Goal: Task Accomplishment & Management: Manage account settings

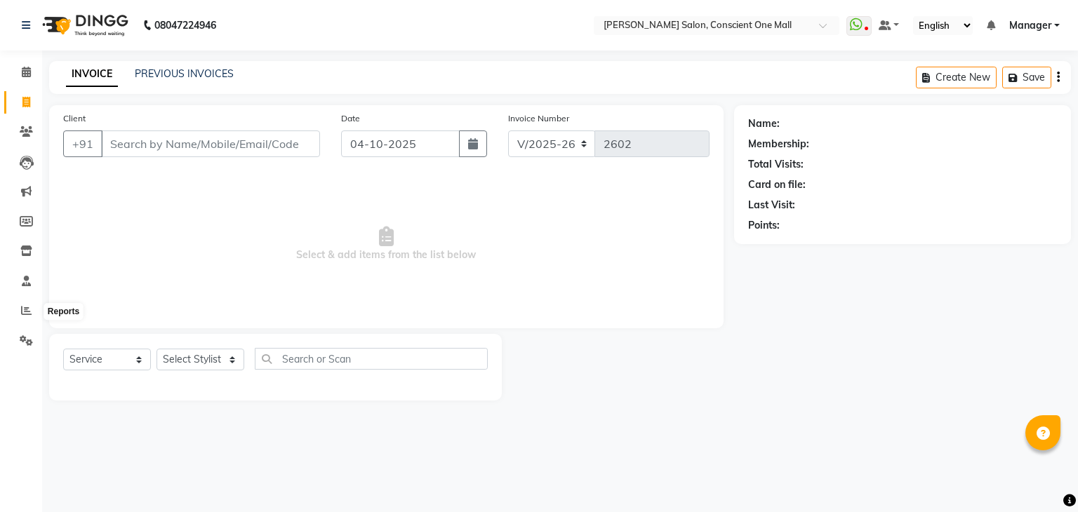
select select "7575"
select select "service"
drag, startPoint x: 0, startPoint y: 0, endPoint x: 22, endPoint y: 317, distance: 318.0
click at [22, 317] on span at bounding box center [26, 311] width 25 height 16
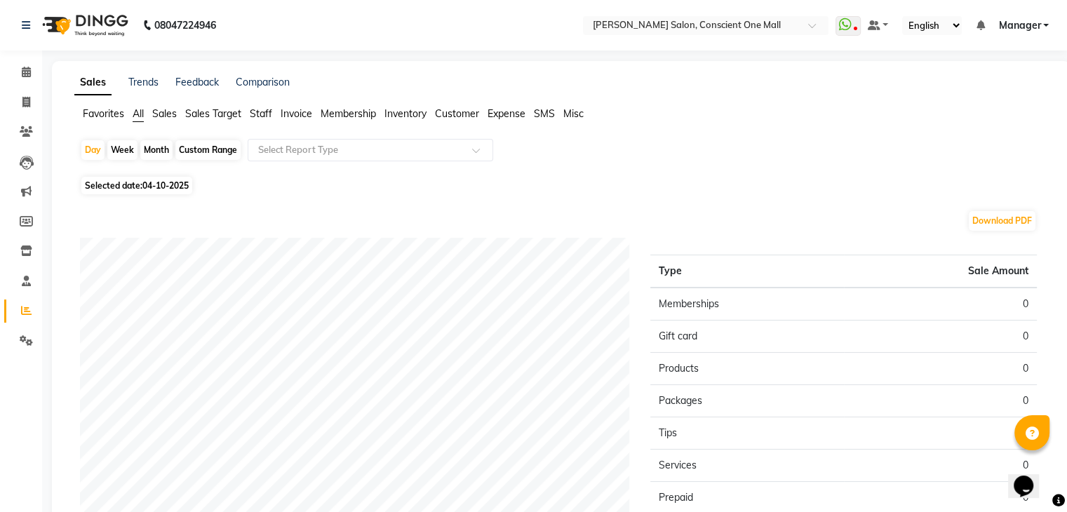
click at [263, 116] on span "Staff" at bounding box center [261, 113] width 22 height 13
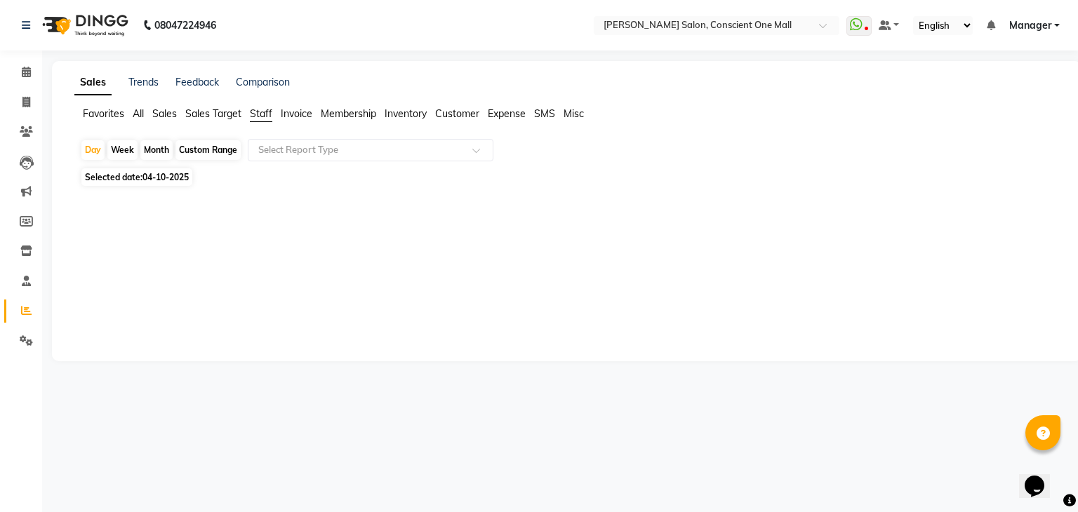
click at [126, 151] on div "Week" at bounding box center [122, 150] width 30 height 20
select select "10"
select select "2025"
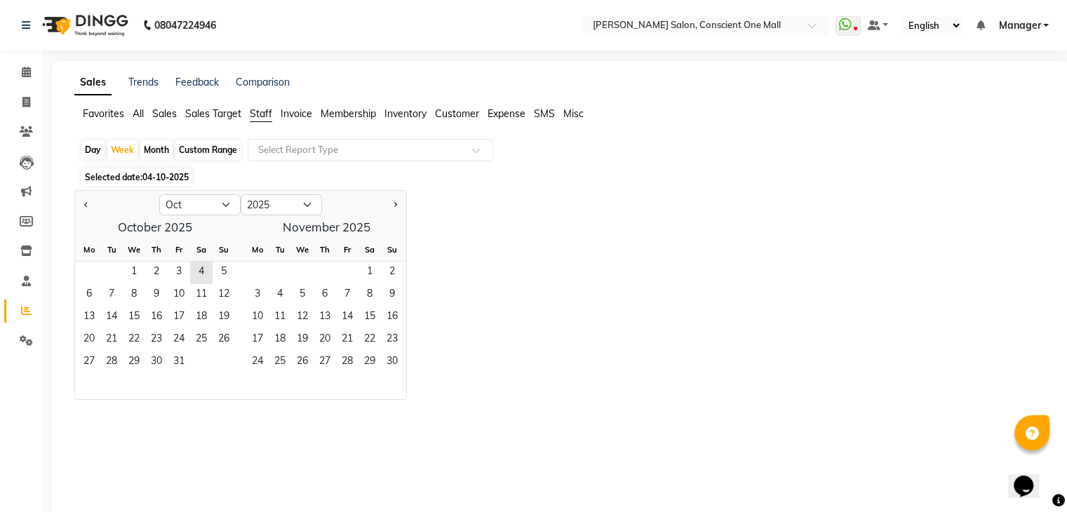
click at [164, 148] on div "Month" at bounding box center [156, 150] width 32 height 20
select select "10"
select select "2025"
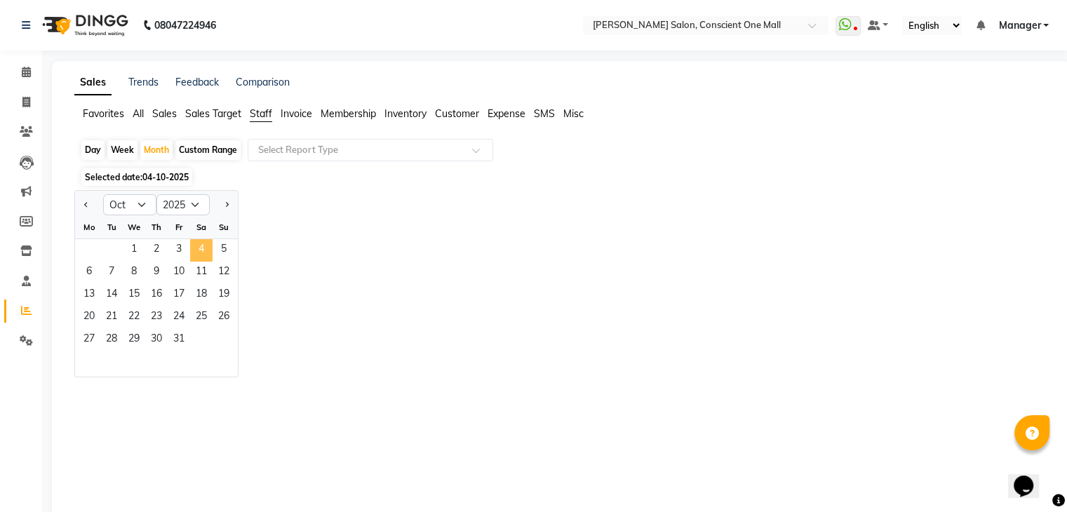
click at [211, 251] on span "4" at bounding box center [201, 250] width 22 height 22
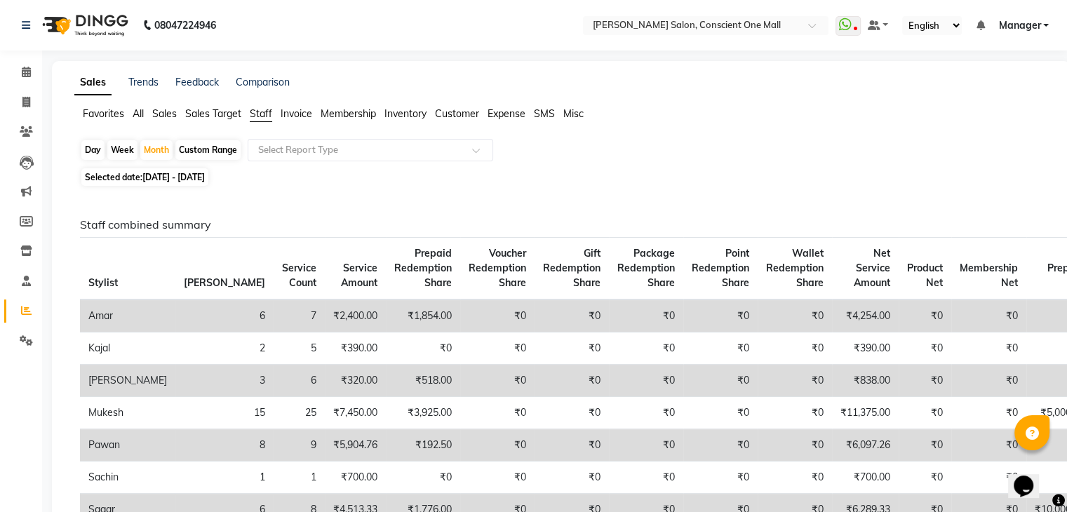
click at [81, 147] on div "Day" at bounding box center [92, 150] width 23 height 20
select select "10"
select select "2025"
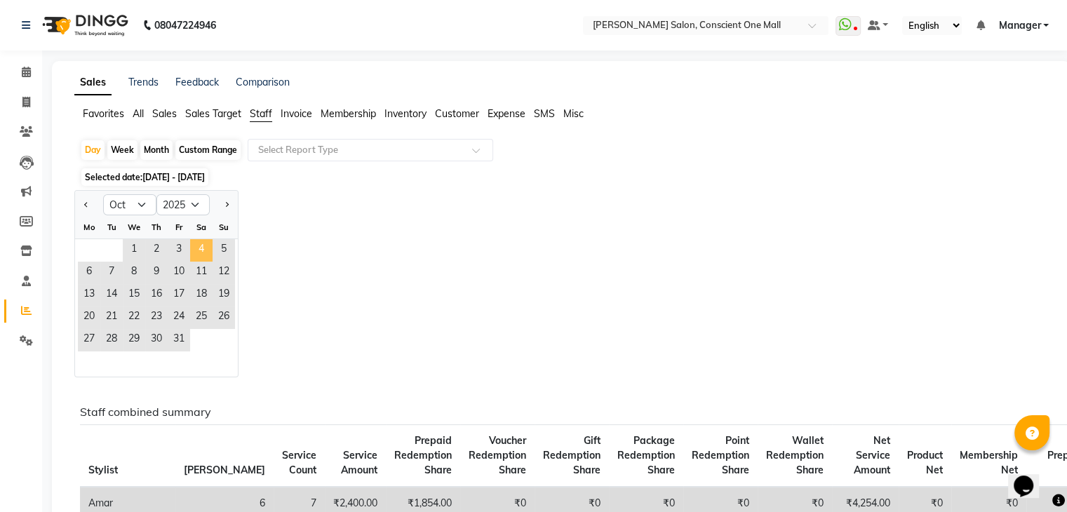
click at [196, 242] on span "4" at bounding box center [201, 250] width 22 height 22
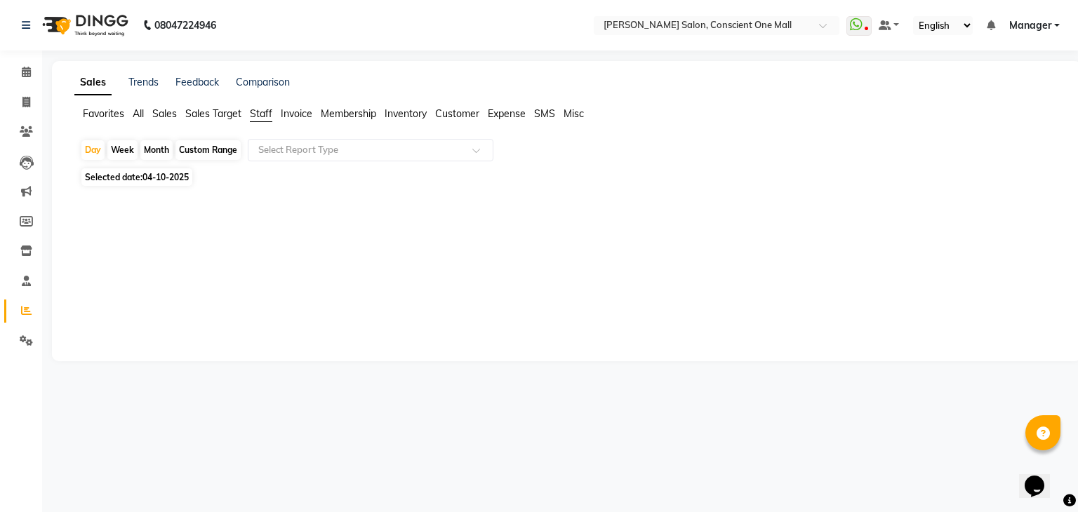
click at [169, 180] on span "04-10-2025" at bounding box center [165, 177] width 46 height 11
select select "10"
select select "2025"
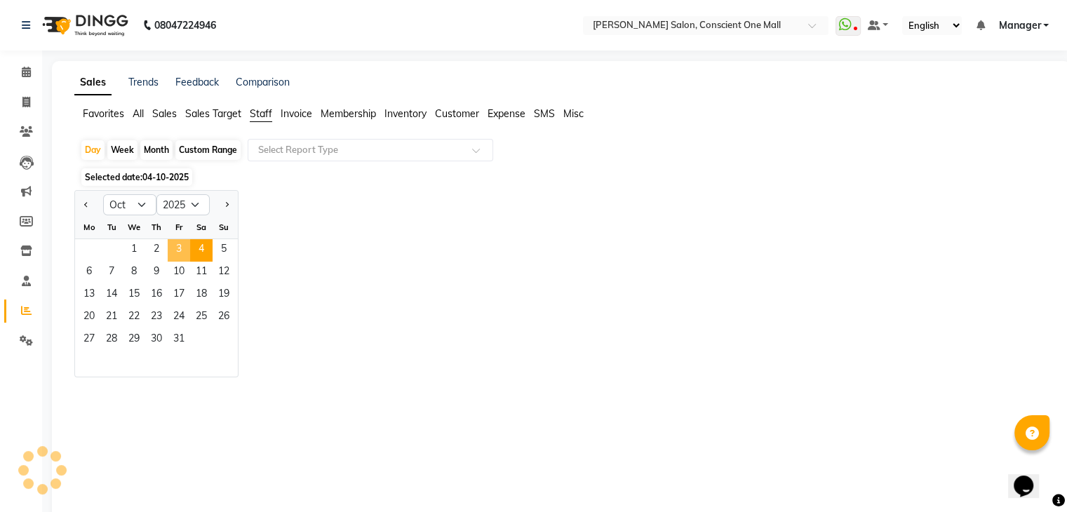
click at [182, 259] on span "3" at bounding box center [179, 250] width 22 height 22
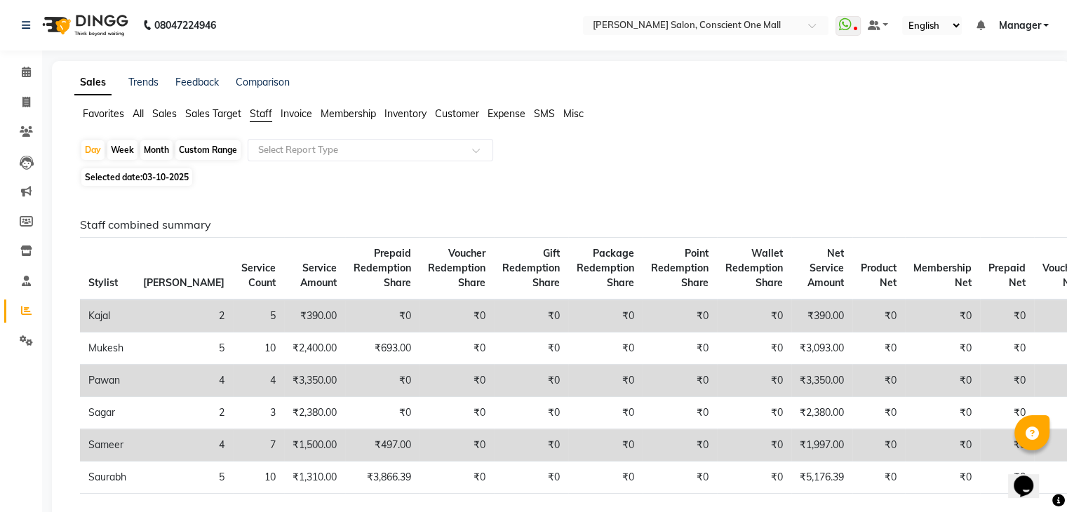
click at [148, 175] on span "03-10-2025" at bounding box center [165, 177] width 46 height 11
select select "10"
select select "2025"
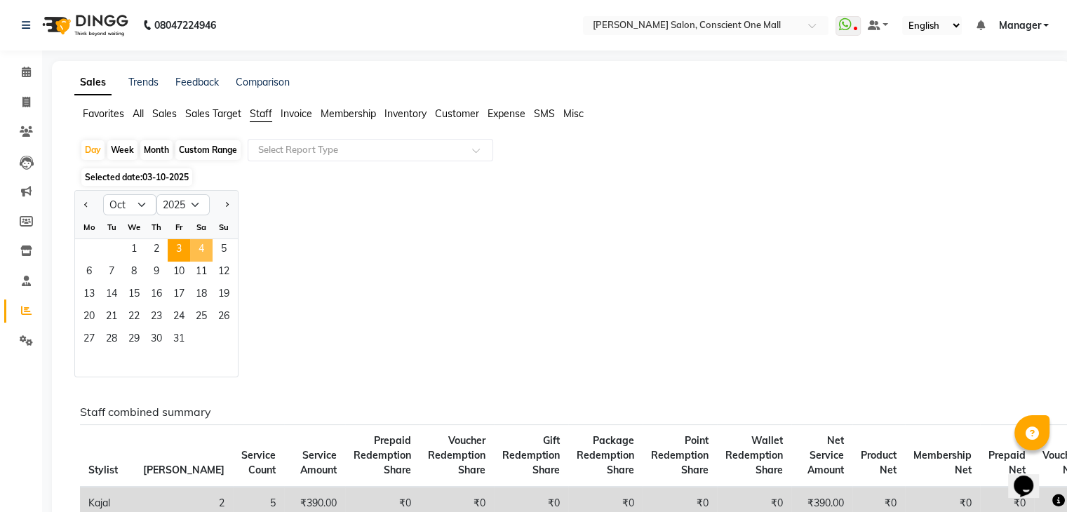
click at [205, 251] on span "4" at bounding box center [201, 250] width 22 height 22
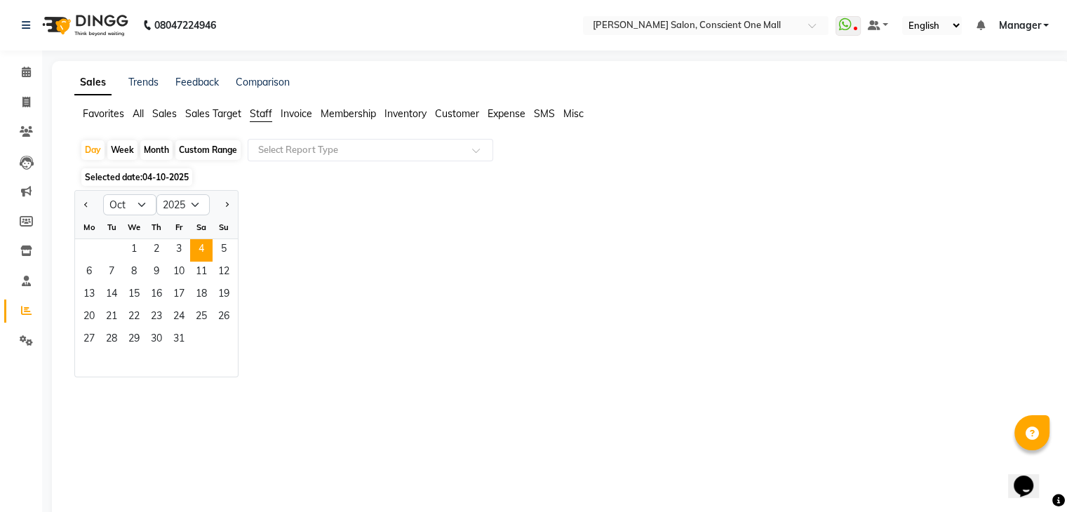
click at [156, 146] on div "Month" at bounding box center [156, 150] width 32 height 20
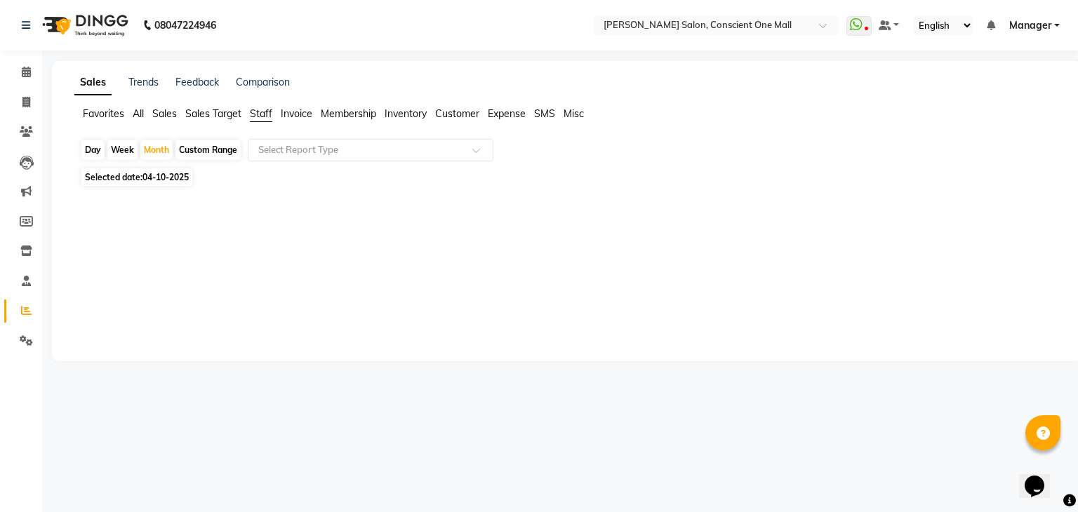
click at [163, 171] on span "Selected date: 04-10-2025" at bounding box center [136, 177] width 111 height 18
select select "10"
select select "2025"
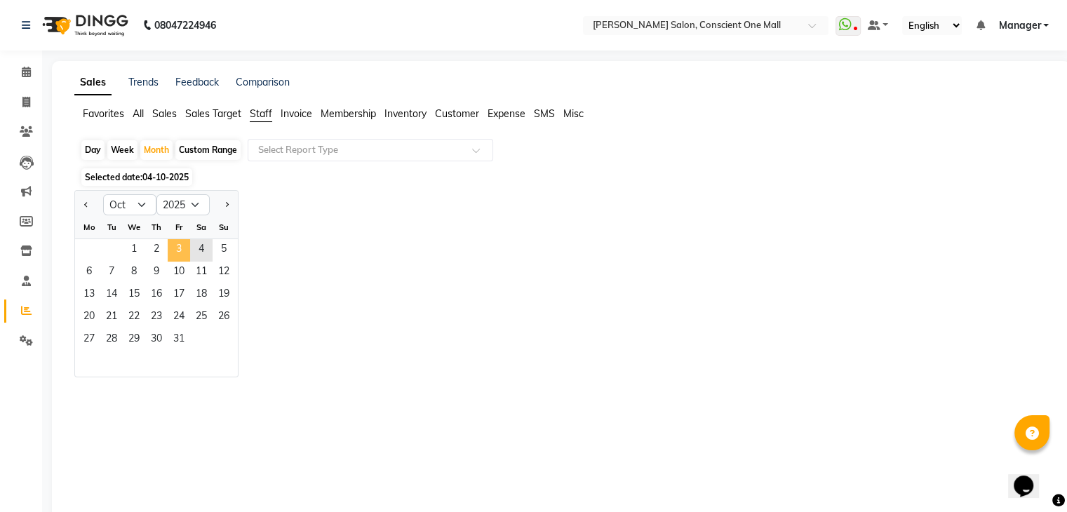
click at [180, 251] on span "3" at bounding box center [179, 250] width 22 height 22
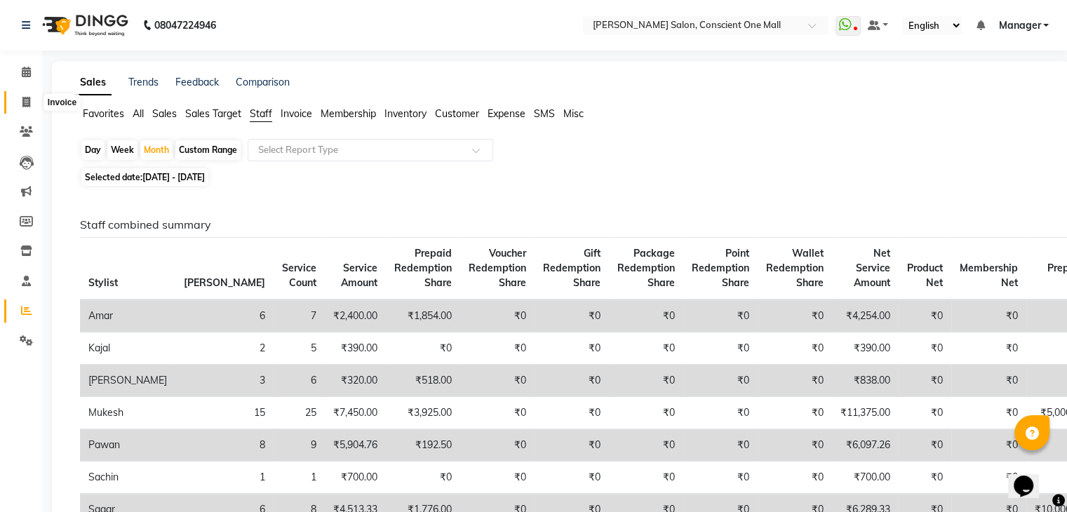
click at [30, 95] on span at bounding box center [26, 103] width 25 height 16
select select "service"
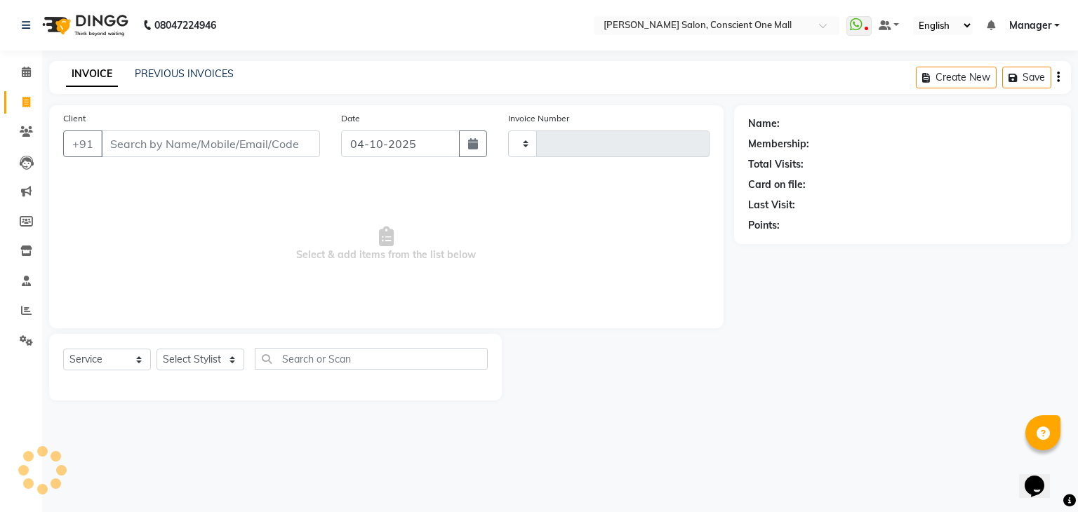
type input "2602"
select select "7575"
click at [20, 73] on span at bounding box center [26, 73] width 25 height 16
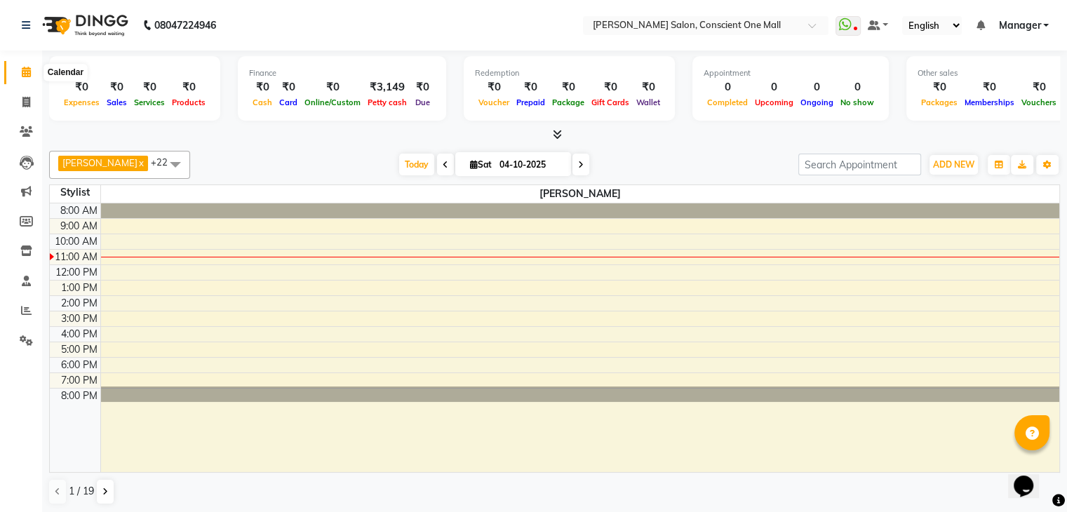
click at [22, 71] on icon at bounding box center [26, 72] width 9 height 11
click at [27, 102] on icon at bounding box center [26, 102] width 8 height 11
select select "service"
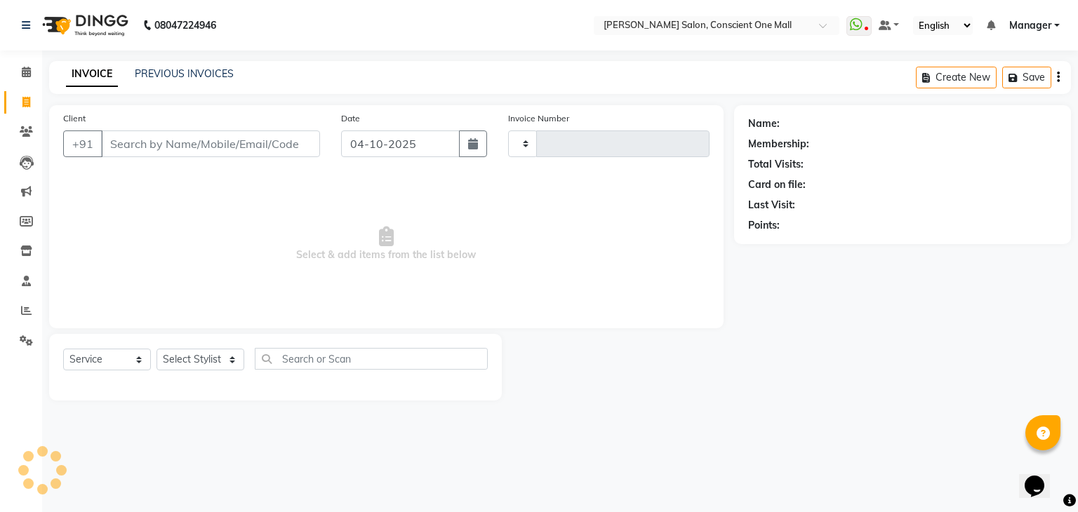
type input "2602"
select select "7575"
click at [22, 71] on icon at bounding box center [26, 72] width 9 height 11
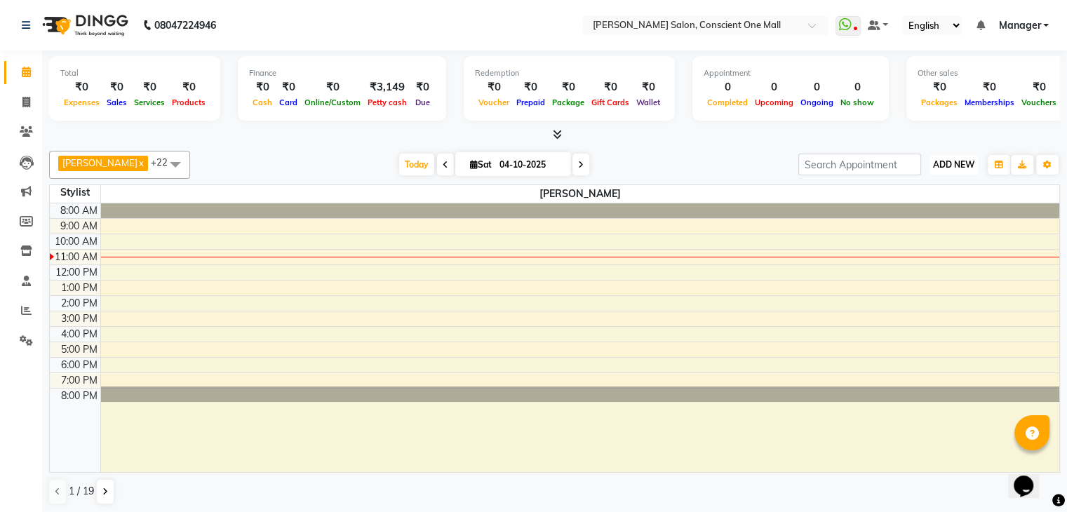
click at [947, 160] on span "ADD NEW" at bounding box center [953, 164] width 41 height 11
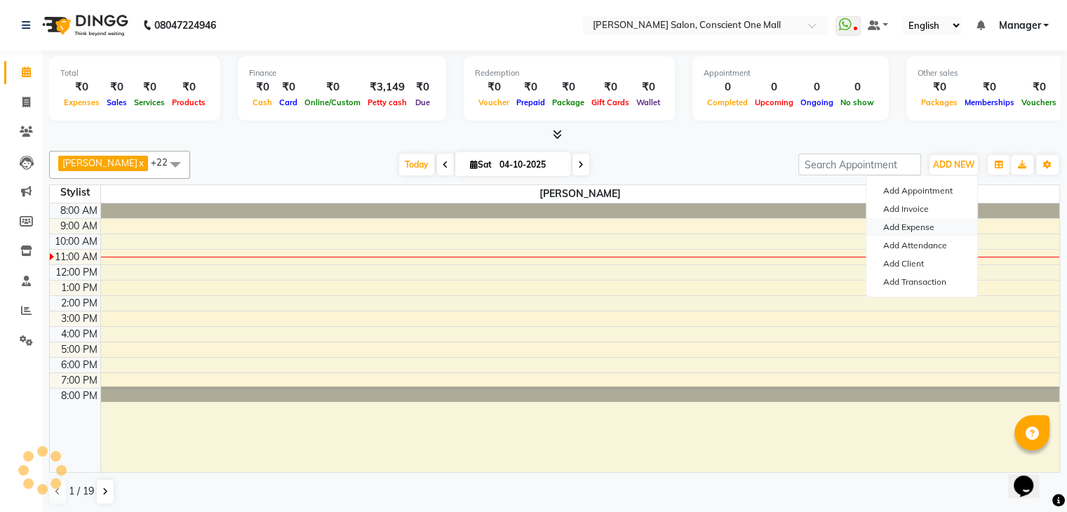
click at [906, 228] on link "Add Expense" at bounding box center [922, 227] width 111 height 18
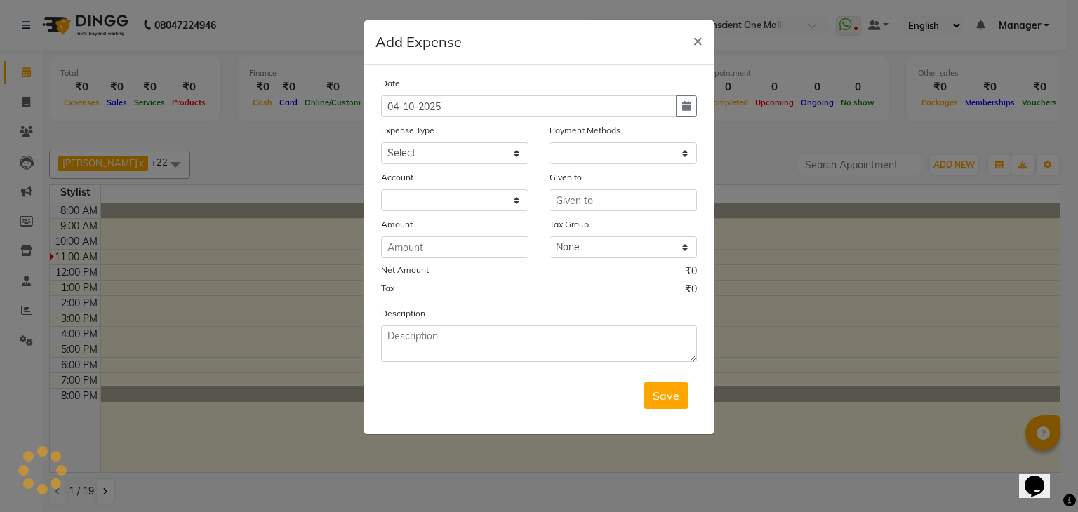
select select "1"
select select "6705"
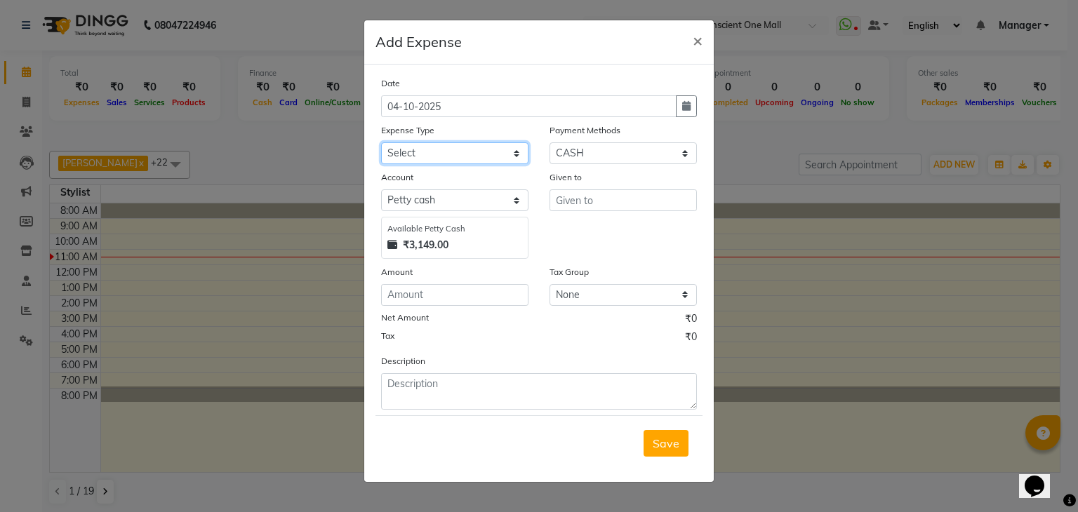
click at [425, 147] on select "Select Advance Salary BILLS client change paytm Client Snacks Coffee CONVEYANCE…" at bounding box center [454, 153] width 147 height 22
select select "12178"
click at [381, 144] on select "Select Advance Salary BILLS client change paytm Client Snacks Coffee CONVEYANCE…" at bounding box center [454, 153] width 147 height 22
click at [424, 305] on input "number" at bounding box center [454, 295] width 147 height 22
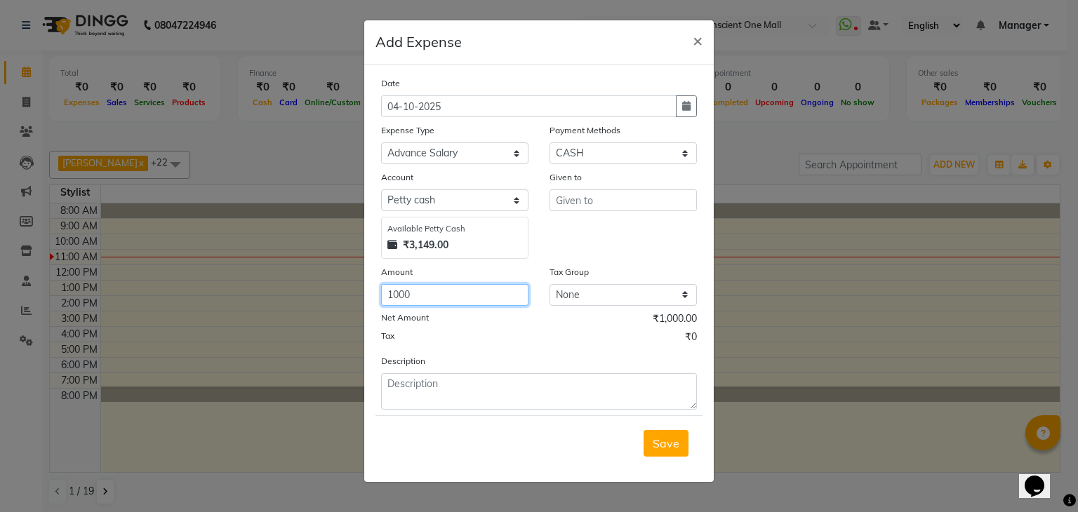
type input "1000"
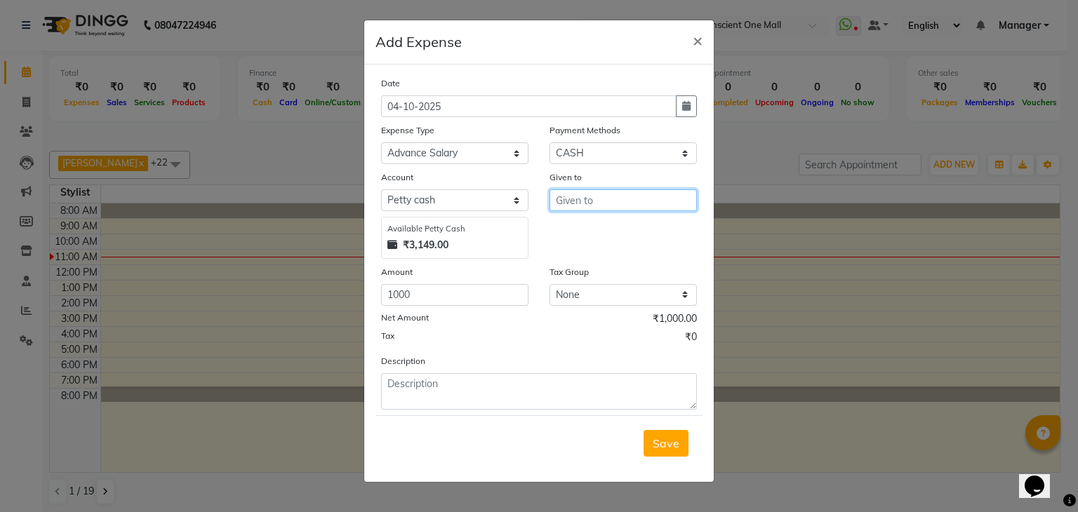
click at [582, 208] on input "text" at bounding box center [622, 200] width 147 height 22
click at [585, 229] on span "KAJ" at bounding box center [577, 231] width 20 height 14
type input "KAJAL"
click at [665, 450] on span "Save" at bounding box center [666, 444] width 27 height 14
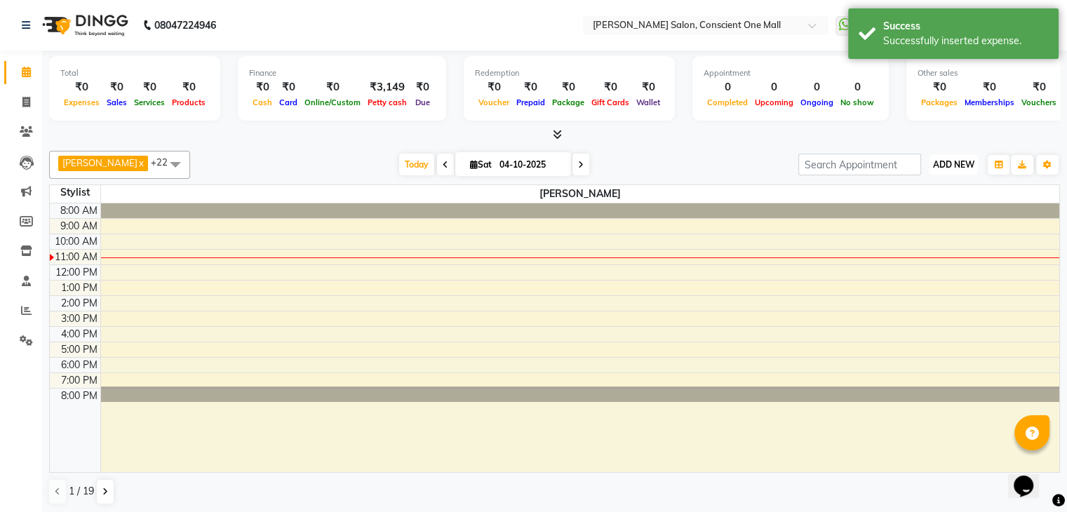
click at [955, 159] on span "ADD NEW" at bounding box center [953, 164] width 41 height 11
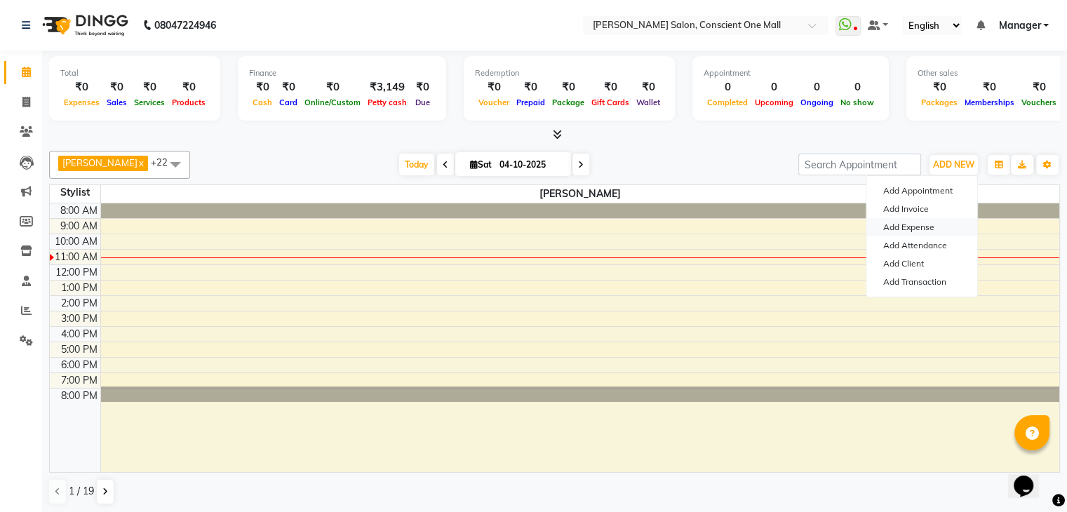
click at [895, 229] on link "Add Expense" at bounding box center [922, 227] width 111 height 18
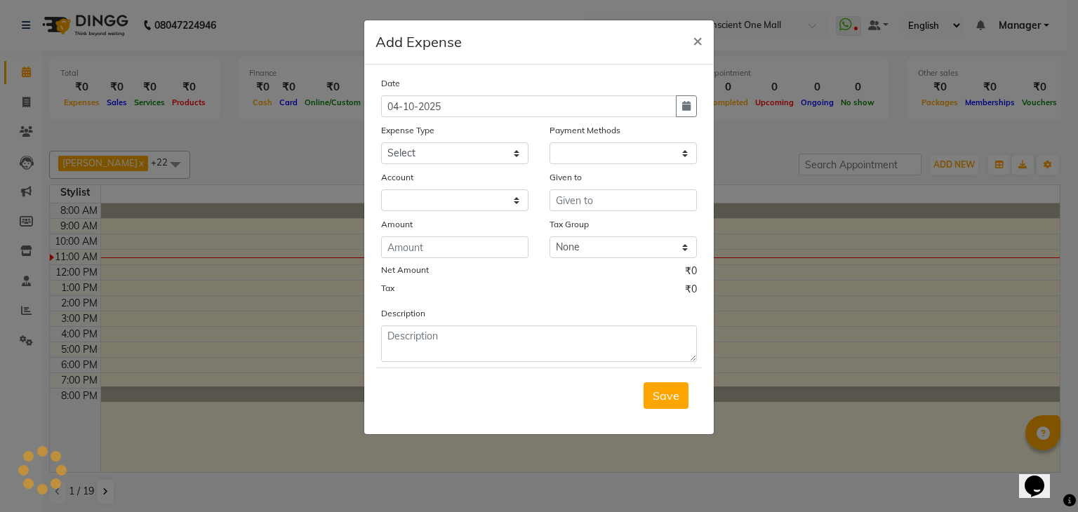
select select "1"
select select "6705"
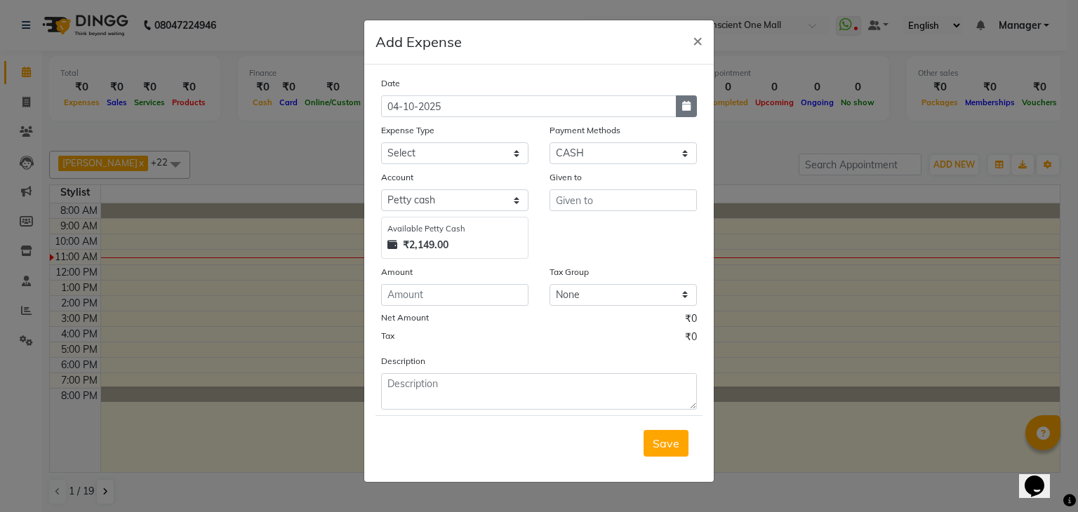
click at [682, 105] on icon "button" at bounding box center [686, 106] width 8 height 10
select select "10"
select select "2025"
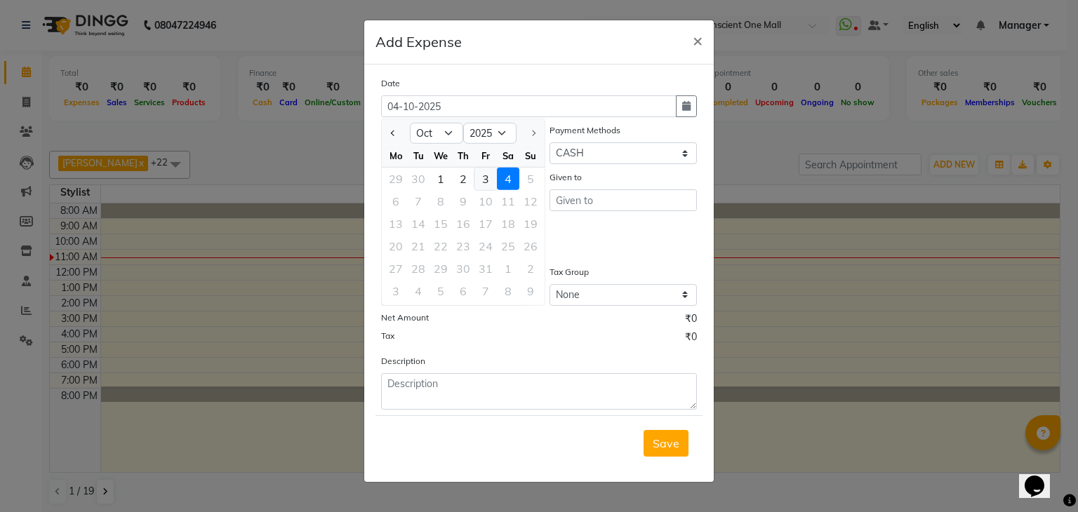
click at [482, 181] on div "3" at bounding box center [485, 179] width 22 height 22
type input "03-10-2025"
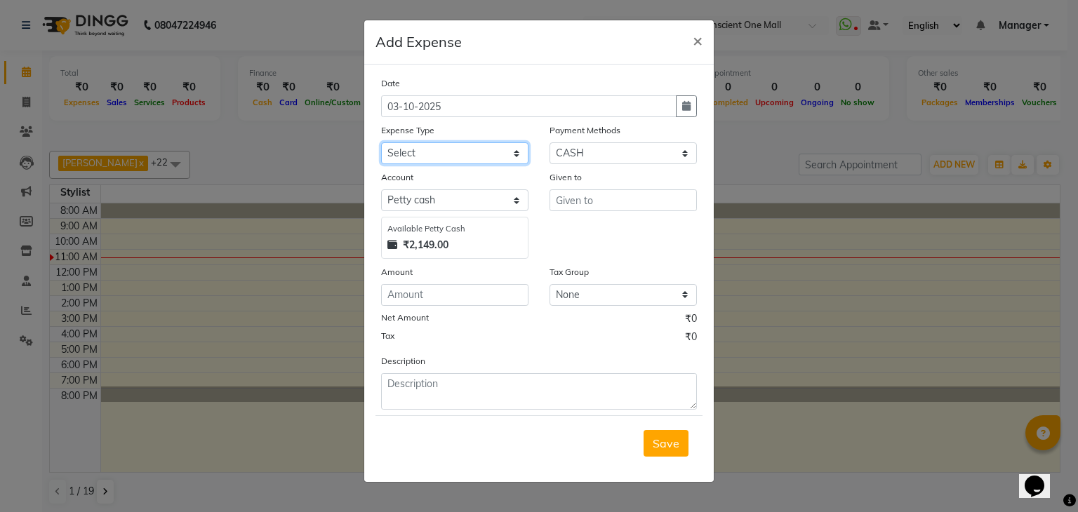
click at [424, 149] on select "Select Advance Salary BILLS client change paytm Client Snacks Coffee CONVEYANCE…" at bounding box center [454, 153] width 147 height 22
select select "12178"
click at [381, 144] on select "Select Advance Salary BILLS client change paytm Client Snacks Coffee CONVEYANCE…" at bounding box center [454, 153] width 147 height 22
click at [425, 303] on input "number" at bounding box center [454, 295] width 147 height 22
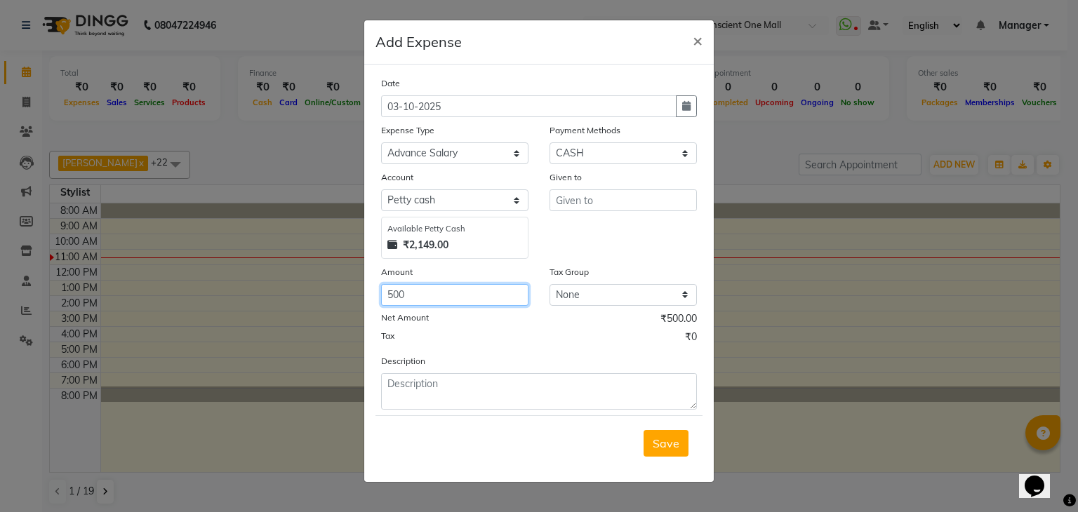
type input "500"
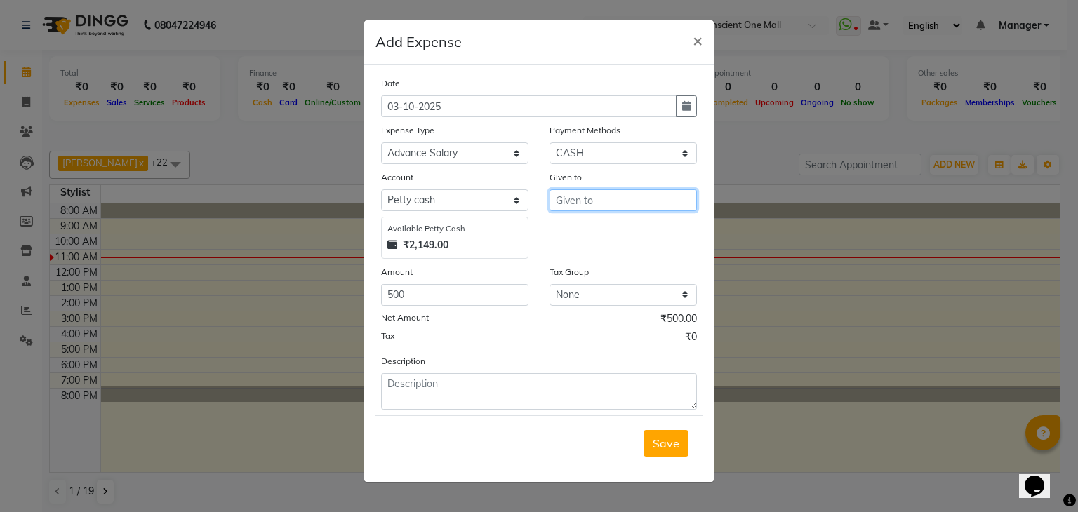
click at [604, 203] on input "text" at bounding box center [622, 200] width 147 height 22
type input "rohan"
click at [668, 448] on span "Save" at bounding box center [666, 444] width 27 height 14
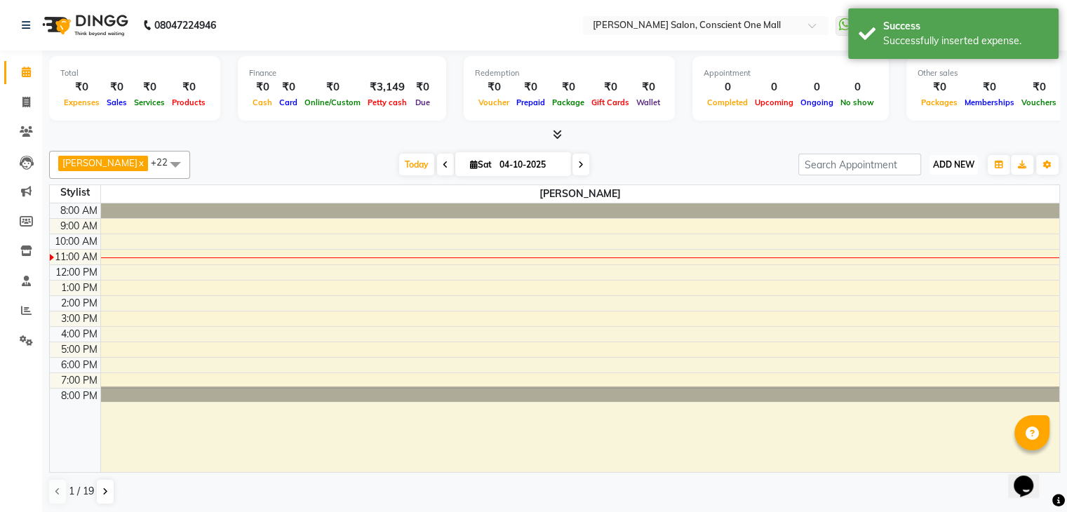
click at [960, 161] on span "ADD NEW" at bounding box center [953, 164] width 41 height 11
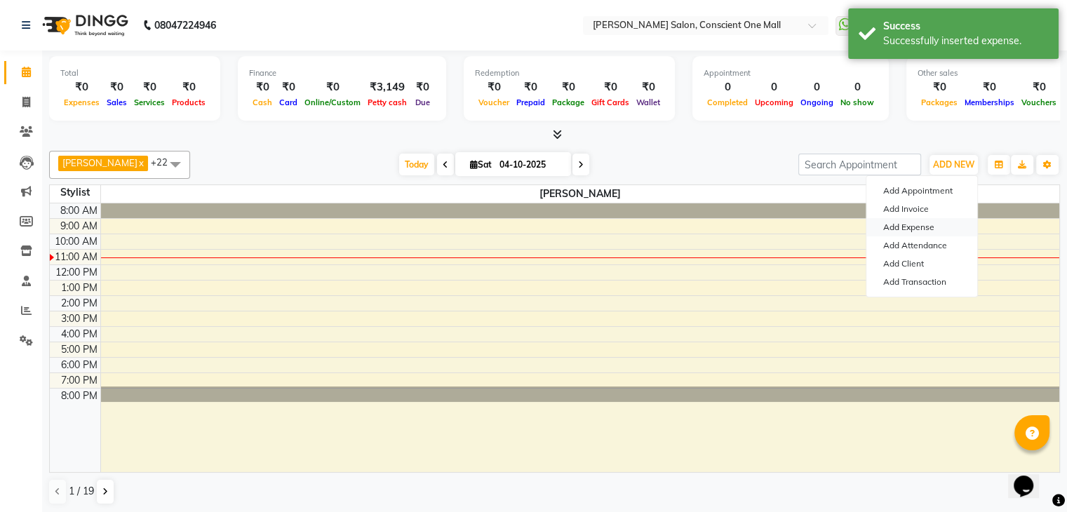
click at [910, 227] on link "Add Expense" at bounding box center [922, 227] width 111 height 18
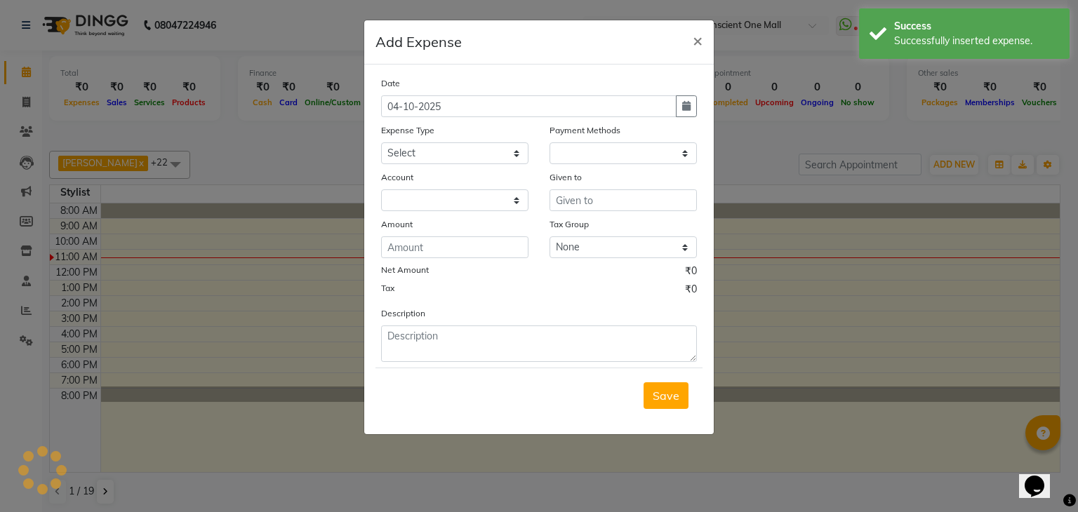
select select "1"
select select "6705"
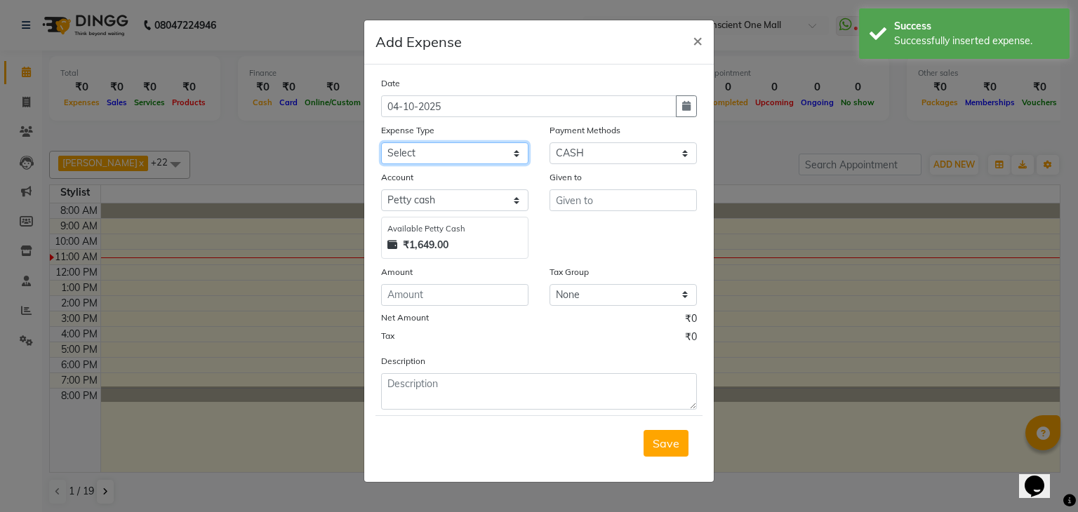
click at [434, 152] on select "Select Advance Salary BILLS client change paytm Client Snacks Coffee CONVEYANCE…" at bounding box center [454, 153] width 147 height 22
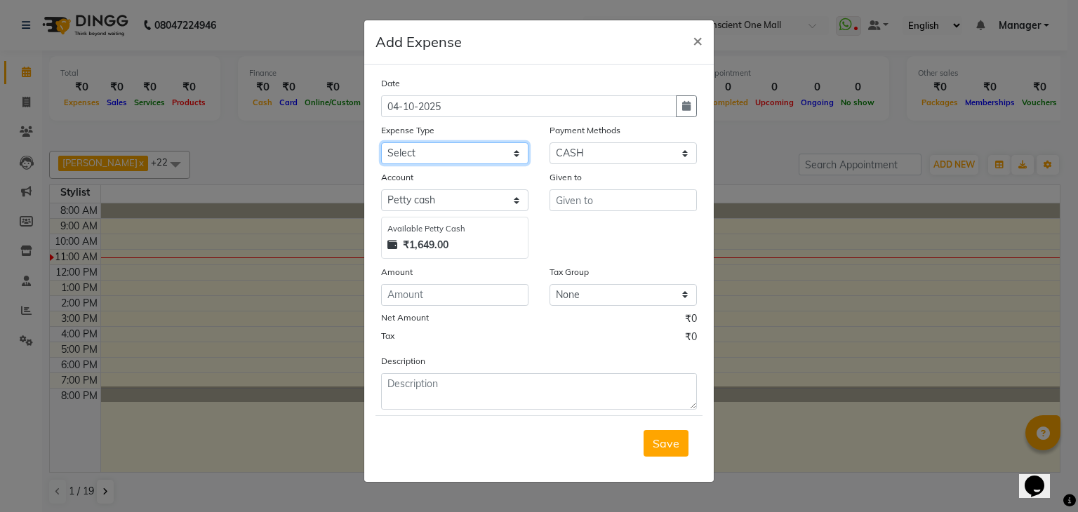
select select "12172"
click at [381, 144] on select "Select Advance Salary BILLS client change paytm Client Snacks Coffee CONVEYANCE…" at bounding box center [454, 153] width 147 height 22
click at [415, 293] on input "number" at bounding box center [454, 295] width 147 height 22
click at [697, 39] on span "×" at bounding box center [698, 39] width 10 height 21
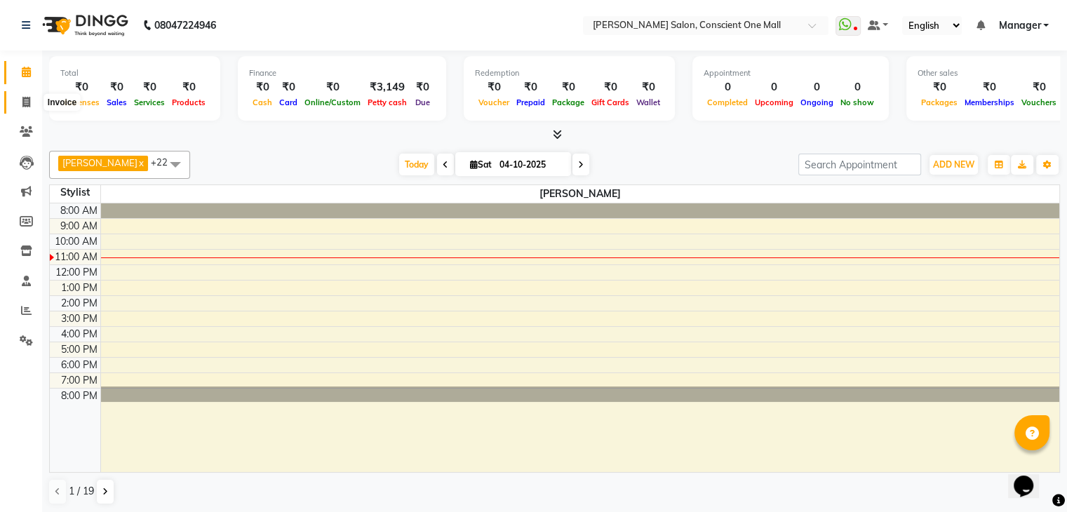
click at [27, 104] on icon at bounding box center [26, 102] width 8 height 11
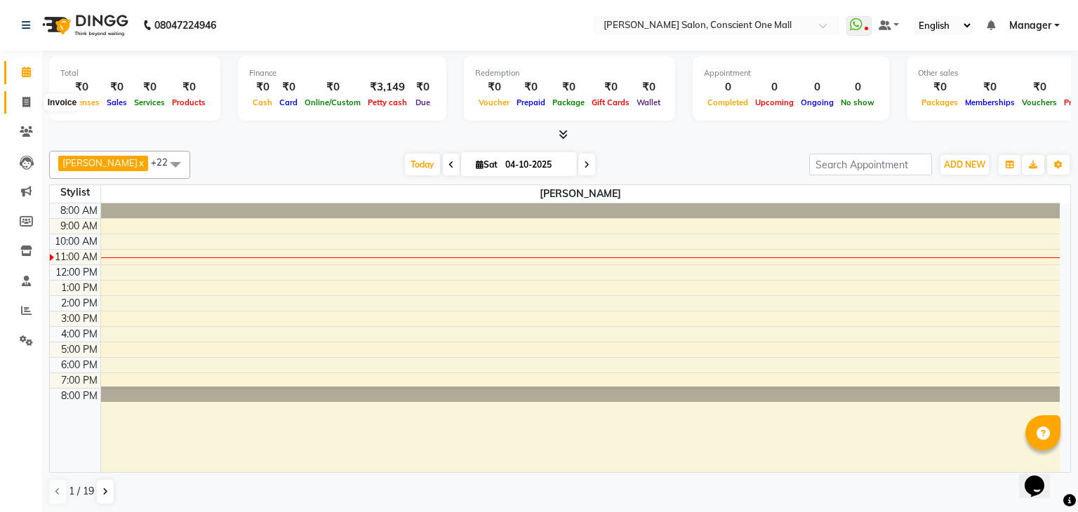
select select "service"
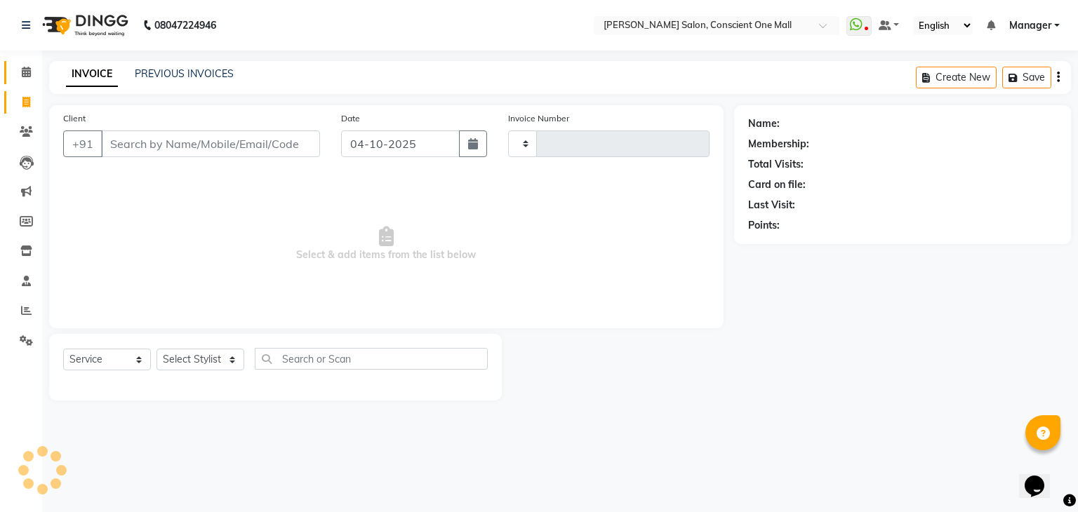
type input "2602"
select select "7575"
click at [25, 73] on icon at bounding box center [26, 72] width 9 height 11
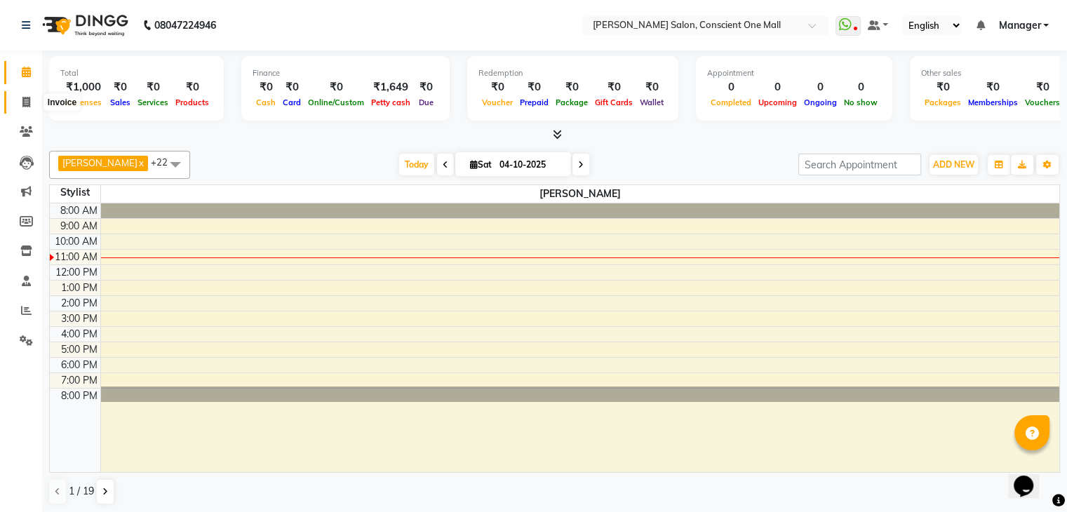
click at [25, 105] on icon at bounding box center [26, 102] width 8 height 11
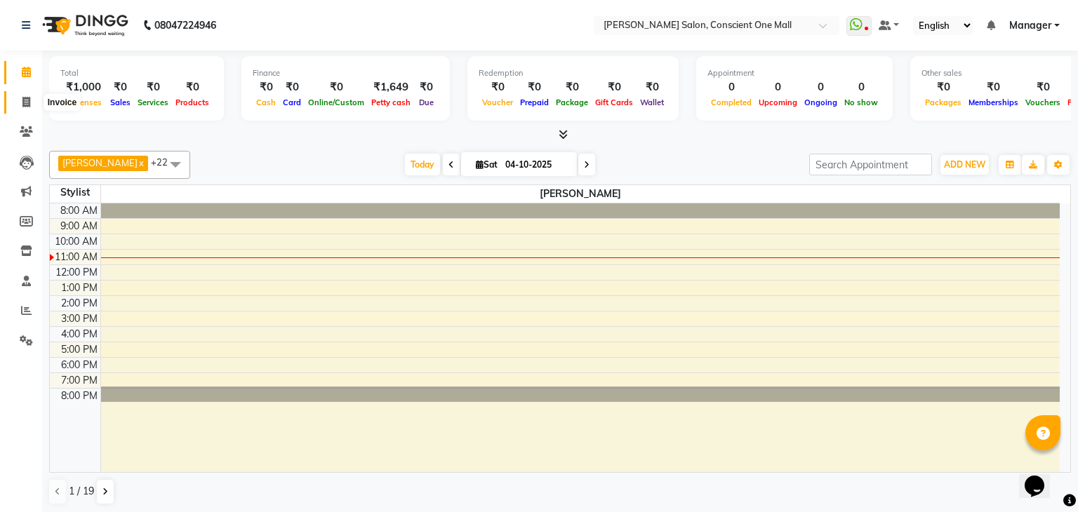
select select "7575"
select select "service"
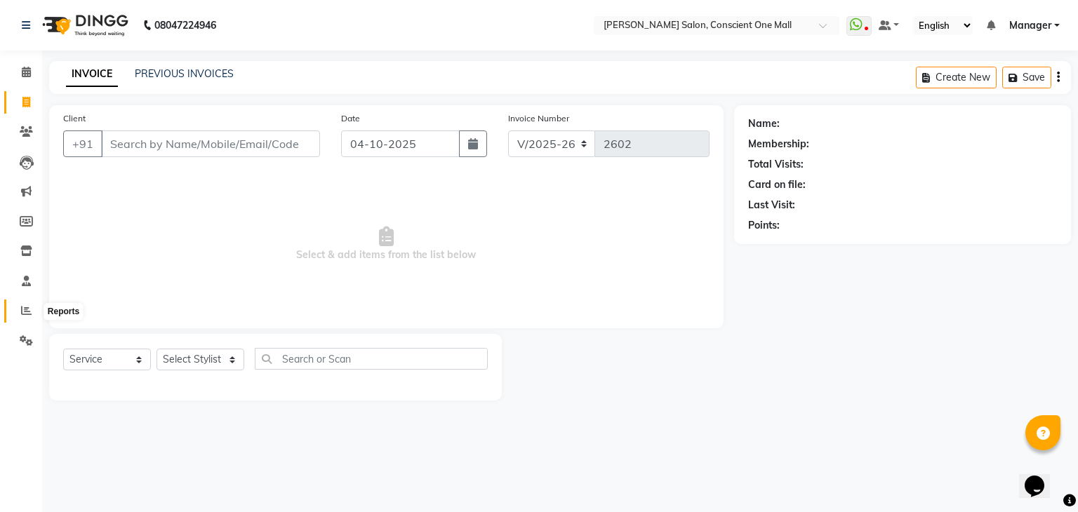
click at [22, 314] on icon at bounding box center [26, 310] width 11 height 11
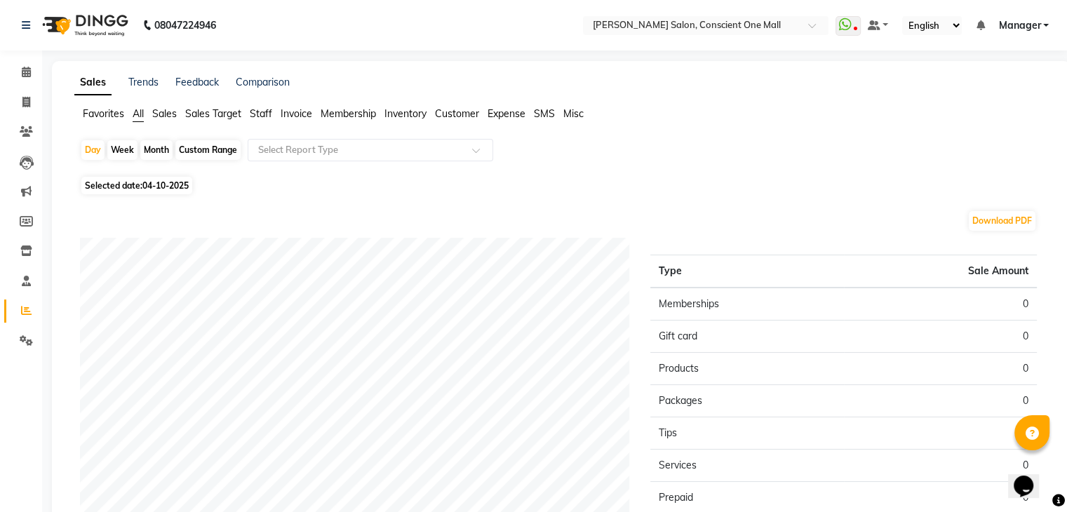
click at [258, 116] on span "Staff" at bounding box center [261, 113] width 22 height 13
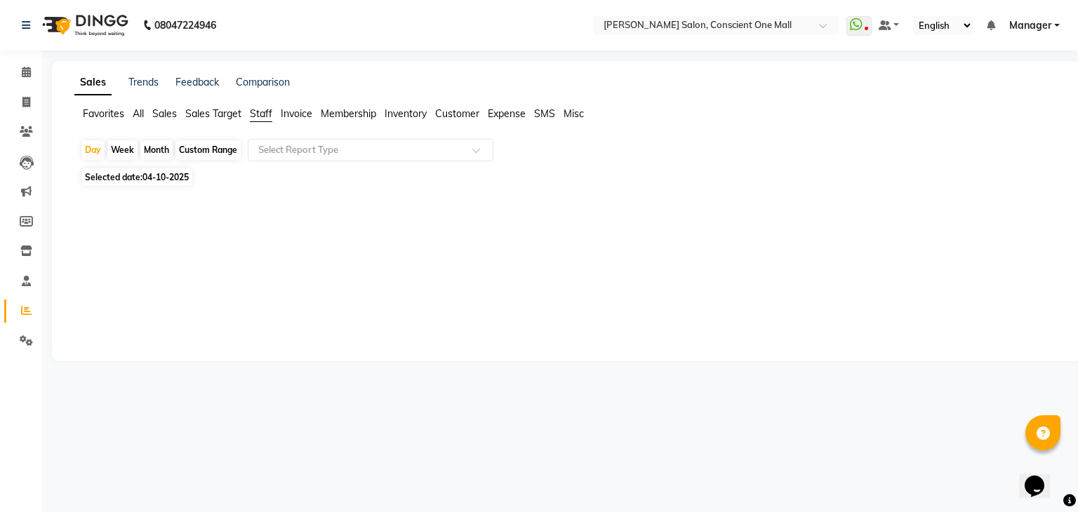
click at [152, 147] on div "Month" at bounding box center [156, 150] width 32 height 20
select select "10"
select select "2025"
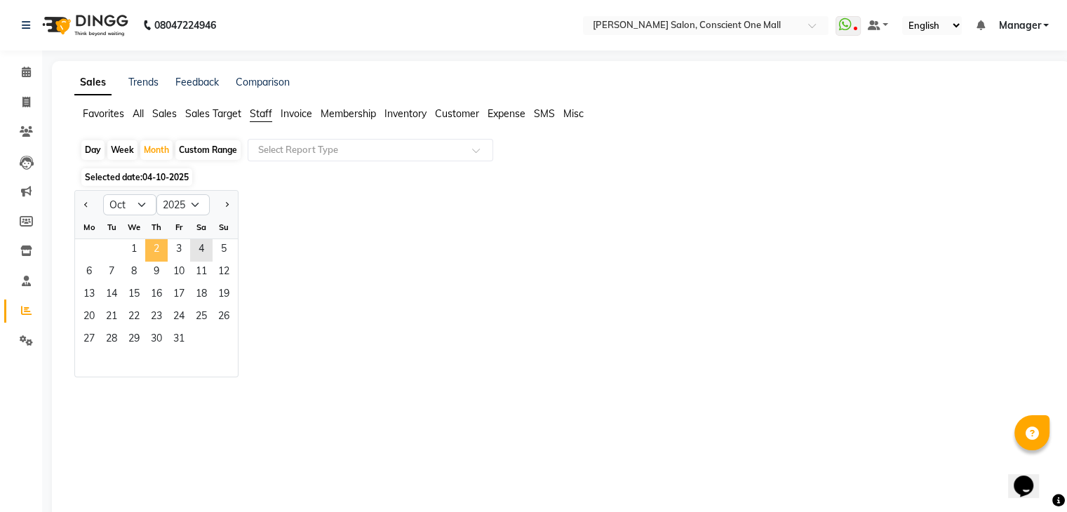
click at [163, 258] on span "2" at bounding box center [156, 250] width 22 height 22
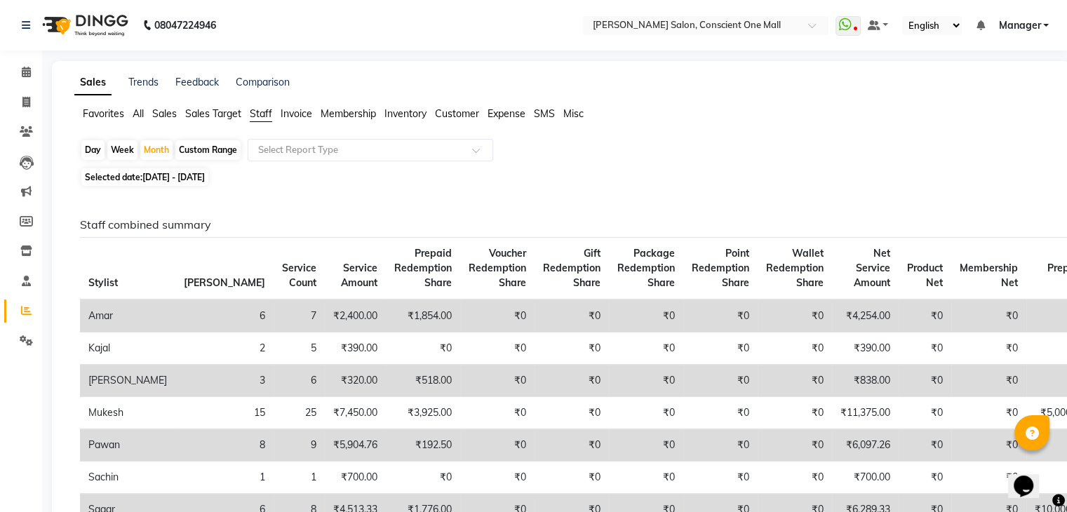
click at [152, 182] on span "01-10-2025 - 31-10-2025" at bounding box center [173, 177] width 62 height 11
select select "10"
select select "2025"
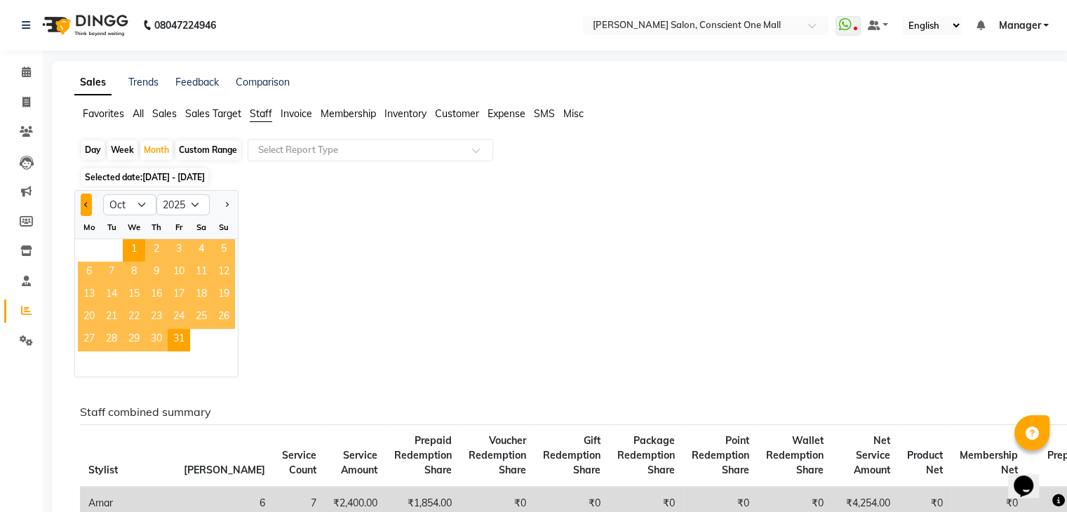
click at [87, 202] on button "Previous month" at bounding box center [86, 205] width 11 height 22
select select "9"
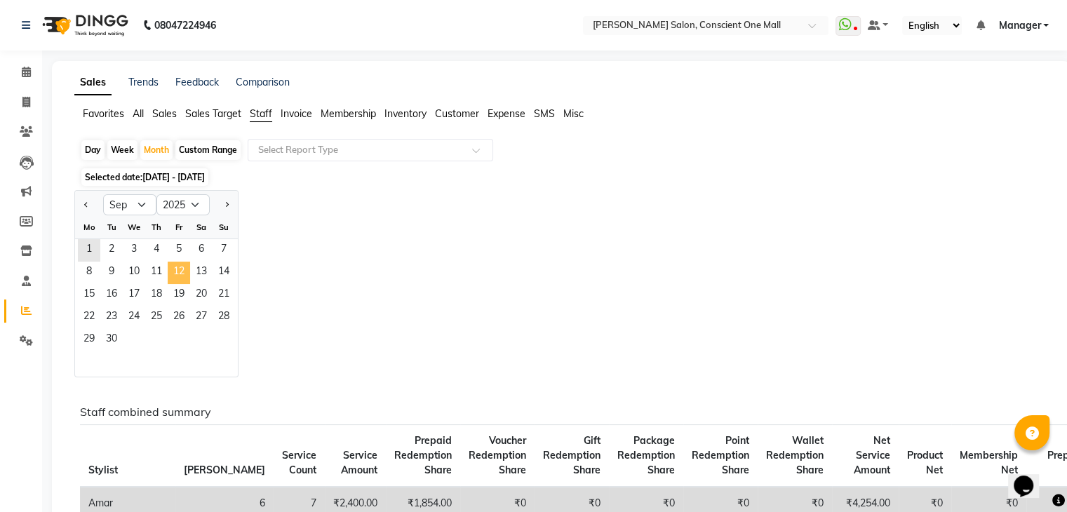
click at [187, 281] on span "12" at bounding box center [179, 273] width 22 height 22
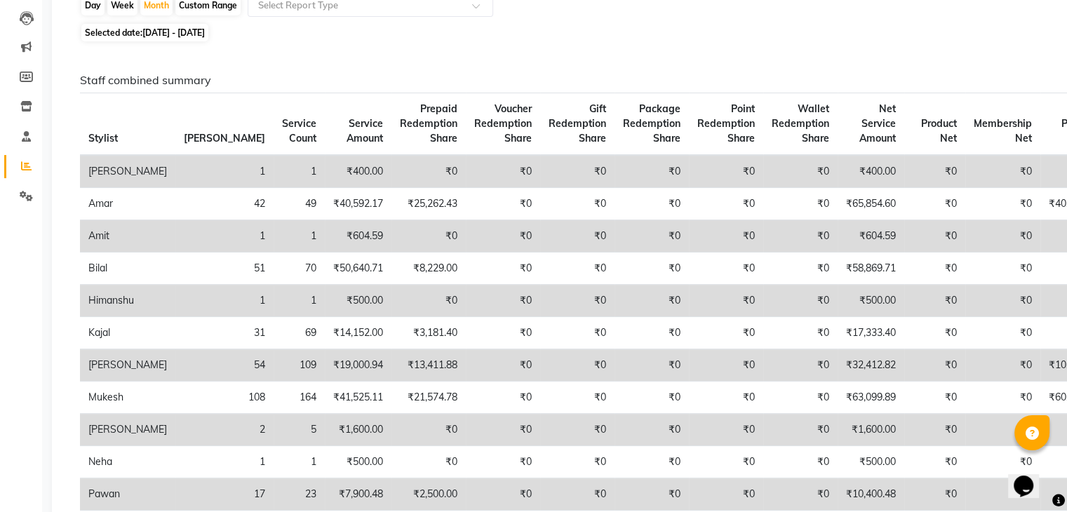
scroll to position [65, 0]
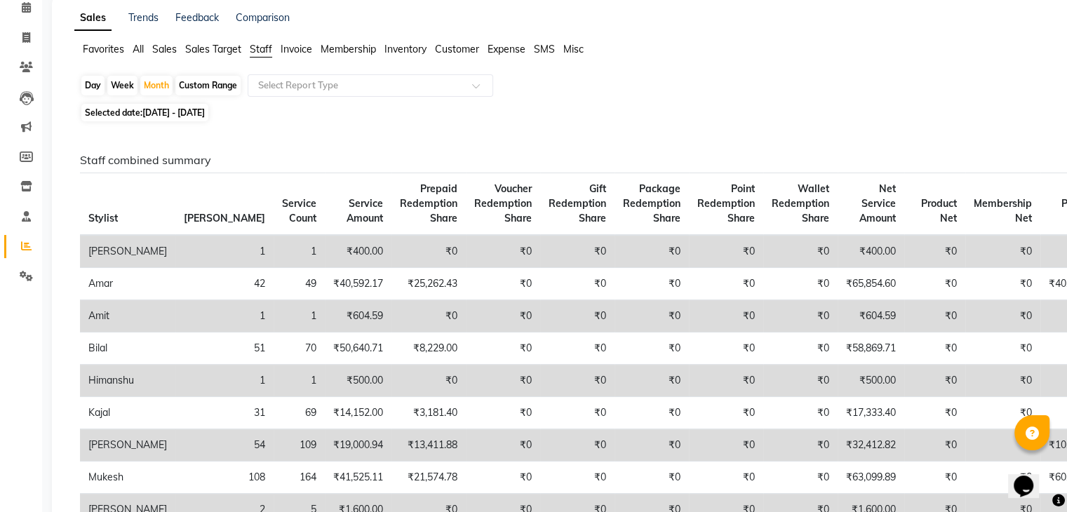
click at [145, 111] on span "01-09-2025 - 30-09-2025" at bounding box center [173, 112] width 62 height 11
select select "9"
select select "2025"
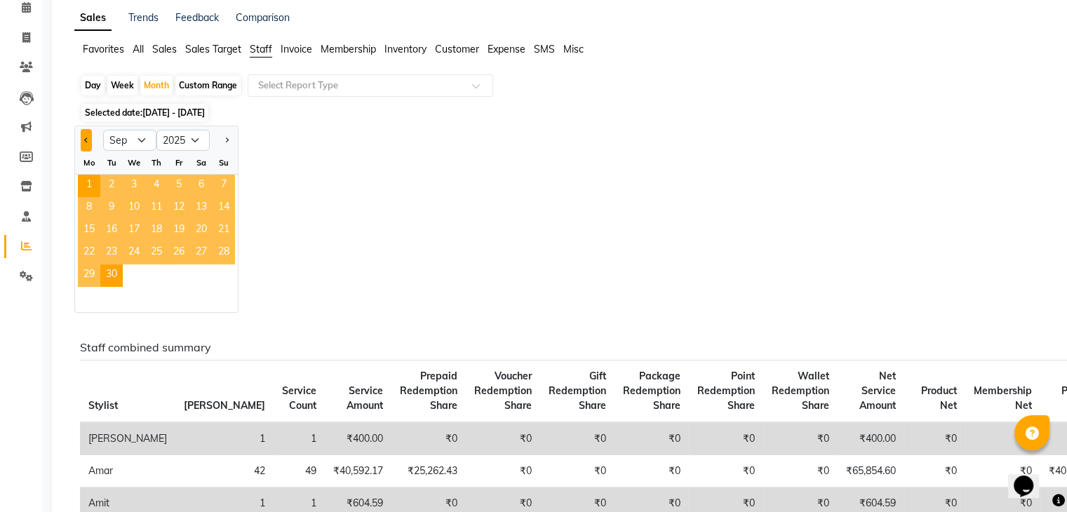
click at [87, 141] on span "Previous month" at bounding box center [86, 140] width 5 height 5
select select "8"
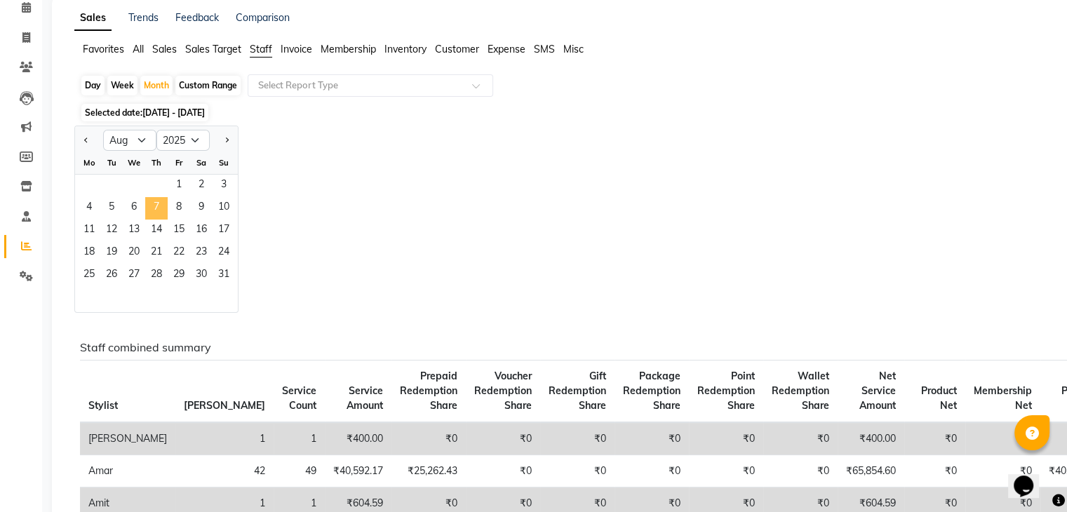
click at [166, 214] on span "7" at bounding box center [156, 208] width 22 height 22
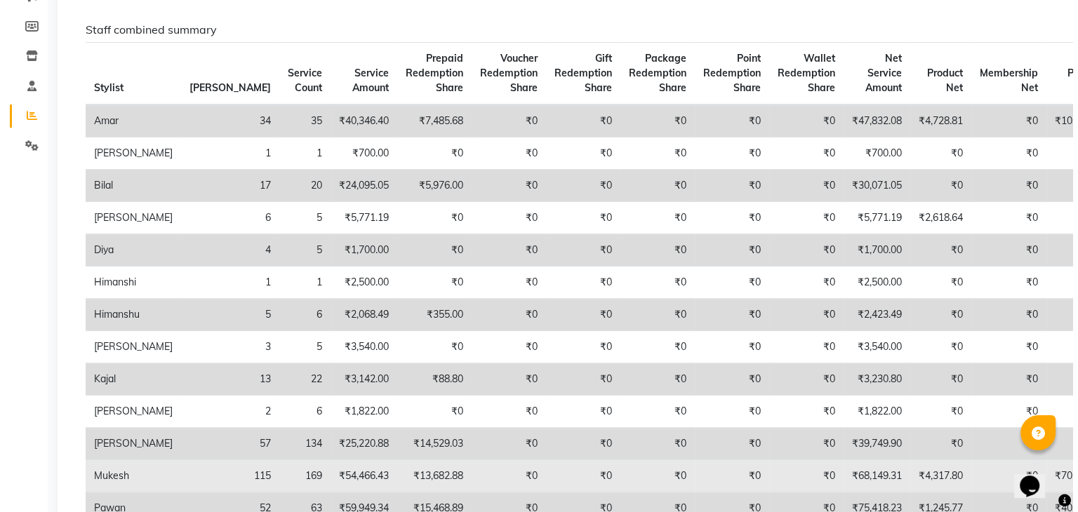
scroll to position [0, 0]
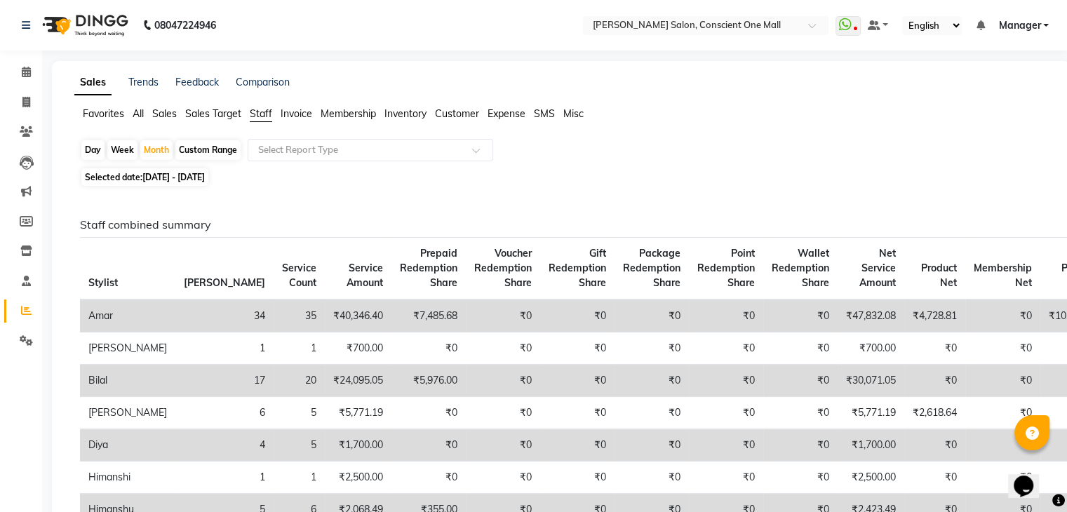
select select "service"
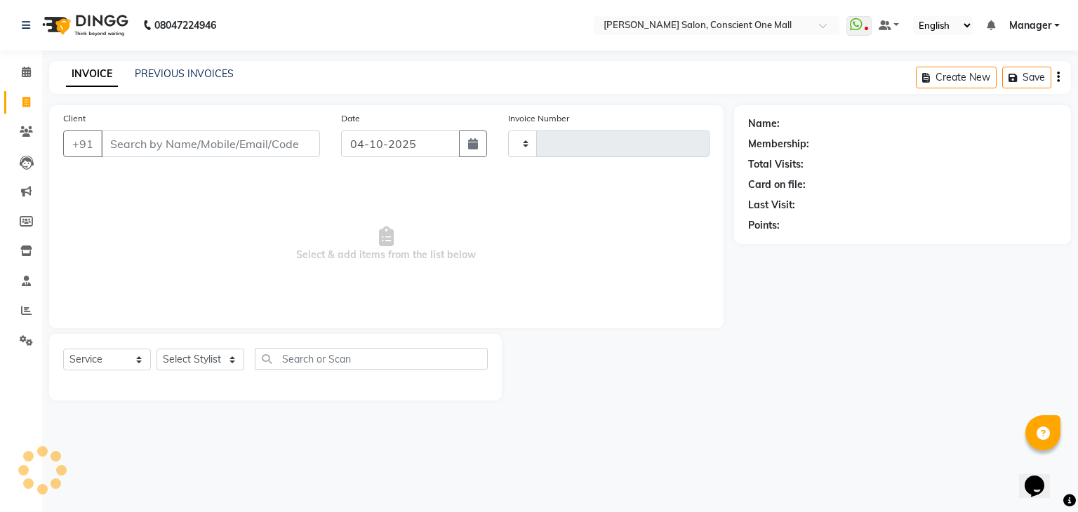
type input "2602"
select select "7575"
click at [187, 357] on select "Select Stylist AJAD AMAR AMIT ANSHU Bilal dharmander diya Harry himanshi HIMANS…" at bounding box center [200, 360] width 88 height 22
click at [156, 349] on select "Select Stylist AJAD AMAR AMIT ANSHU Bilal dharmander diya Harry himanshi HIMANS…" at bounding box center [200, 360] width 88 height 22
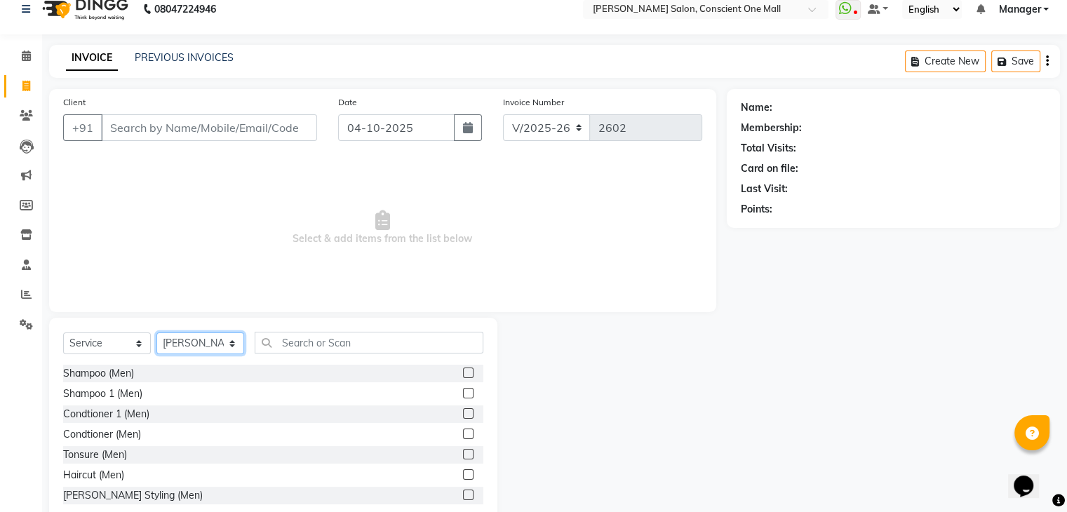
scroll to position [20, 0]
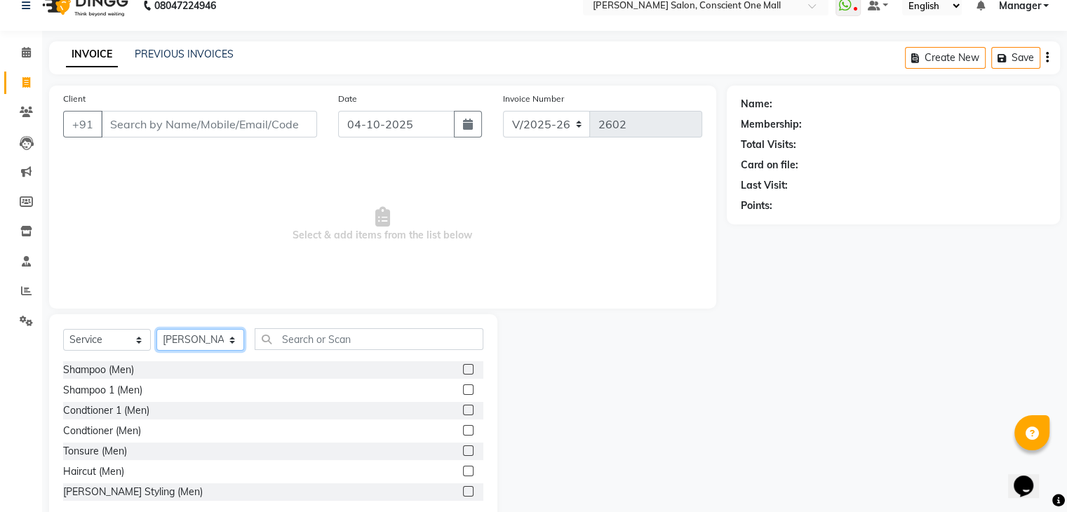
click at [209, 331] on select "Select Stylist AJAD AMAR AMIT ANSHU Bilal dharmander diya Harry himanshi HIMANS…" at bounding box center [200, 340] width 88 height 22
select select "67300"
click at [156, 330] on select "Select Stylist AJAD AMAR AMIT ANSHU Bilal dharmander diya Harry himanshi HIMANS…" at bounding box center [200, 340] width 88 height 22
click at [321, 332] on input "text" at bounding box center [369, 339] width 229 height 22
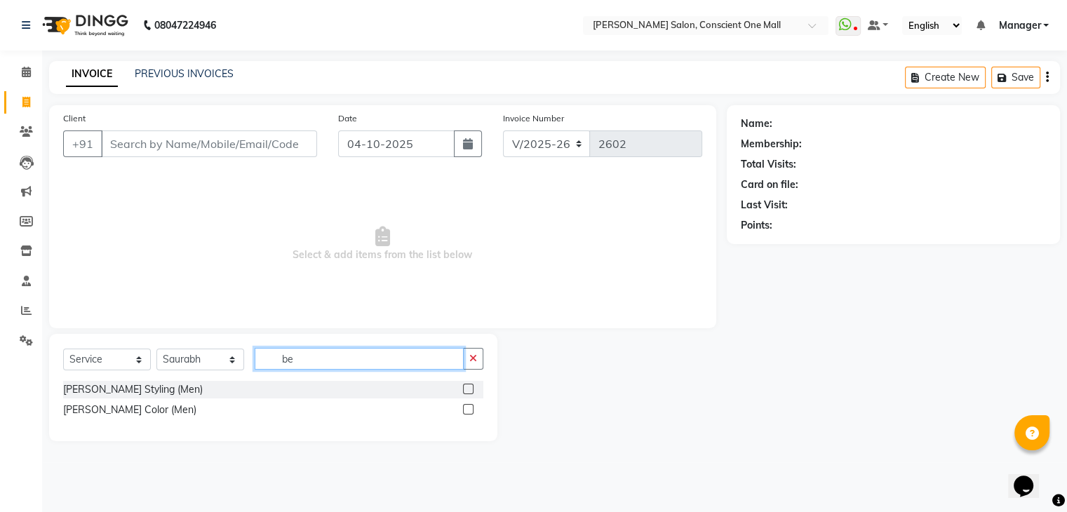
scroll to position [0, 0]
type input "bea"
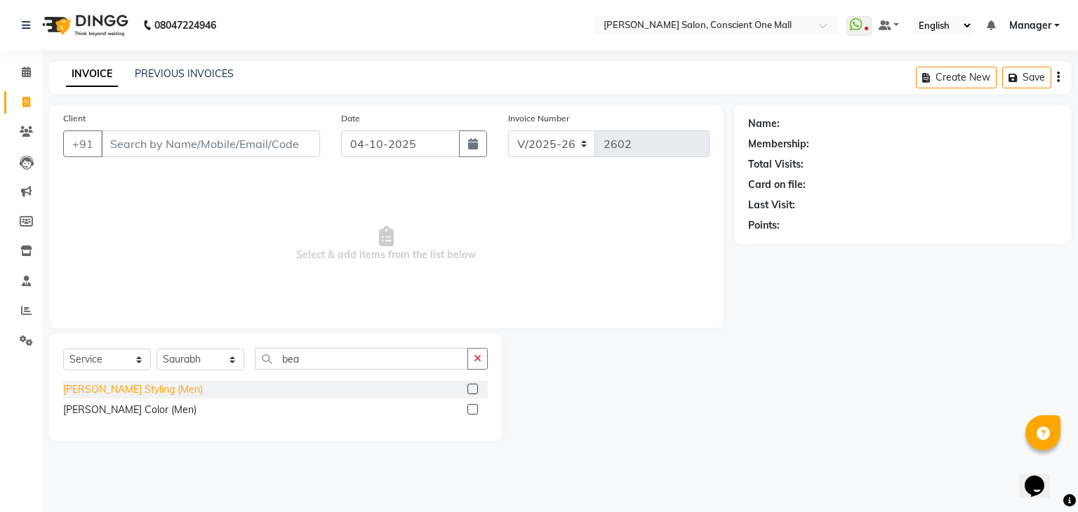
click at [133, 388] on div "[PERSON_NAME] Styling (Men)" at bounding box center [133, 389] width 140 height 15
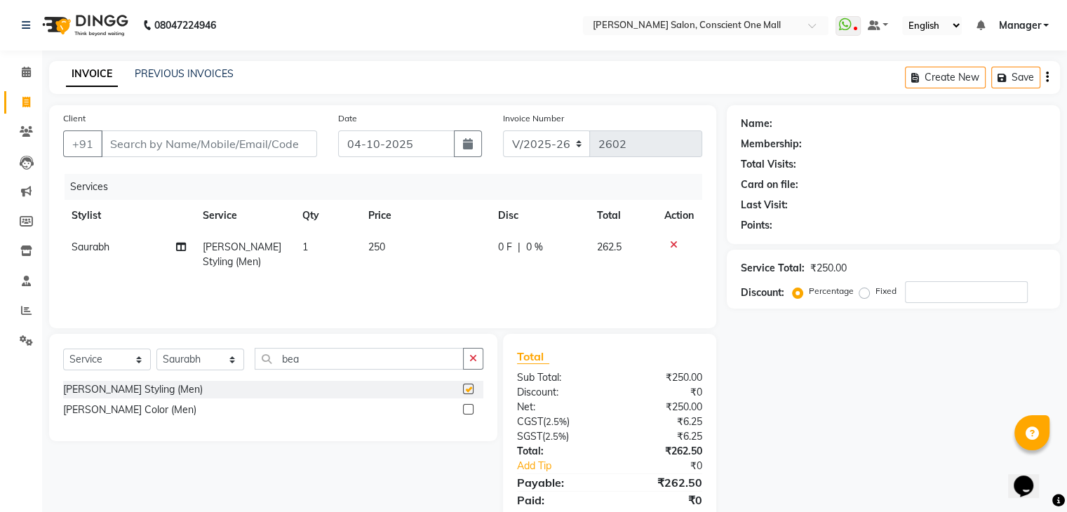
checkbox input "false"
click at [389, 241] on td "250" at bounding box center [425, 255] width 130 height 46
select select "67300"
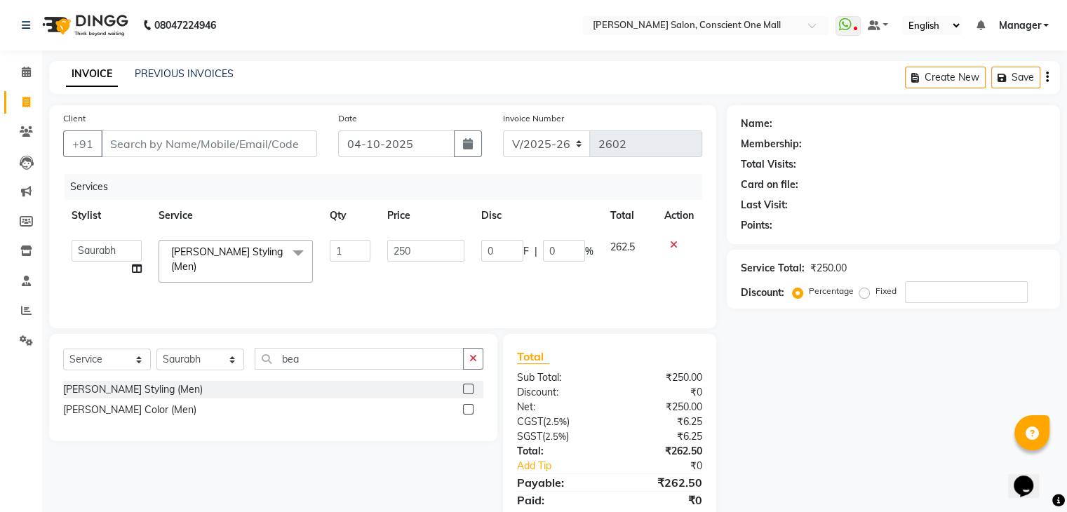
click at [389, 241] on input "250" at bounding box center [425, 251] width 77 height 22
type input "300"
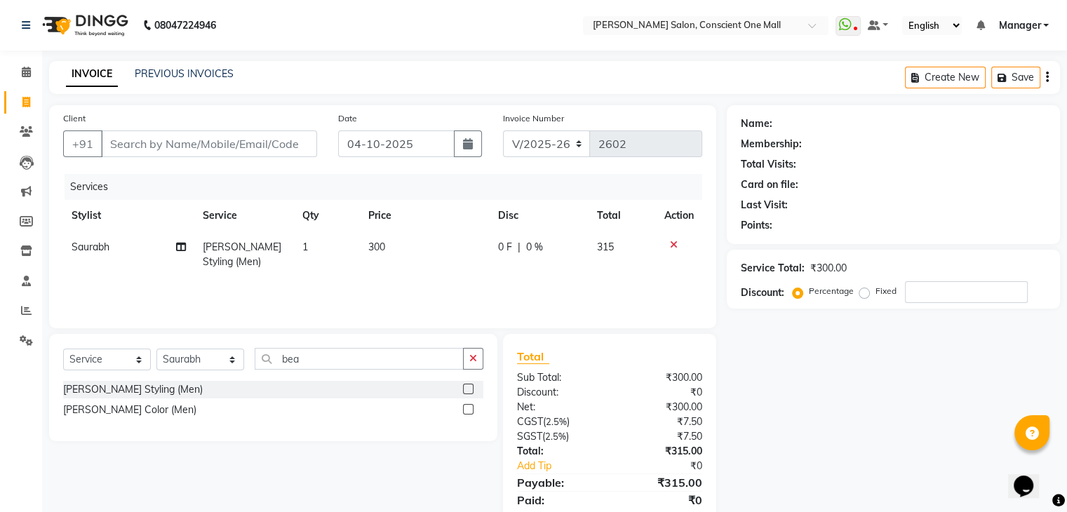
click at [388, 270] on td "300" at bounding box center [425, 255] width 130 height 46
select select "67300"
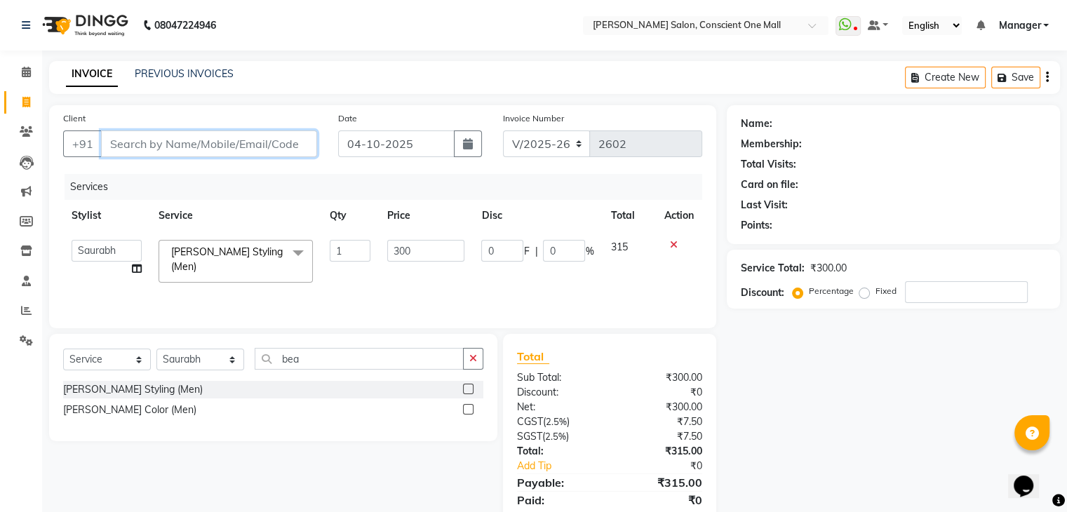
click at [166, 147] on input "Client" at bounding box center [209, 144] width 216 height 27
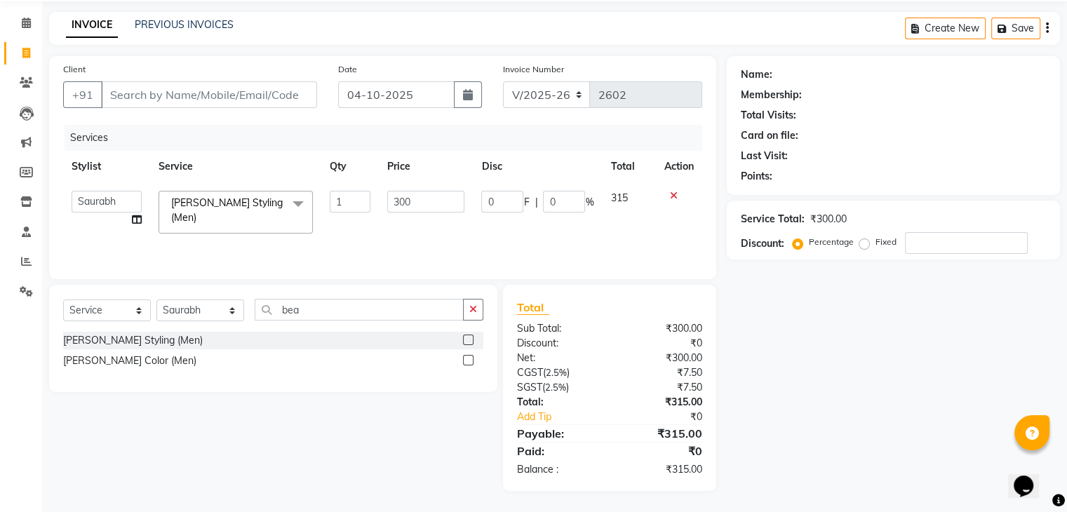
click at [191, 77] on div "Client +91" at bounding box center [190, 91] width 275 height 58
click at [156, 96] on input "Client" at bounding box center [209, 94] width 216 height 27
type input "7"
type input "0"
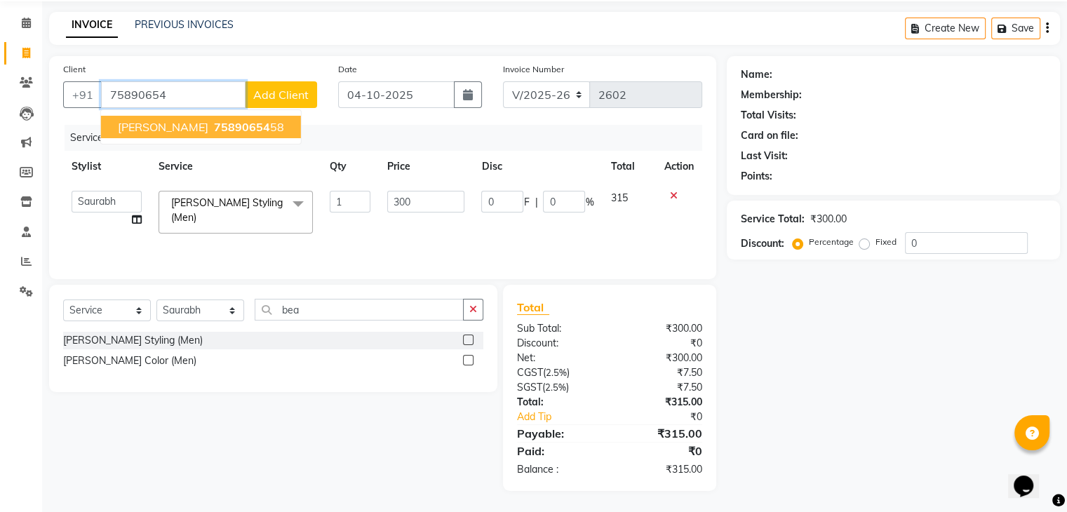
click at [171, 131] on span "PARVINDER" at bounding box center [163, 127] width 91 height 14
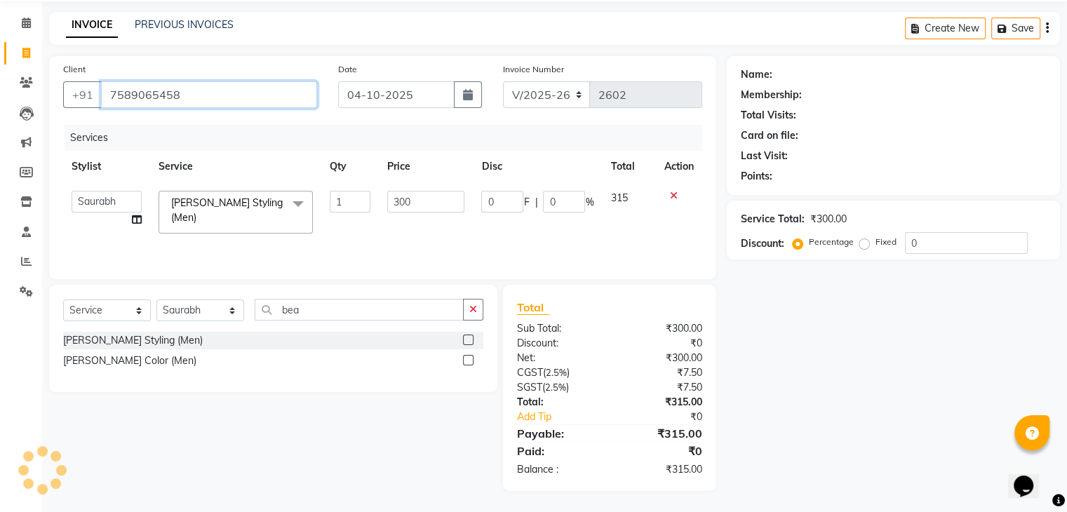
type input "7589065458"
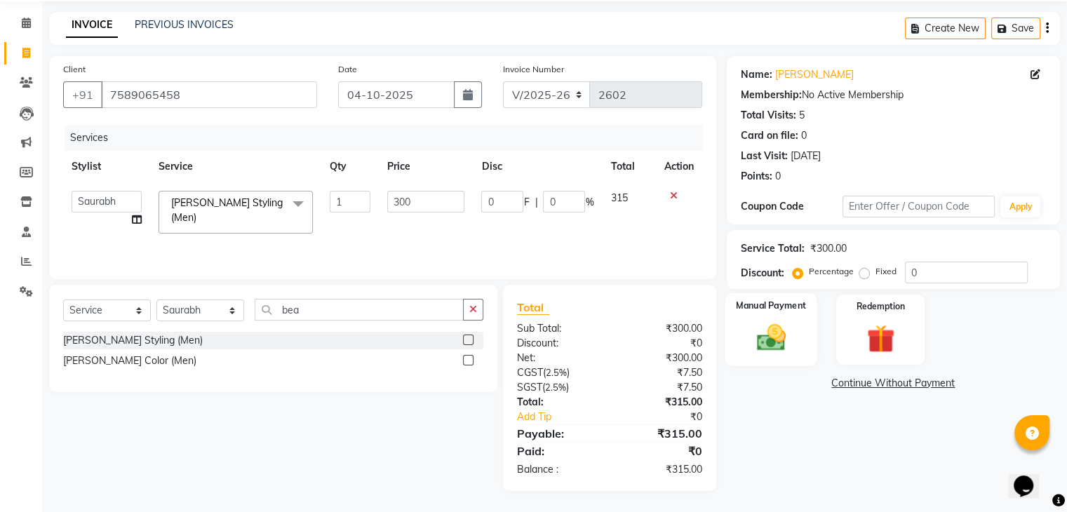
click at [764, 331] on img at bounding box center [770, 338] width 47 height 34
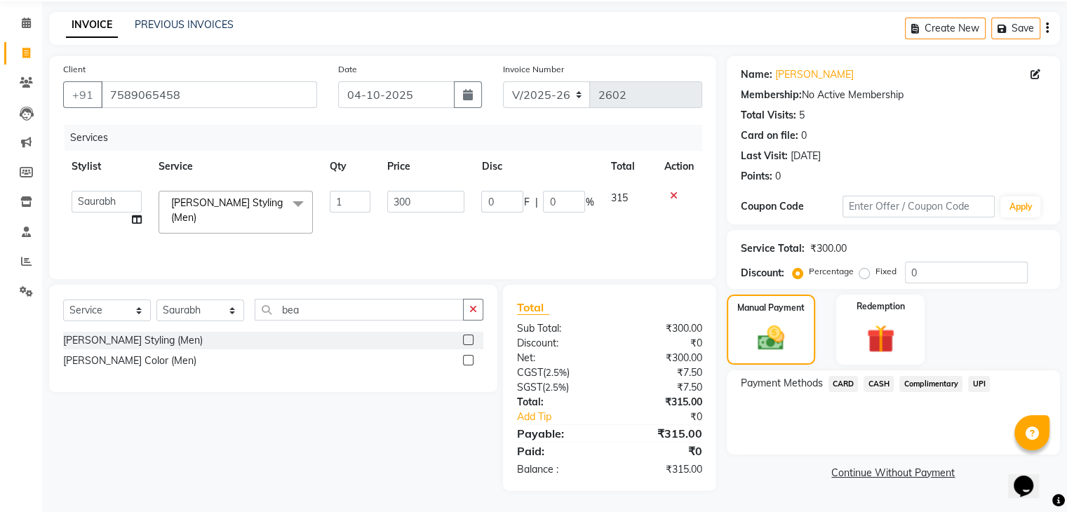
click at [976, 383] on span "UPI" at bounding box center [979, 384] width 22 height 16
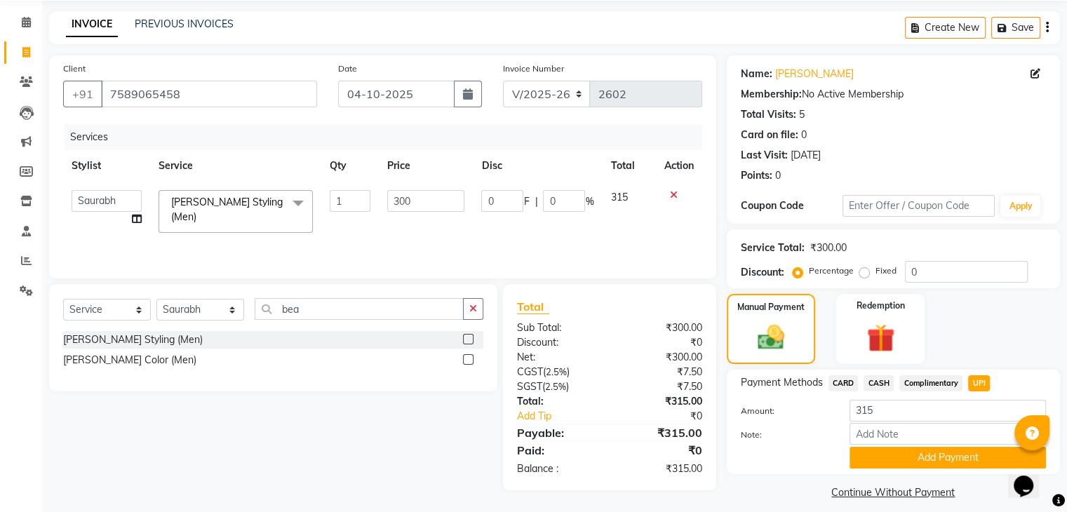
scroll to position [62, 0]
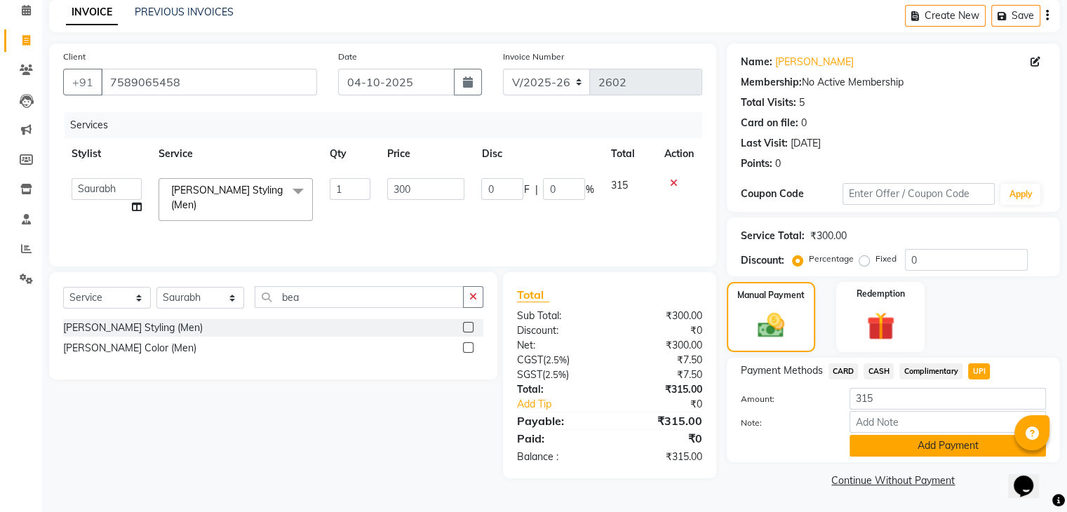
click at [906, 443] on button "Add Payment" at bounding box center [948, 446] width 196 height 22
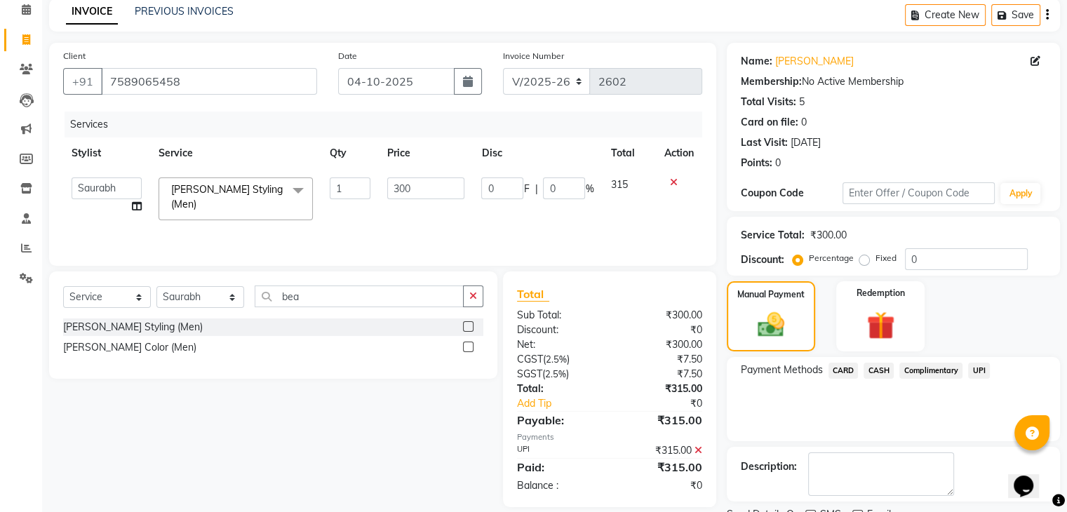
scroll to position [120, 0]
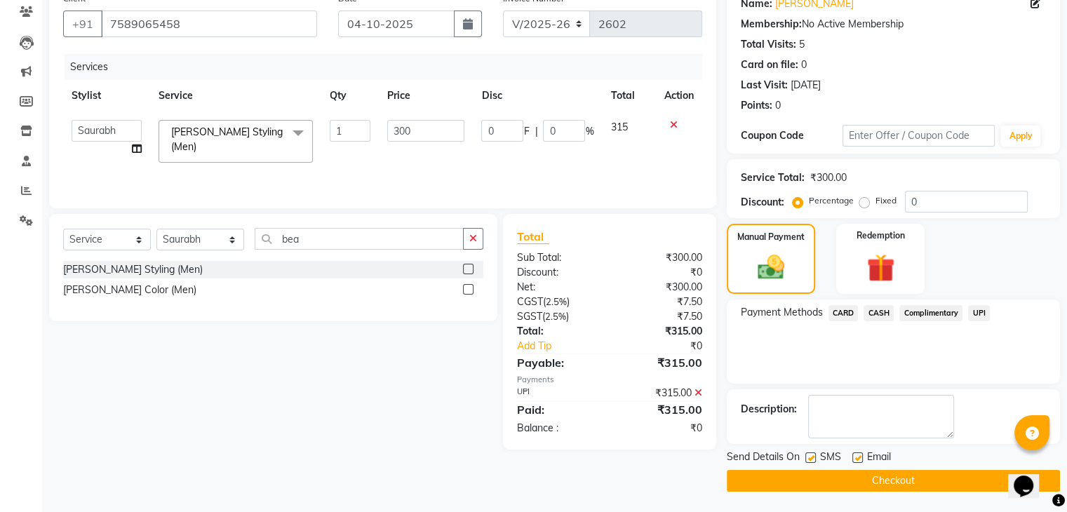
click at [872, 472] on button "Checkout" at bounding box center [893, 481] width 333 height 22
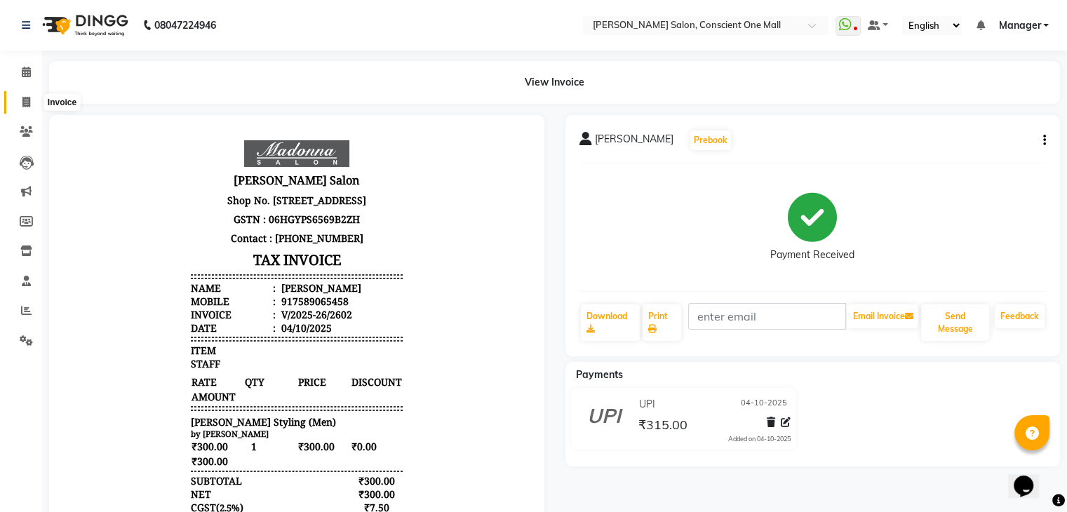
click at [25, 99] on icon at bounding box center [26, 102] width 8 height 11
select select "service"
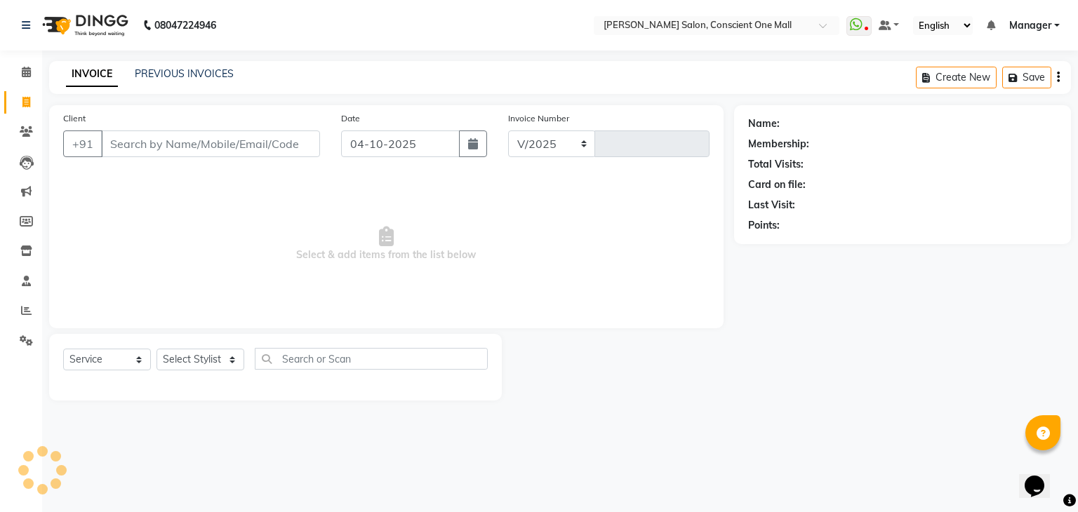
select select "7575"
type input "2603"
click at [190, 240] on span "Select & add items from the list below" at bounding box center [386, 244] width 646 height 140
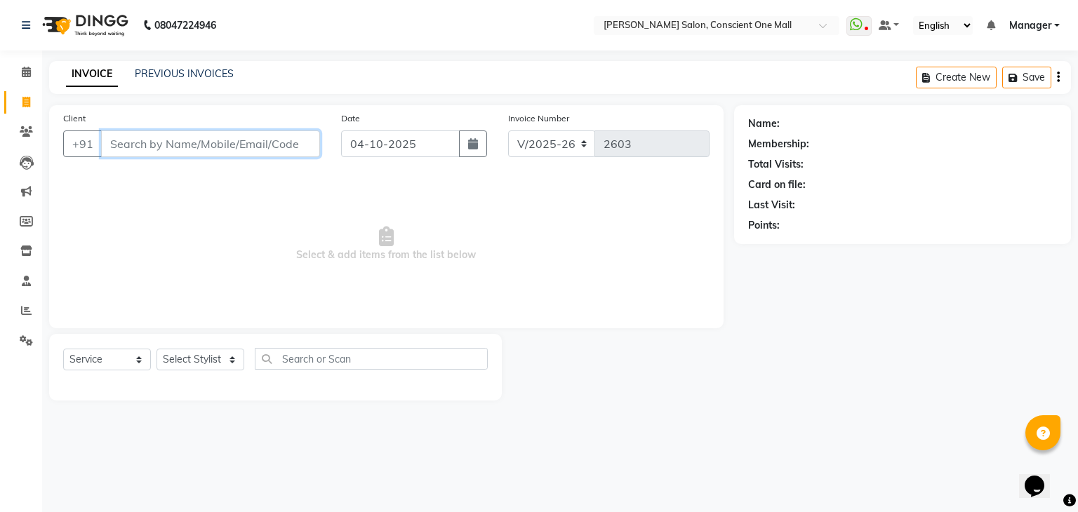
click at [169, 138] on input "Client" at bounding box center [210, 144] width 219 height 27
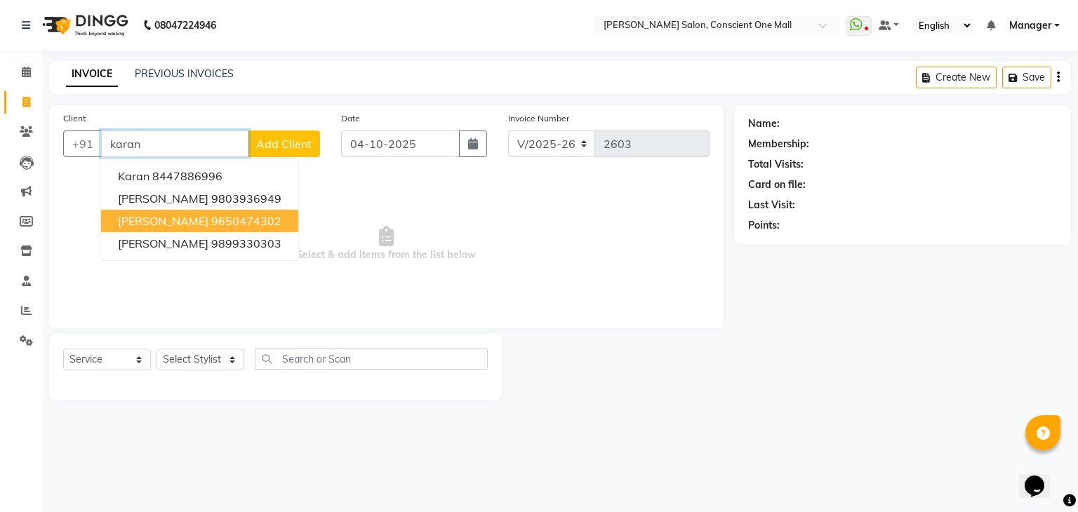
click at [211, 224] on ngb-highlight "9650474302" at bounding box center [246, 221] width 70 height 14
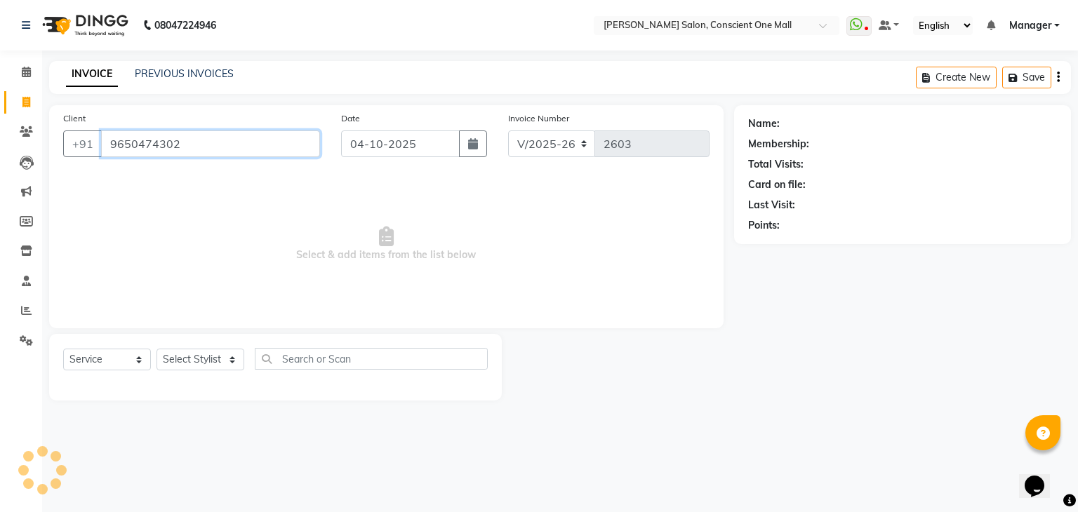
type input "9650474302"
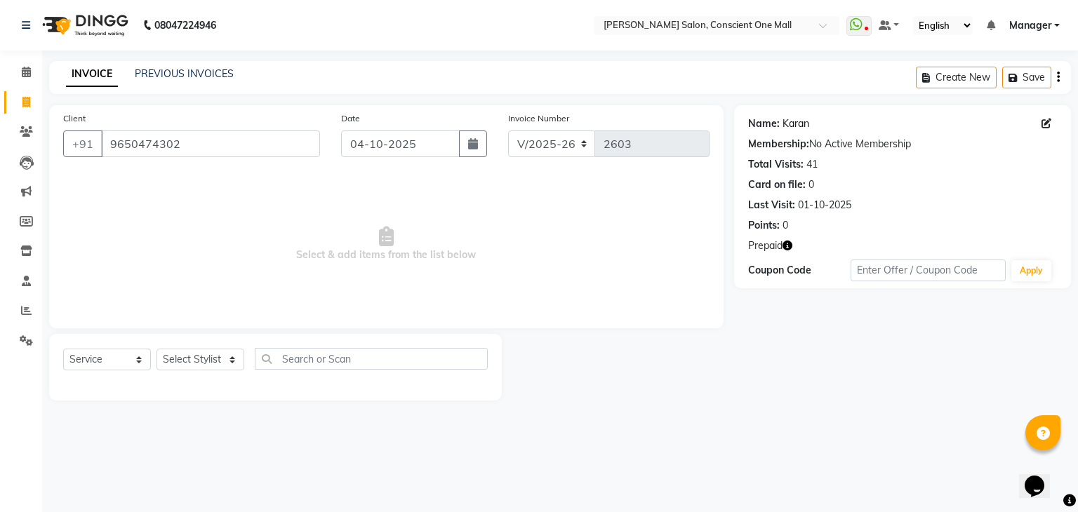
click at [783, 122] on link "Karan" at bounding box center [795, 123] width 27 height 15
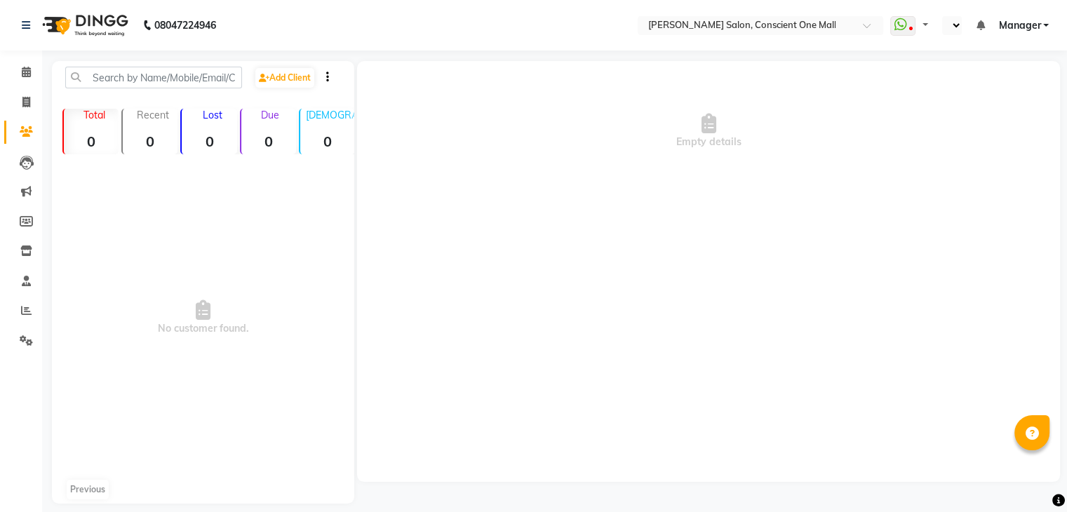
select select "en"
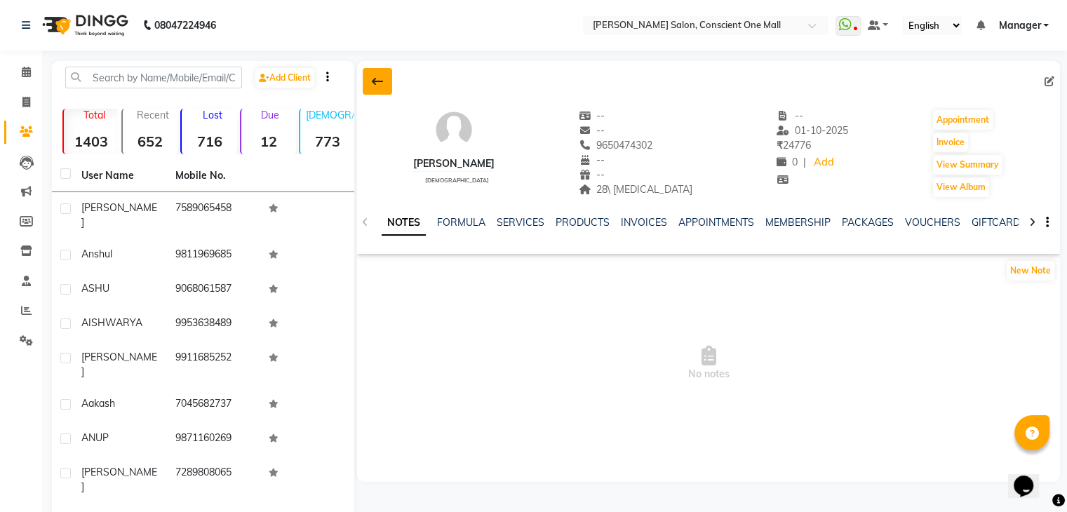
click at [377, 77] on icon at bounding box center [377, 81] width 11 height 11
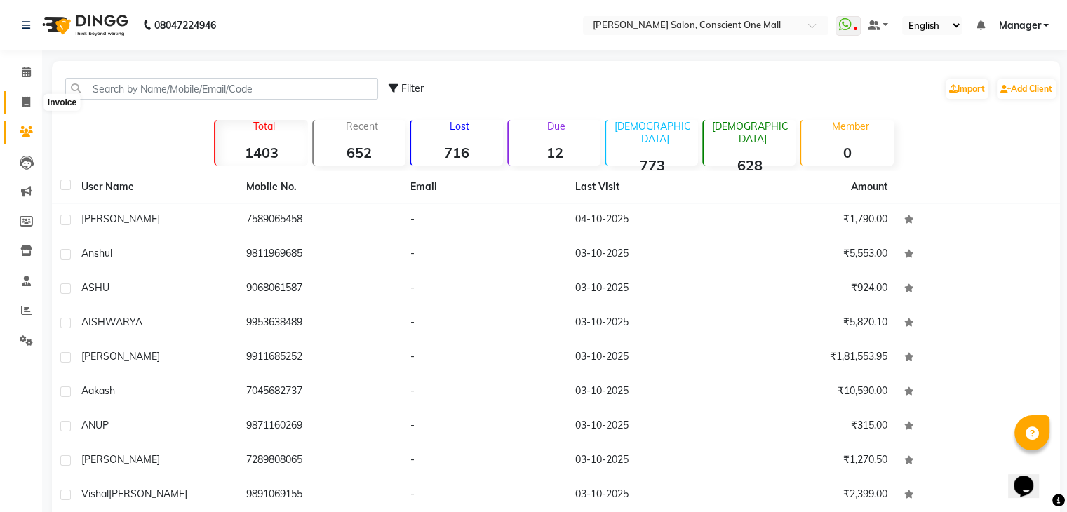
click at [25, 97] on icon at bounding box center [26, 102] width 8 height 11
select select "service"
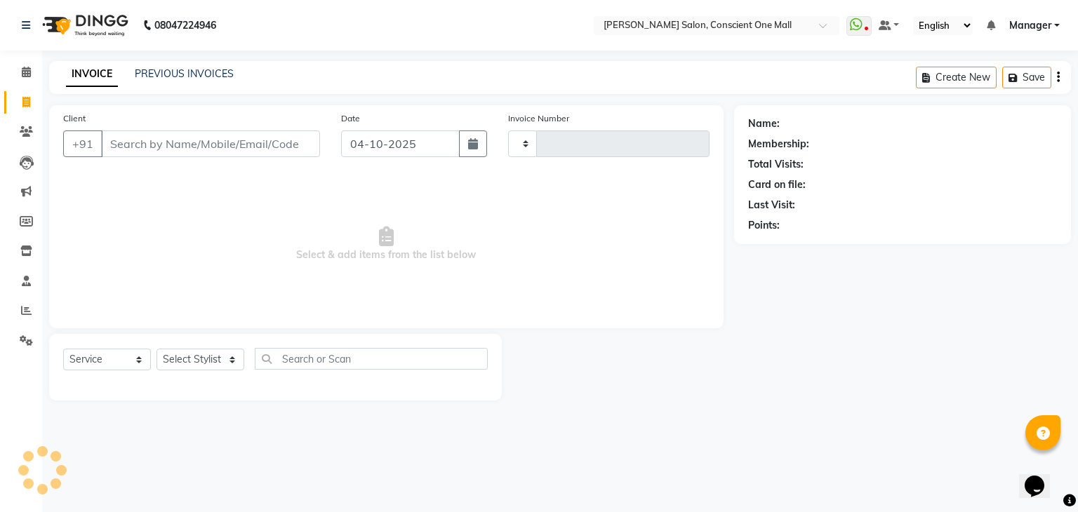
type input "2603"
select select "7575"
click at [130, 138] on input "Client" at bounding box center [210, 144] width 219 height 27
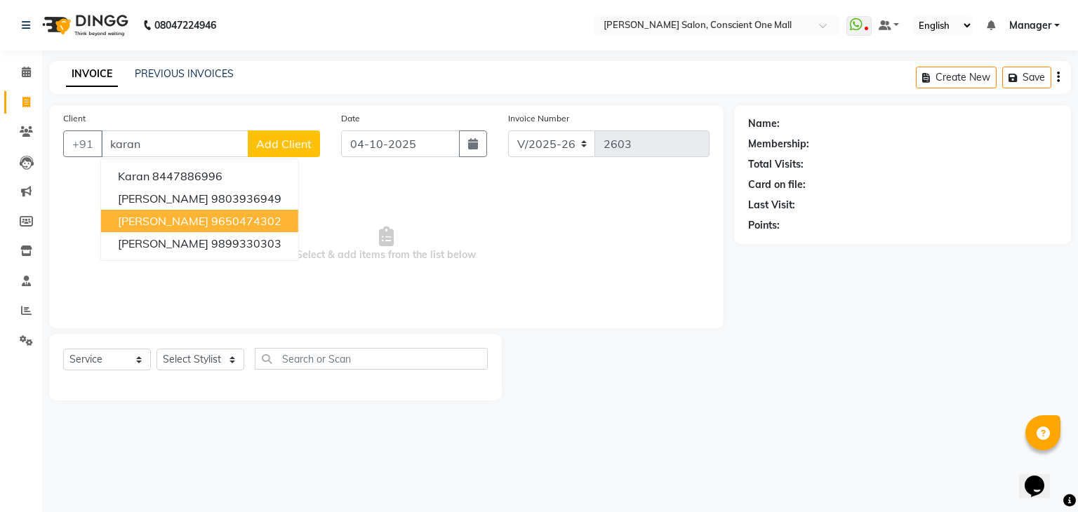
click at [211, 214] on ngb-highlight "9650474302" at bounding box center [246, 221] width 70 height 14
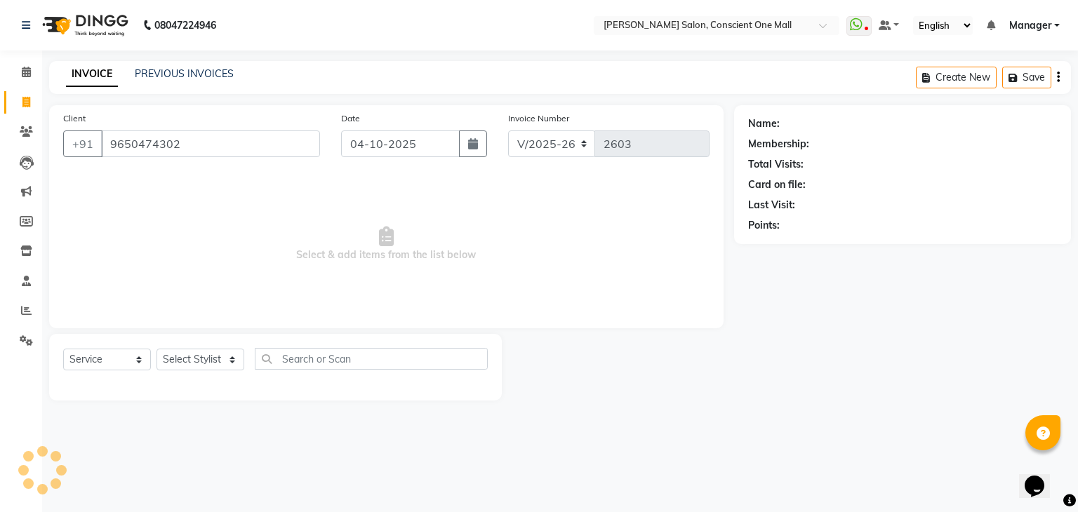
type input "9650474302"
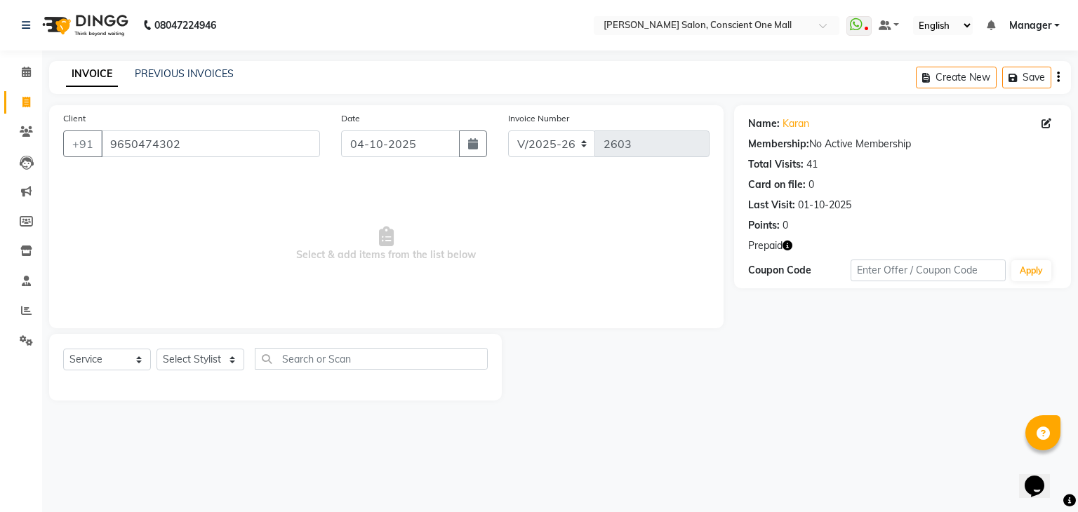
click at [773, 246] on span "Prepaid" at bounding box center [765, 246] width 34 height 15
click at [787, 244] on icon "button" at bounding box center [787, 246] width 10 height 10
click at [822, 231] on div "Points: 0" at bounding box center [902, 225] width 309 height 15
click at [233, 361] on select "Select Stylist [PERSON_NAME] AMIT [PERSON_NAME] [PERSON_NAME] [PERSON_NAME] [PE…" at bounding box center [200, 360] width 88 height 22
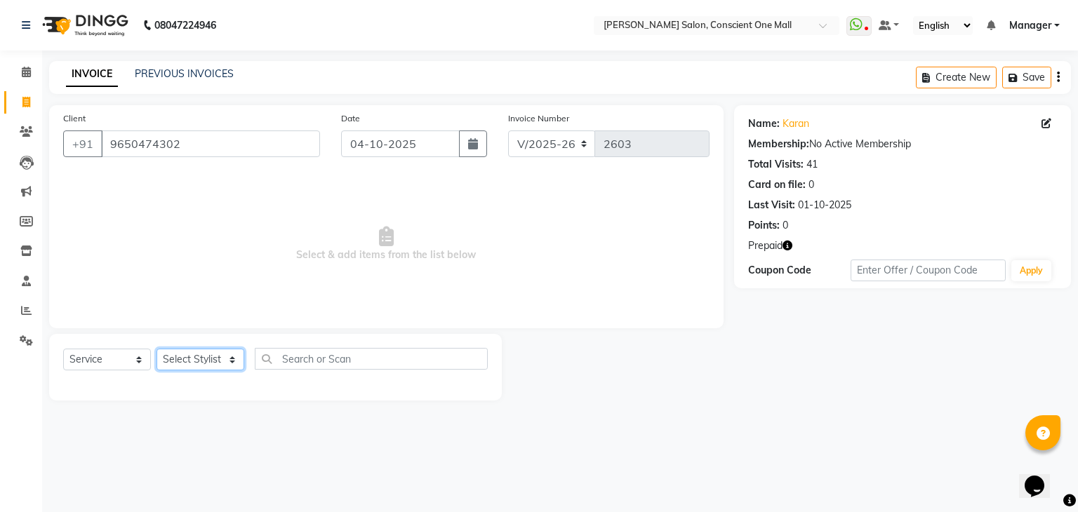
select select "67299"
click at [156, 349] on select "Select Stylist [PERSON_NAME] AMIT [PERSON_NAME] [PERSON_NAME] [PERSON_NAME] [PE…" at bounding box center [200, 360] width 88 height 22
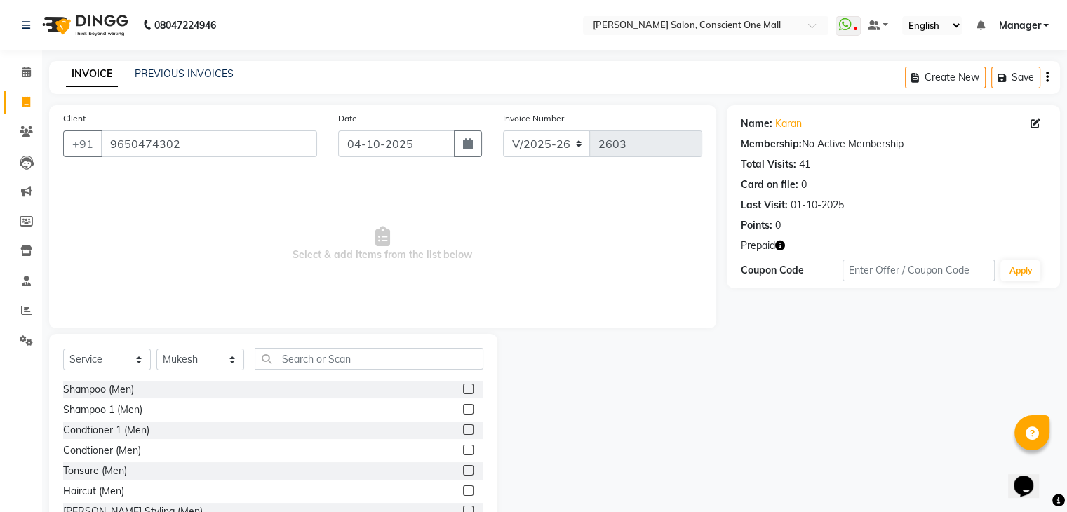
click at [463, 491] on label at bounding box center [468, 491] width 11 height 11
click at [463, 491] on input "checkbox" at bounding box center [467, 491] width 9 height 9
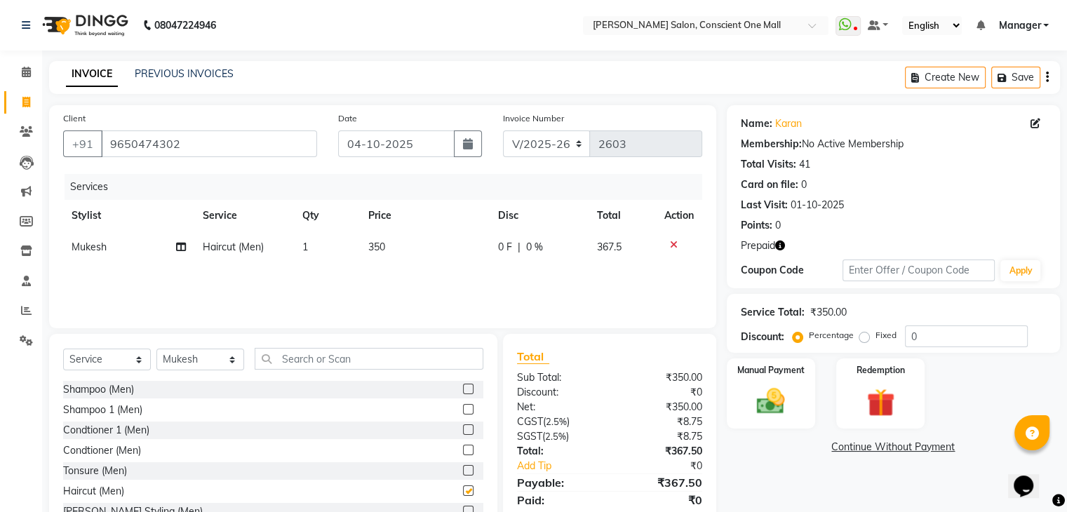
checkbox input "false"
click at [384, 248] on span "350" at bounding box center [376, 247] width 17 height 13
select select "67299"
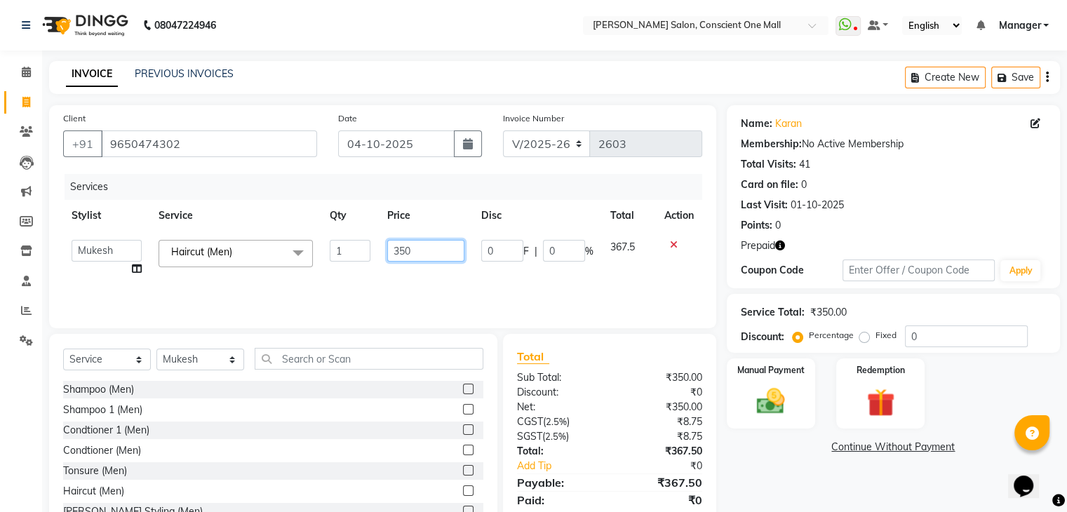
click at [422, 253] on input "350" at bounding box center [425, 251] width 77 height 22
type input "3"
type input "500"
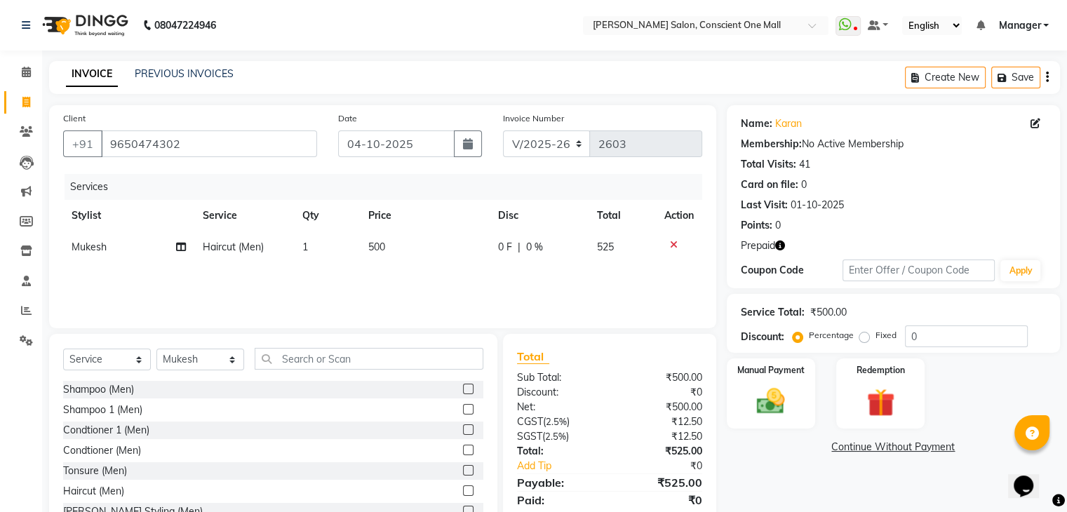
click at [421, 284] on div "Services Stylist Service Qty Price Disc Total Action Mukesh Haircut (Men) 1 500…" at bounding box center [382, 244] width 639 height 140
click at [878, 408] on img at bounding box center [880, 403] width 47 height 36
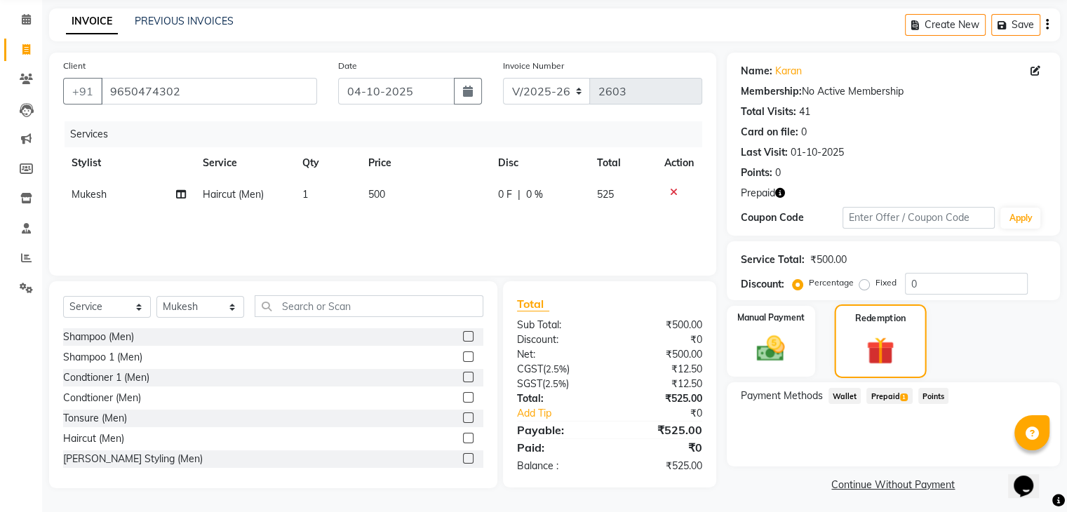
scroll to position [53, 0]
click at [888, 391] on span "Prepaid 1" at bounding box center [890, 395] width 46 height 16
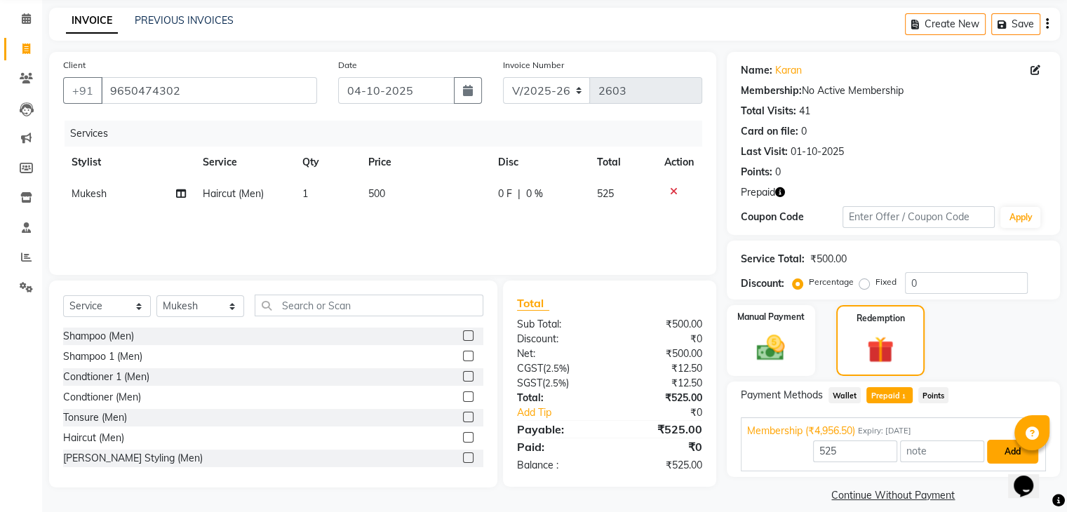
click at [1000, 450] on button "Add" at bounding box center [1012, 452] width 51 height 24
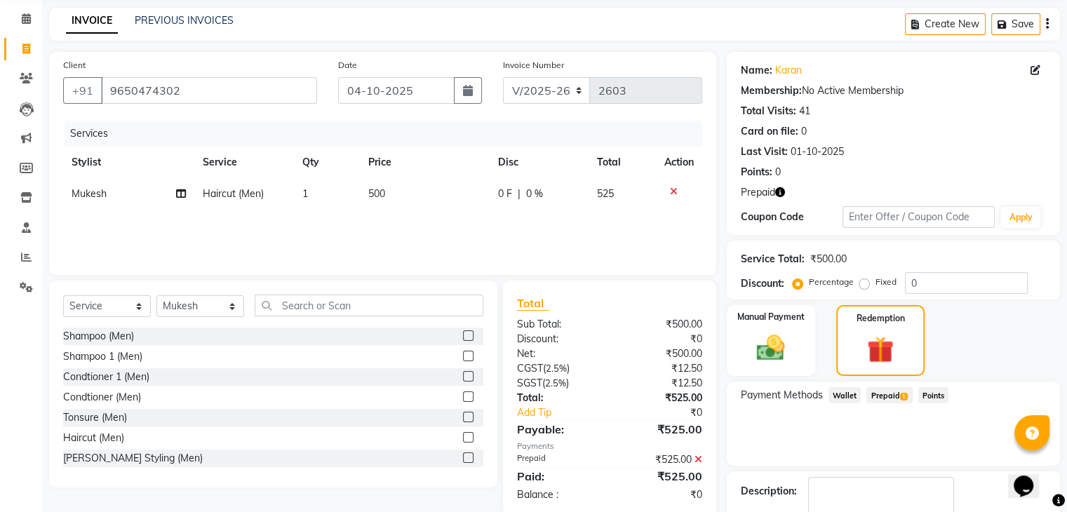
scroll to position [135, 0]
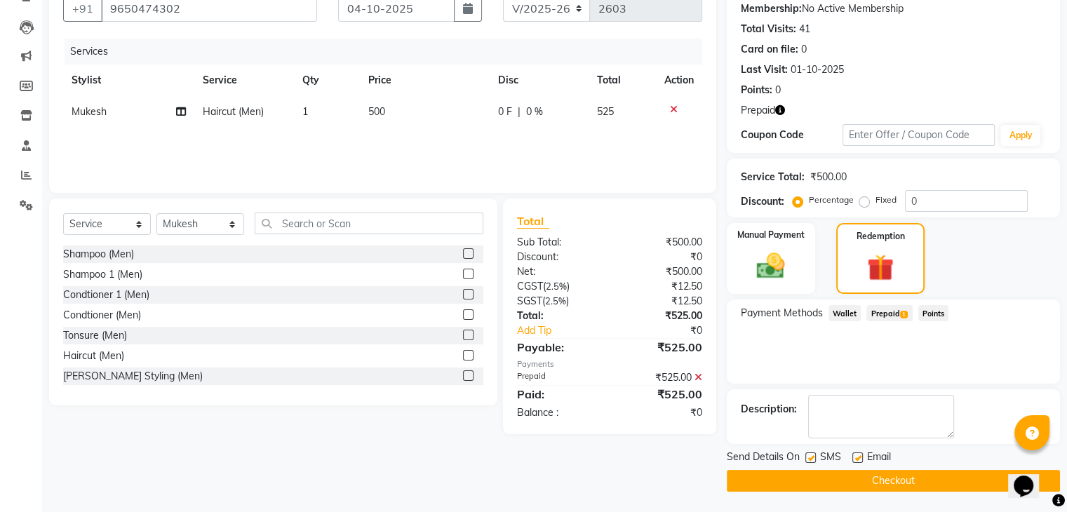
click at [950, 476] on button "Checkout" at bounding box center [893, 481] width 333 height 22
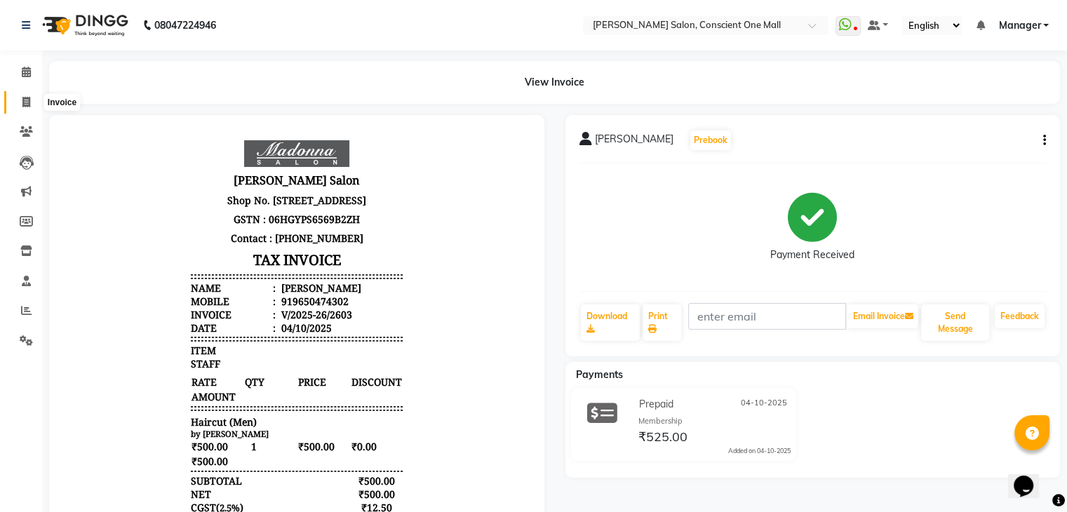
click at [20, 105] on span at bounding box center [26, 103] width 25 height 16
select select "service"
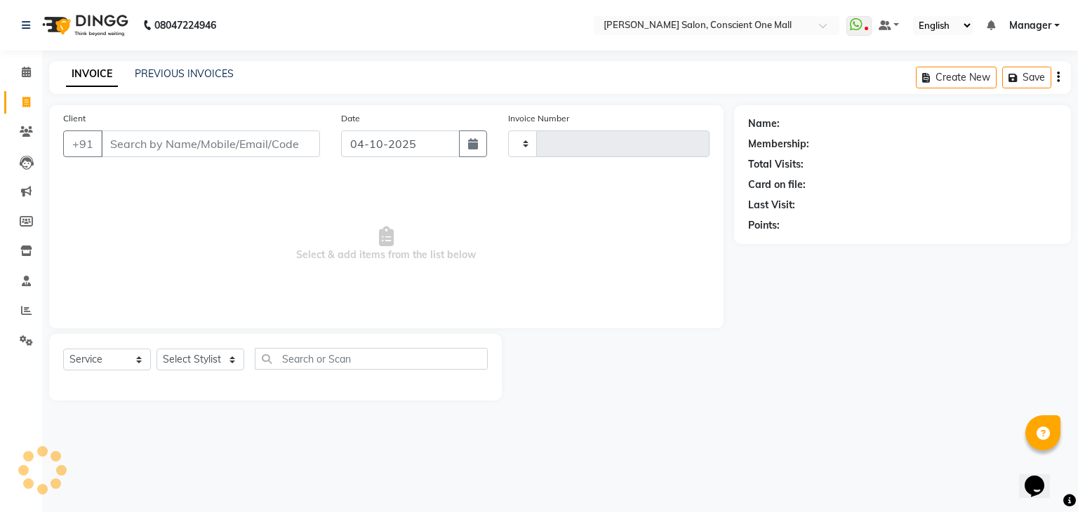
type input "2604"
select select "7575"
click at [32, 309] on span at bounding box center [26, 311] width 25 height 16
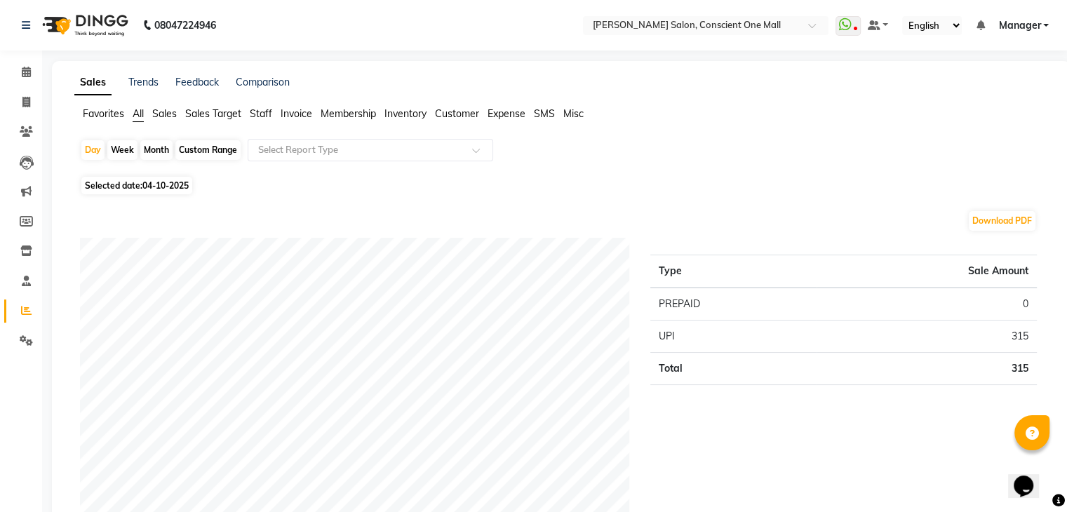
click at [255, 117] on span "Staff" at bounding box center [261, 113] width 22 height 13
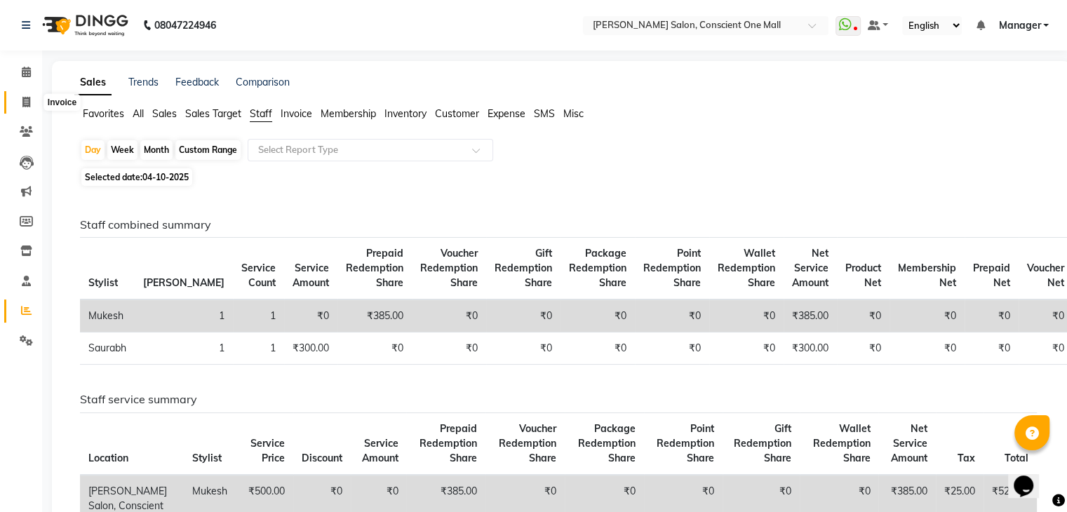
click at [31, 105] on span at bounding box center [26, 103] width 25 height 16
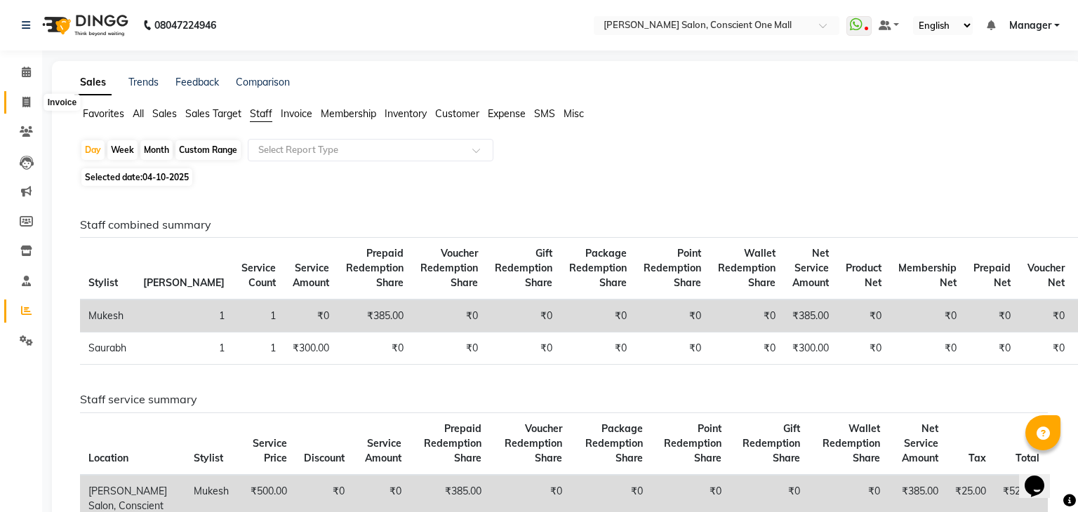
select select "service"
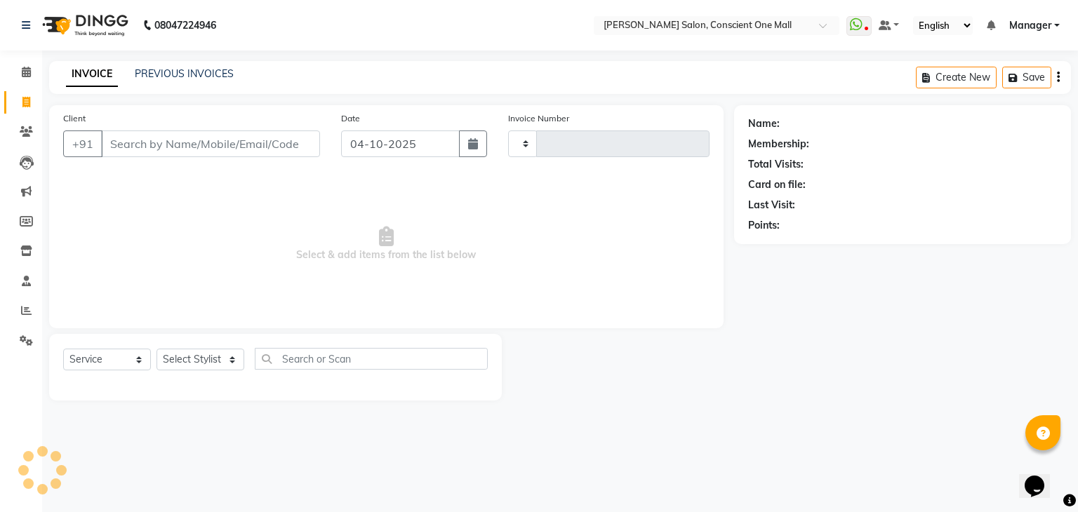
type input "2604"
select select "7575"
click at [25, 279] on icon at bounding box center [26, 281] width 9 height 11
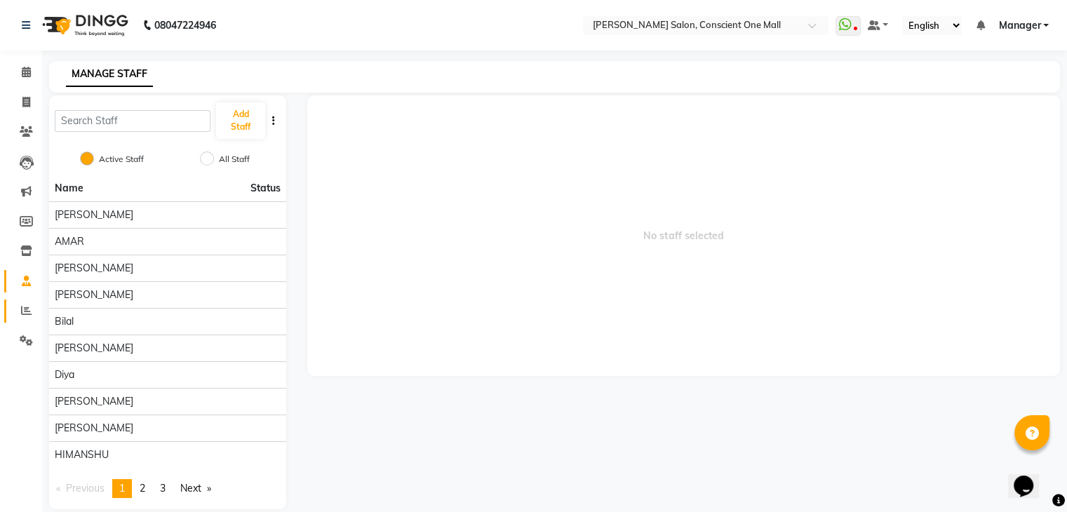
click at [25, 307] on icon at bounding box center [26, 310] width 11 height 11
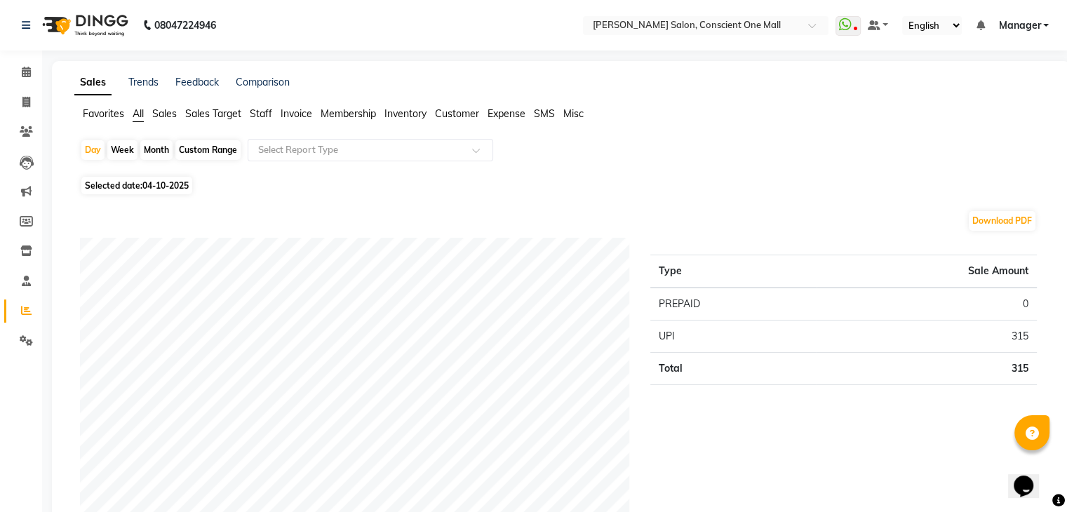
click at [258, 116] on span "Staff" at bounding box center [261, 113] width 22 height 13
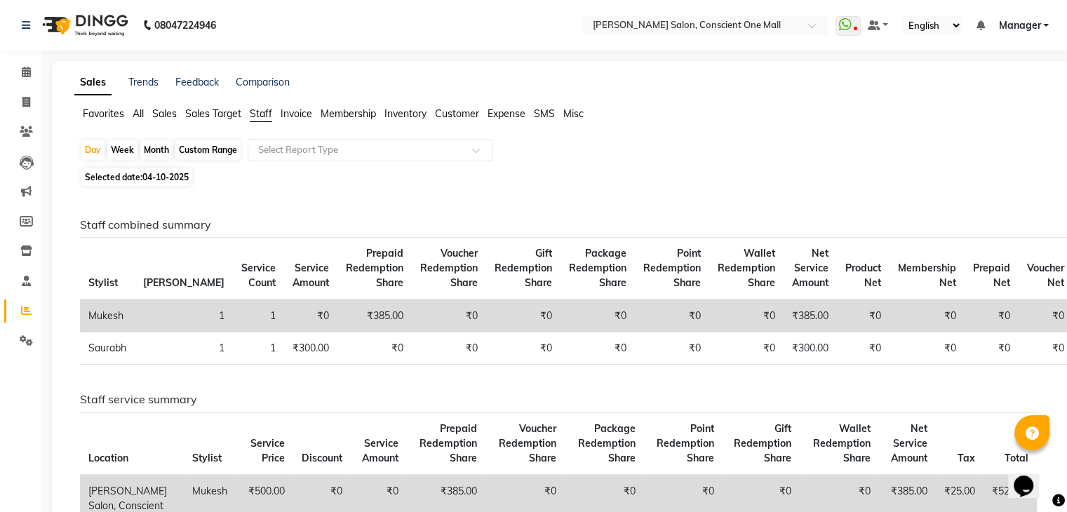
click at [160, 147] on div "Month" at bounding box center [156, 150] width 32 height 20
select select "10"
select select "2025"
drag, startPoint x: 425, startPoint y: 129, endPoint x: 244, endPoint y: 147, distance: 182.6
click at [244, 147] on app-reports "Favorites All Sales Sales Target Staff Invoice Membership Inventory Customer Ex…" at bounding box center [561, 415] width 991 height 616
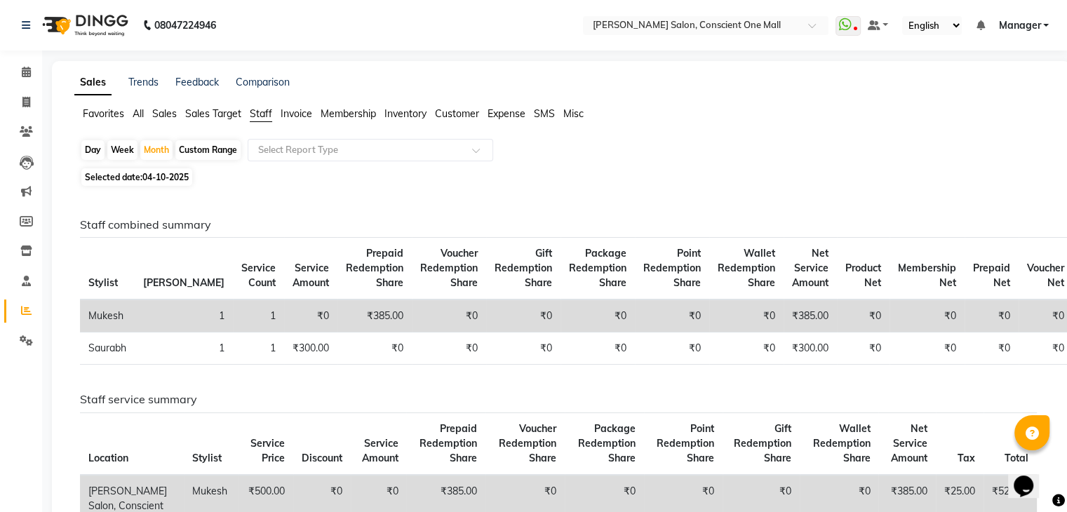
click at [242, 211] on div "Staff combined summary Stylist Bill Count Service Count Service Amount Prepaid …" at bounding box center [559, 456] width 980 height 532
click at [208, 149] on div "Custom Range" at bounding box center [207, 150] width 65 height 20
select select "10"
select select "2025"
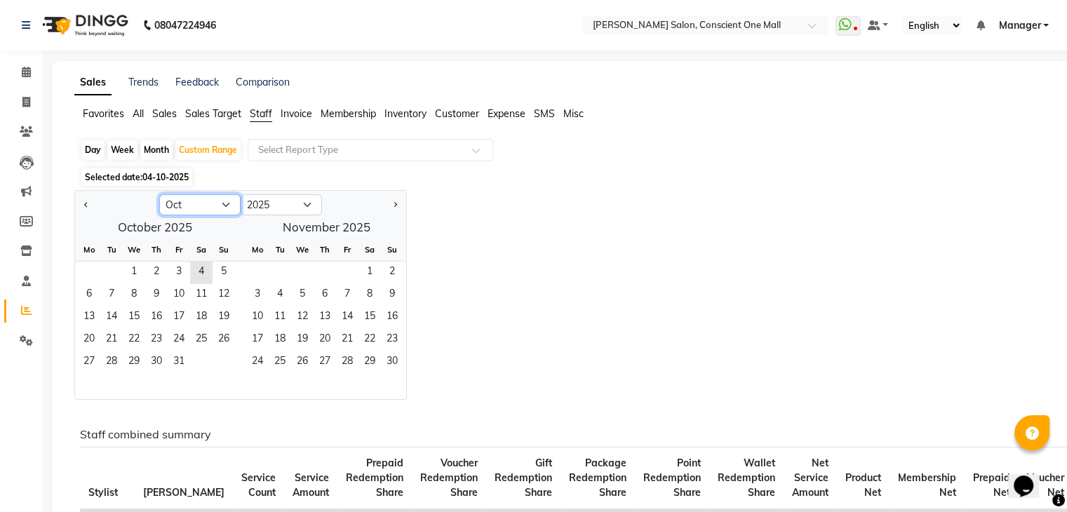
click at [222, 206] on select "Jan Feb Mar Apr May Jun Jul Aug Sep Oct Nov Dec" at bounding box center [199, 204] width 81 height 21
click at [159, 194] on select "Jan Feb Mar Apr May Jun Jul Aug Sep Oct Nov Dec" at bounding box center [199, 204] width 81 height 21
click at [211, 210] on select "Jan Feb Mar Apr May Jun Jul Aug Sep Oct Nov Dec" at bounding box center [199, 204] width 81 height 21
select select "10"
click at [159, 194] on select "Jan Feb Mar Apr May Jun Jul Aug Sep Oct Nov Dec" at bounding box center [199, 204] width 81 height 21
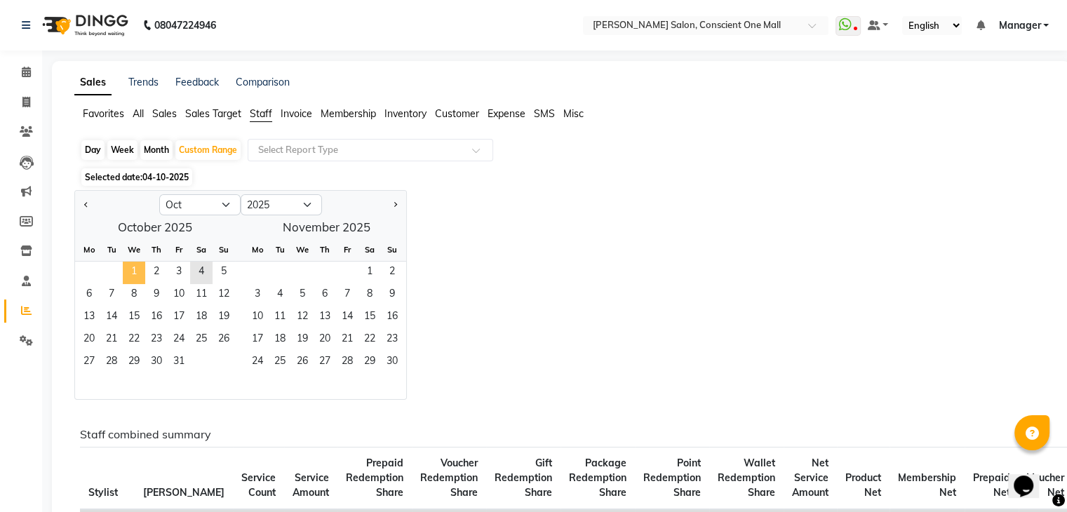
click at [127, 267] on span "1" at bounding box center [134, 273] width 22 height 22
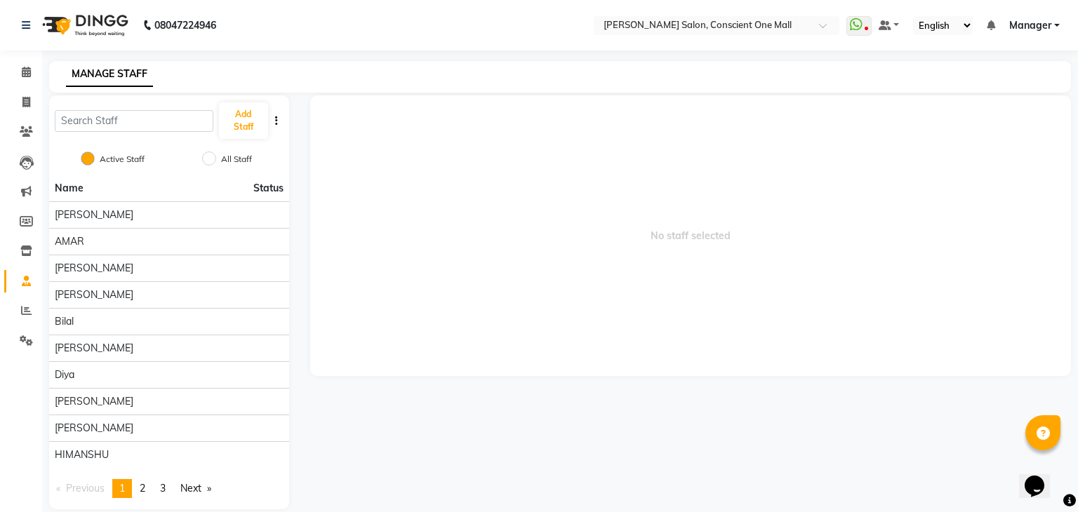
select select "service"
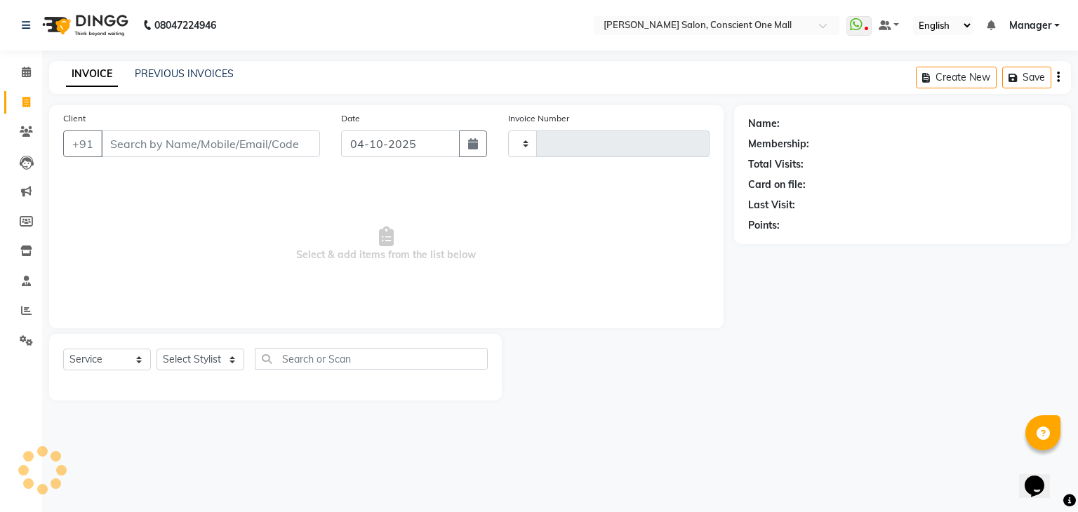
type input "2604"
select select "7575"
click at [194, 359] on select "Select Stylist AJAD AMAR AMIT ANSHU Bilal dharmander diya Harry himanshi HIMANS…" at bounding box center [200, 360] width 88 height 22
click at [156, 349] on select "Select Stylist AJAD AMAR AMIT ANSHU Bilal dharmander diya Harry himanshi HIMANS…" at bounding box center [200, 360] width 88 height 22
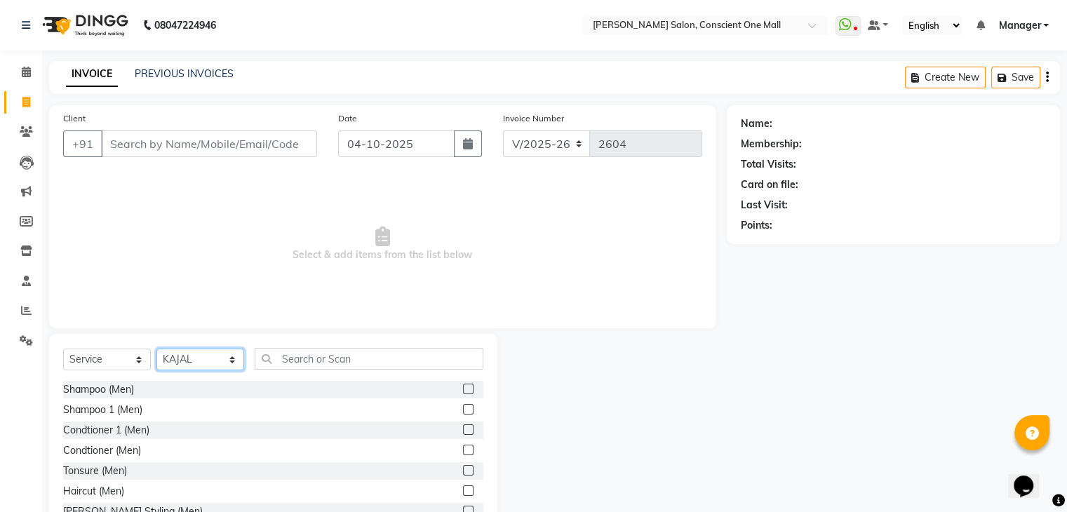
click at [234, 353] on select "Select Stylist AJAD AMAR AMIT ANSHU Bilal dharmander diya Harry himanshi HIMANS…" at bounding box center [200, 360] width 88 height 22
select select "69004"
click at [156, 349] on select "Select Stylist AJAD AMAR AMIT ANSHU Bilal dharmander diya Harry himanshi HIMANS…" at bounding box center [200, 360] width 88 height 22
click at [349, 363] on input "text" at bounding box center [369, 359] width 229 height 22
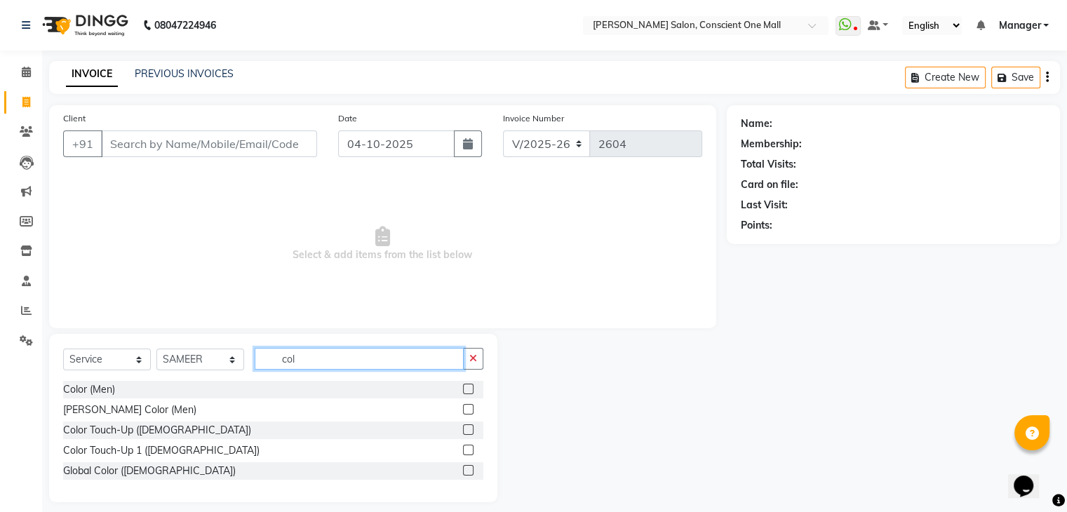
type input "col"
click at [466, 470] on label at bounding box center [468, 470] width 11 height 11
click at [466, 470] on input "checkbox" at bounding box center [467, 471] width 9 height 9
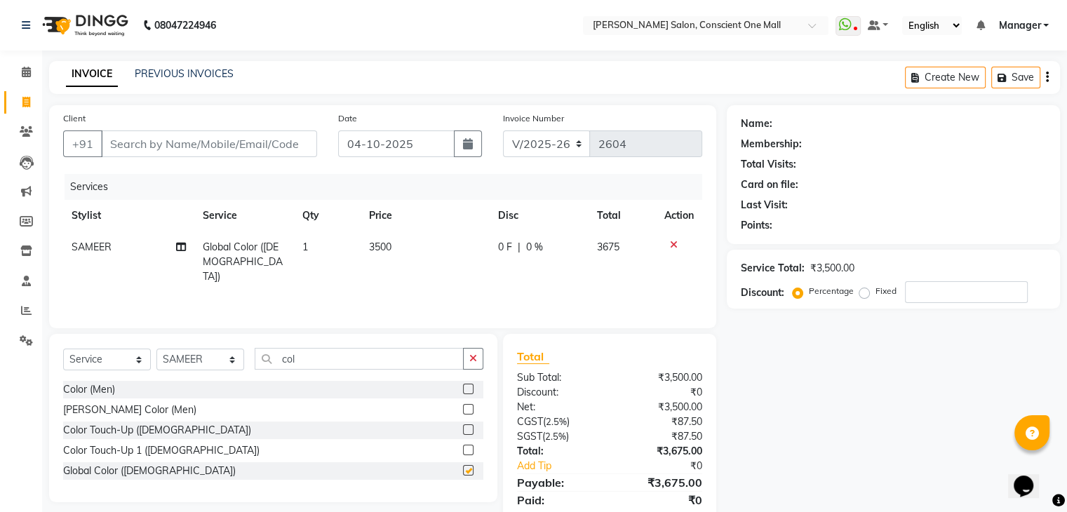
checkbox input "false"
click at [393, 241] on td "3500" at bounding box center [426, 262] width 130 height 61
select select "69004"
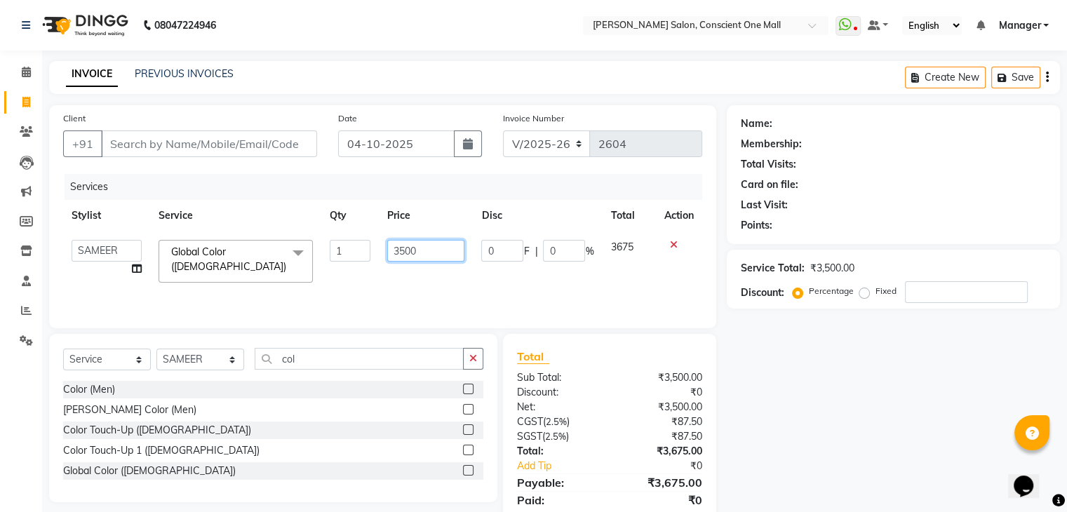
click at [452, 262] on input "3500" at bounding box center [425, 251] width 77 height 22
type input "3"
type input "6"
type input "6000"
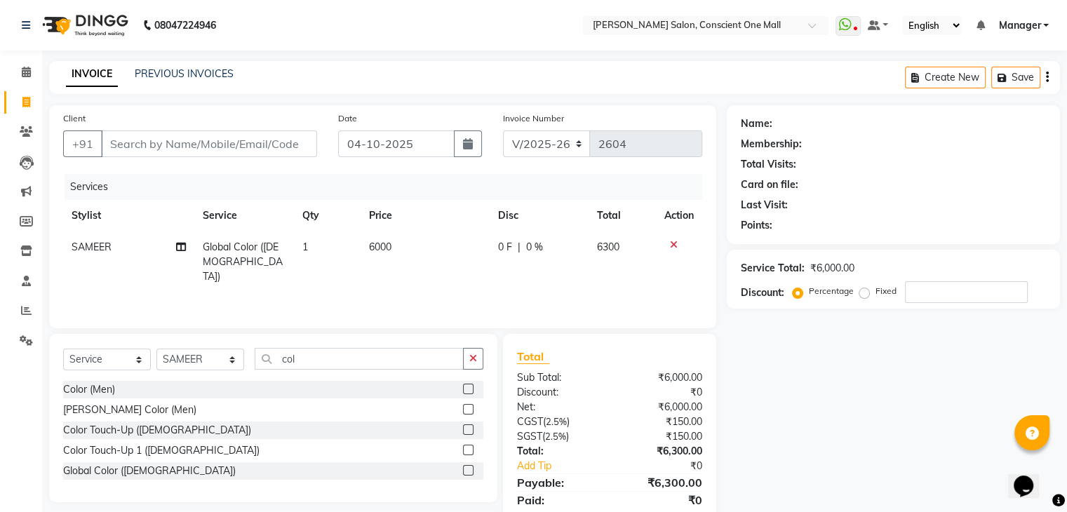
click at [432, 295] on div "Services Stylist Service Qty Price Disc Total Action SAMEER Global Color (Femal…" at bounding box center [382, 244] width 639 height 140
click at [330, 359] on input "col" at bounding box center [359, 359] width 209 height 22
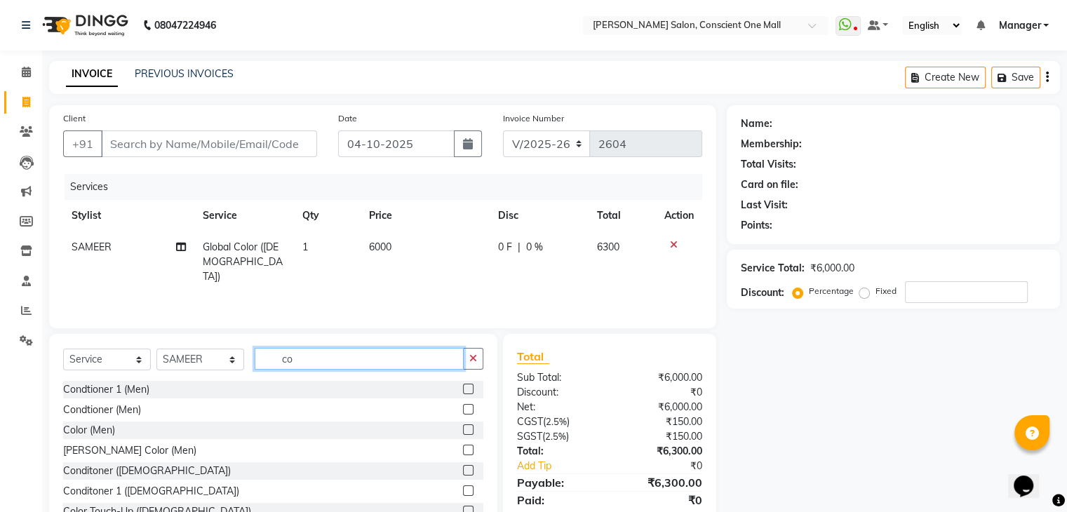
type input "c"
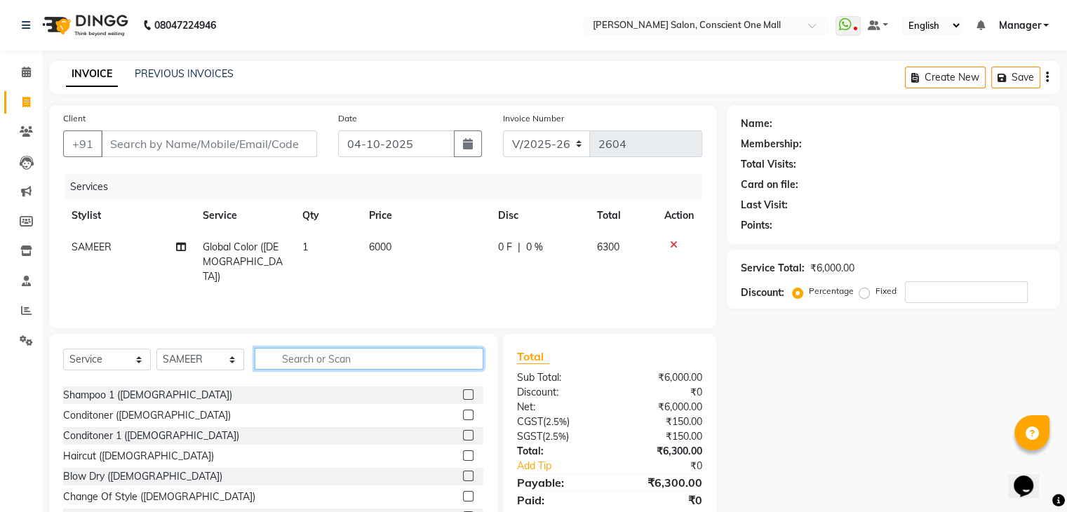
scroll to position [403, 0]
click at [463, 453] on label at bounding box center [468, 454] width 11 height 11
click at [463, 453] on input "checkbox" at bounding box center [467, 455] width 9 height 9
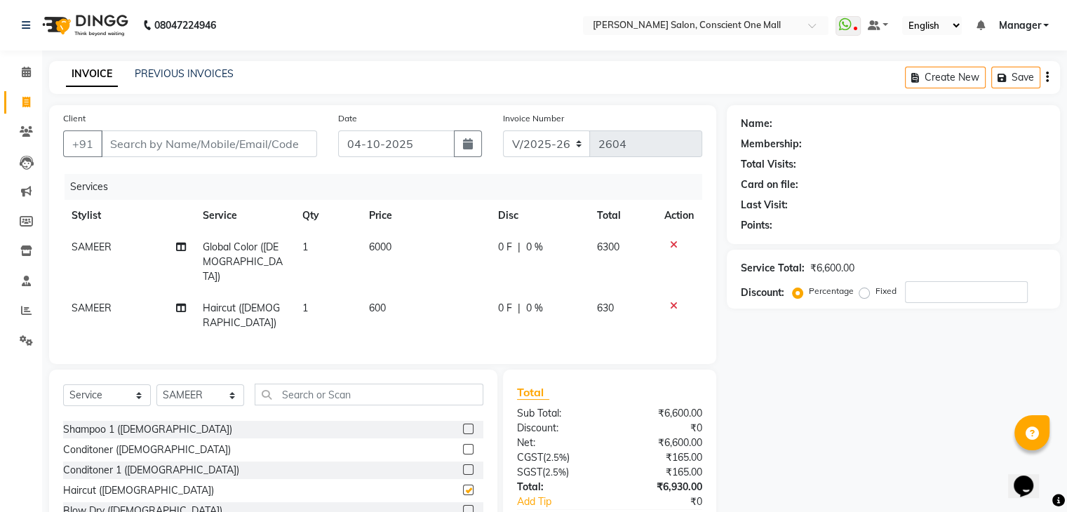
checkbox input "false"
click at [230, 385] on select "Select Stylist AJAD AMAR AMIT ANSHU Bilal dharmander diya Harry himanshi HIMANS…" at bounding box center [200, 396] width 88 height 22
select select "89007"
click at [156, 385] on select "Select Stylist AJAD AMAR AMIT ANSHU Bilal dharmander diya Harry himanshi HIMANS…" at bounding box center [200, 396] width 88 height 22
click at [385, 421] on div "Shampoo 1 ([DEMOGRAPHIC_DATA])" at bounding box center [273, 430] width 420 height 18
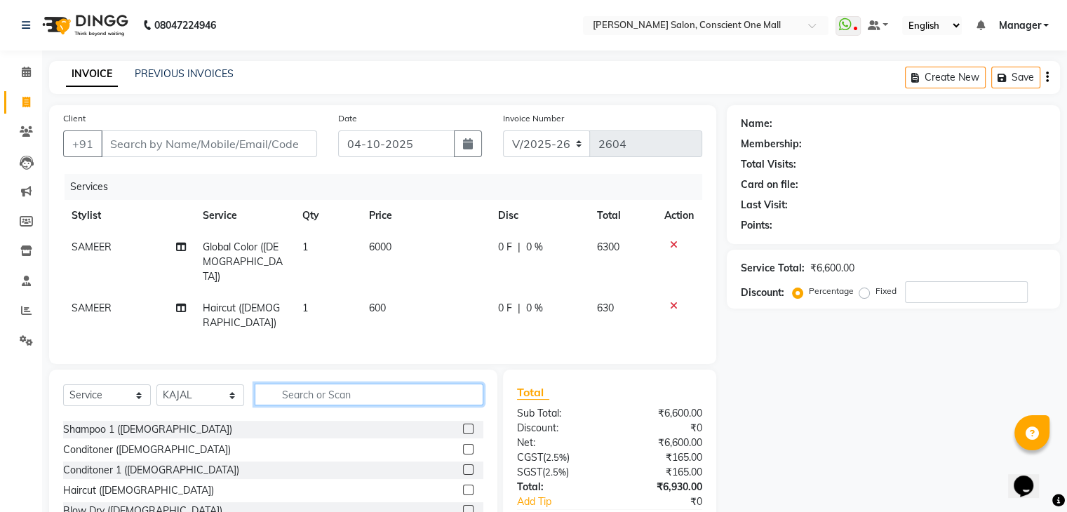
click at [369, 384] on input "text" at bounding box center [369, 395] width 229 height 22
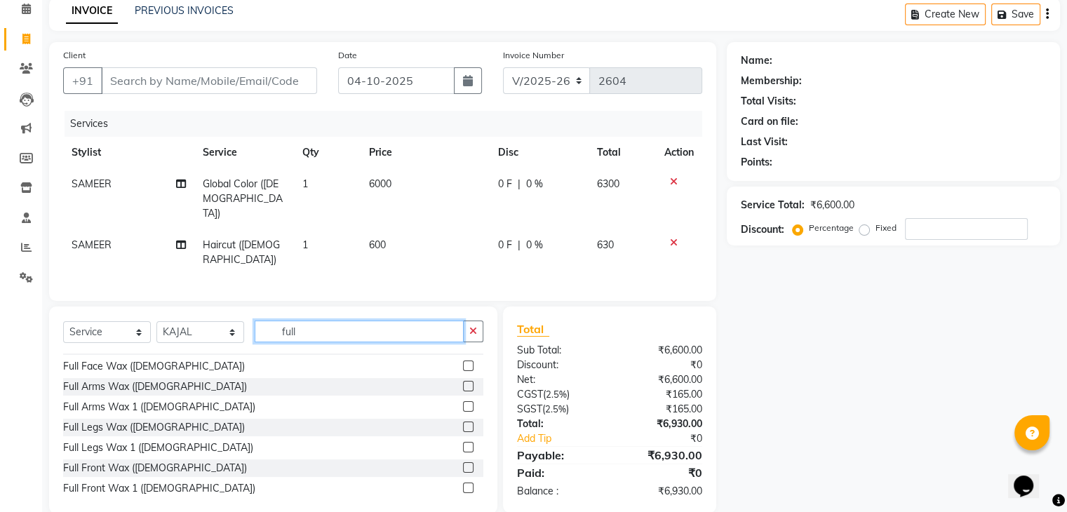
scroll to position [67, 0]
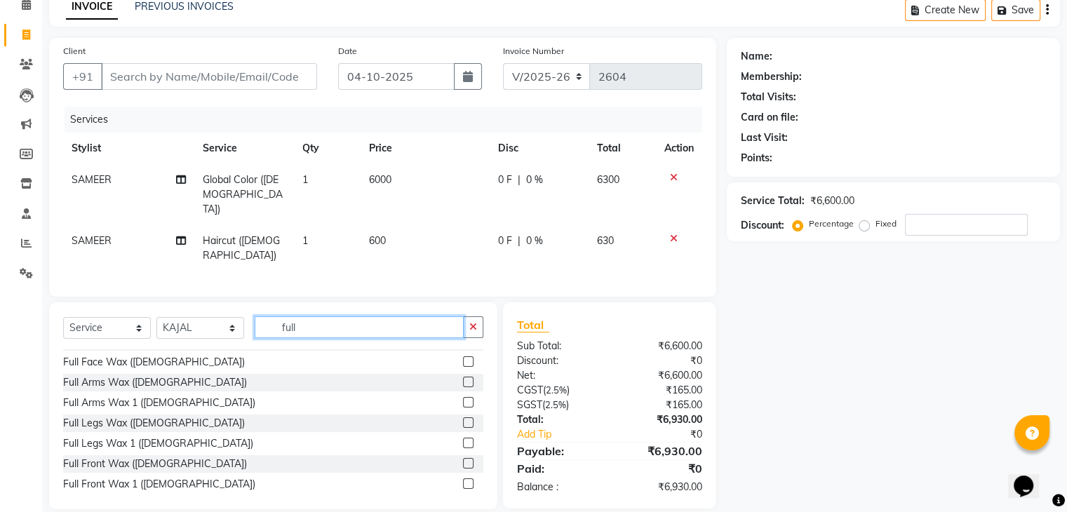
type input "full"
click at [463, 438] on label at bounding box center [468, 443] width 11 height 11
click at [463, 439] on input "checkbox" at bounding box center [467, 443] width 9 height 9
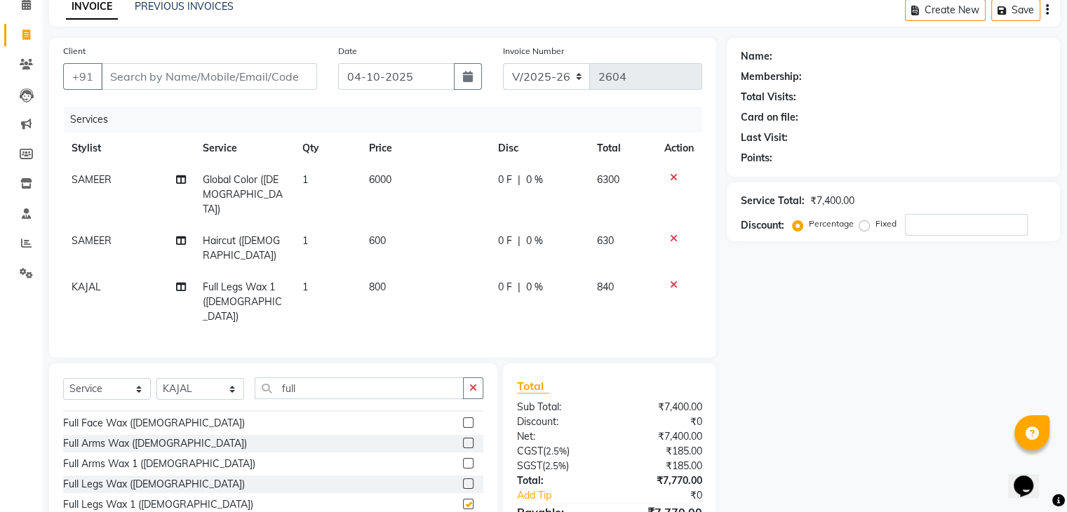
checkbox input "false"
click at [463, 438] on label at bounding box center [468, 443] width 11 height 11
click at [463, 439] on input "checkbox" at bounding box center [467, 443] width 9 height 9
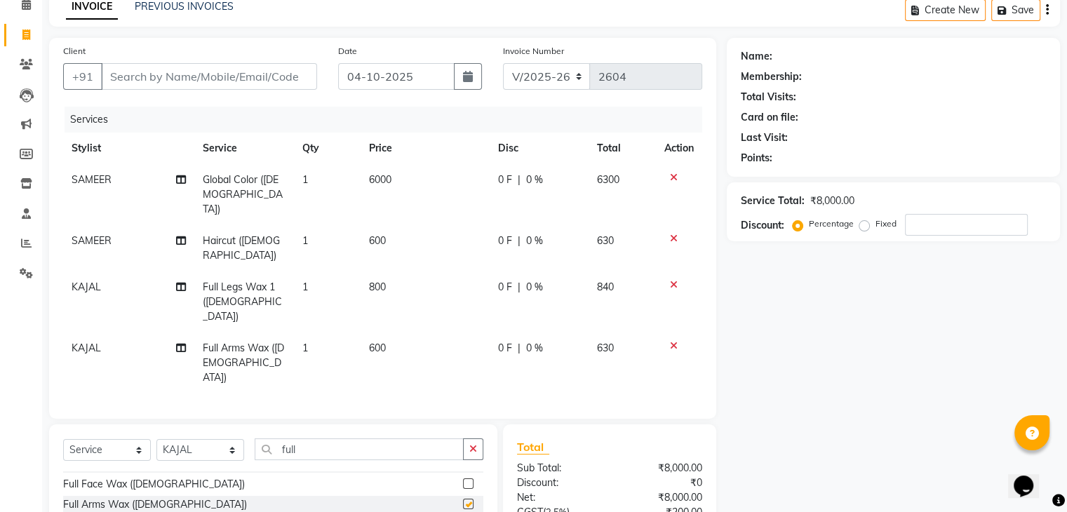
checkbox input "false"
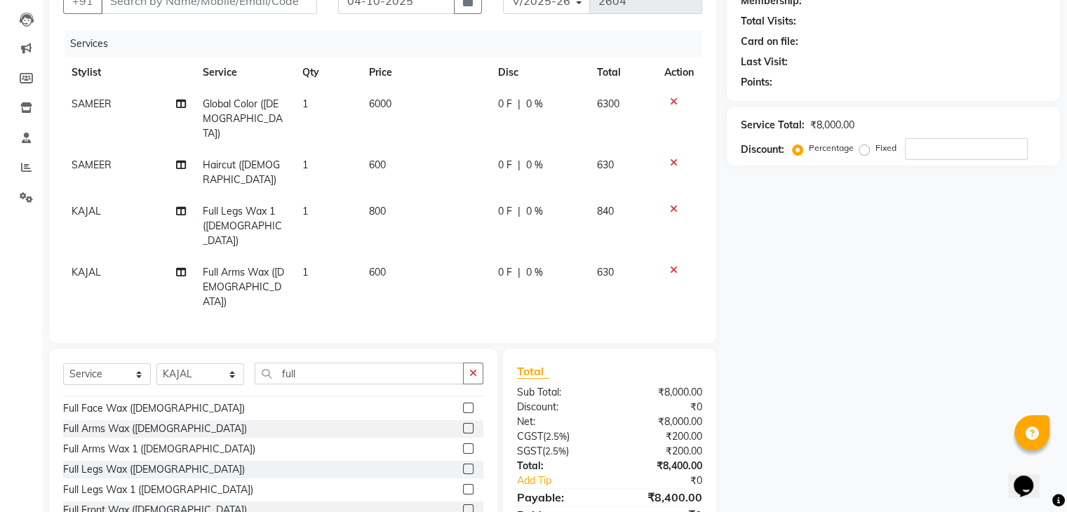
scroll to position [143, 0]
click at [671, 204] on icon at bounding box center [674, 209] width 8 height 10
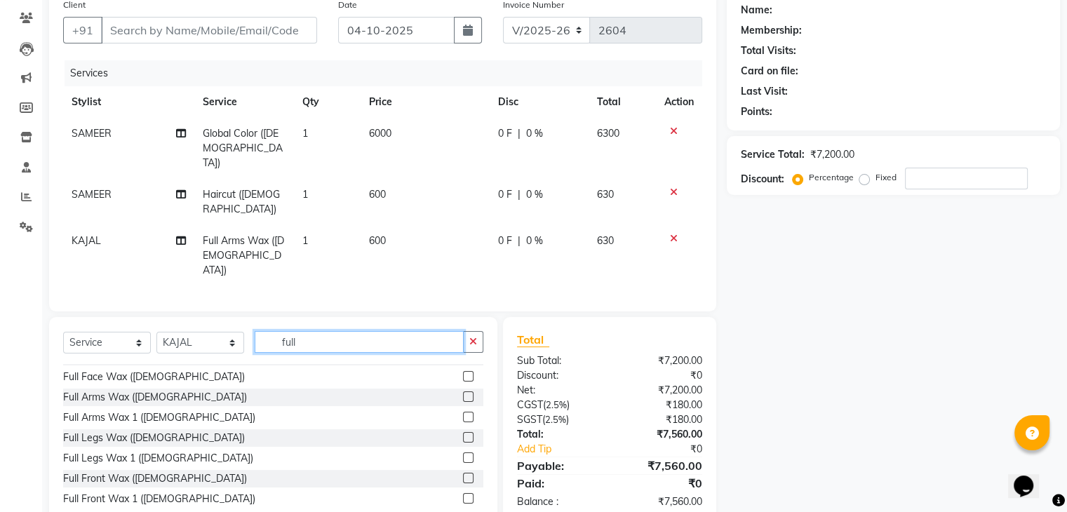
click at [349, 331] on input "full" at bounding box center [359, 342] width 209 height 22
type input "f"
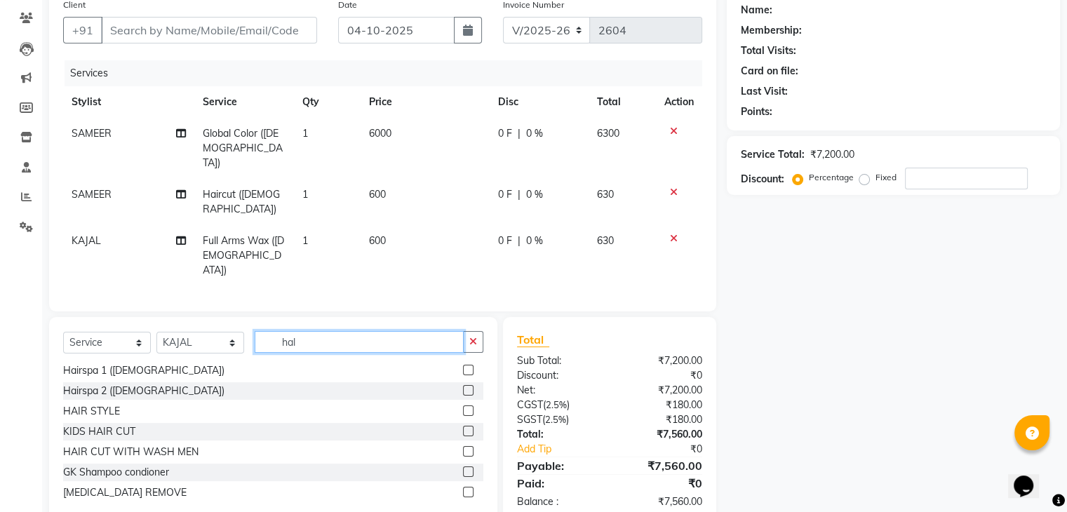
scroll to position [22, 0]
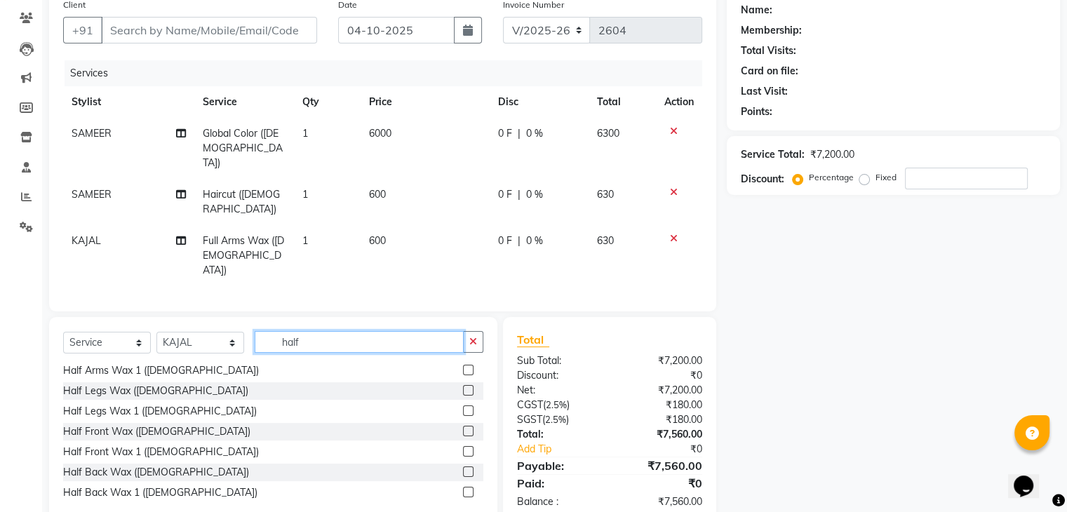
type input "half"
click at [463, 406] on label at bounding box center [468, 411] width 11 height 11
click at [463, 407] on input "checkbox" at bounding box center [467, 411] width 9 height 9
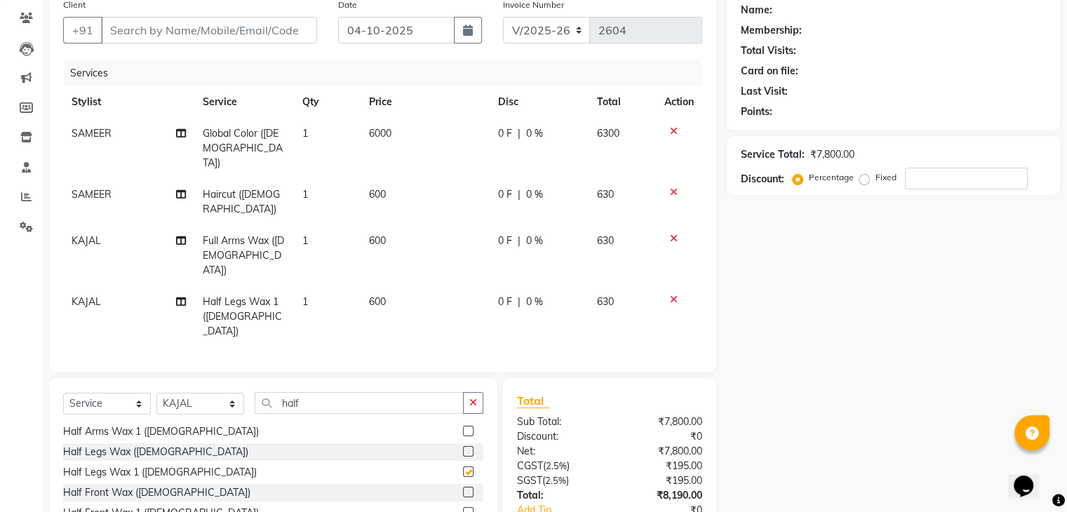
checkbox input "false"
click at [463, 446] on label at bounding box center [468, 451] width 11 height 11
click at [463, 448] on input "checkbox" at bounding box center [467, 452] width 9 height 9
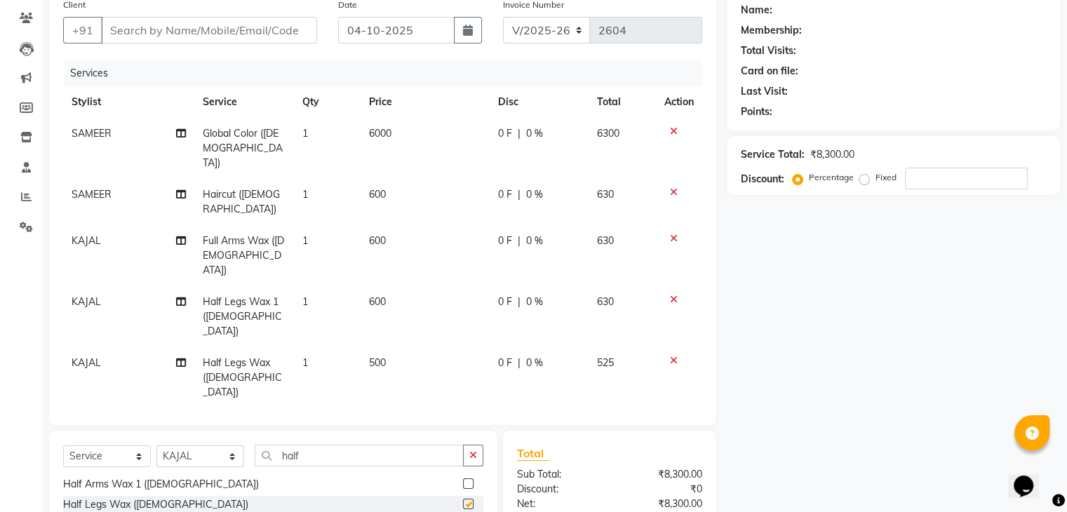
checkbox input "false"
click at [674, 295] on icon at bounding box center [674, 300] width 8 height 10
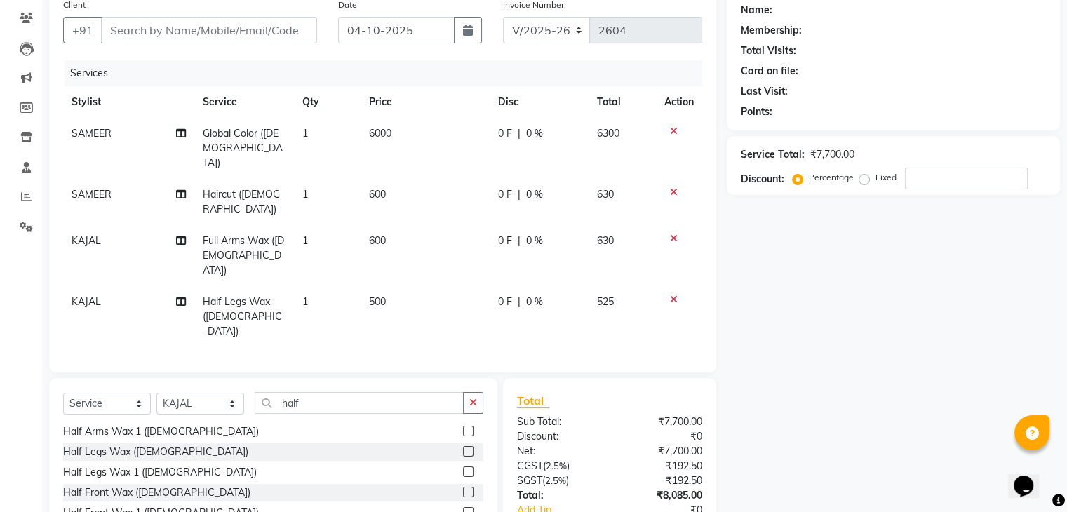
click at [385, 234] on span "600" at bounding box center [377, 240] width 17 height 13
select select "89007"
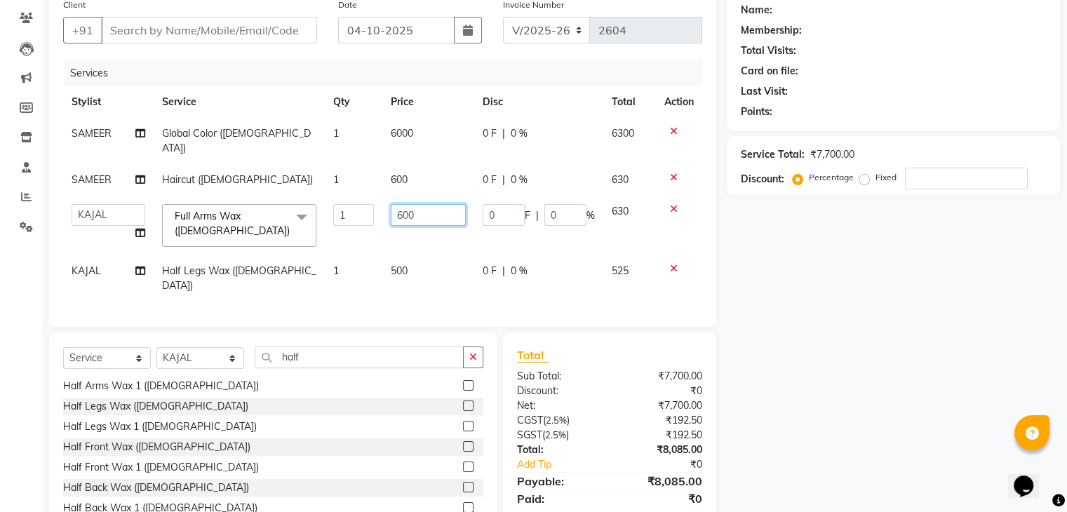
click at [431, 204] on input "600" at bounding box center [428, 215] width 75 height 22
type input "6"
type input "700"
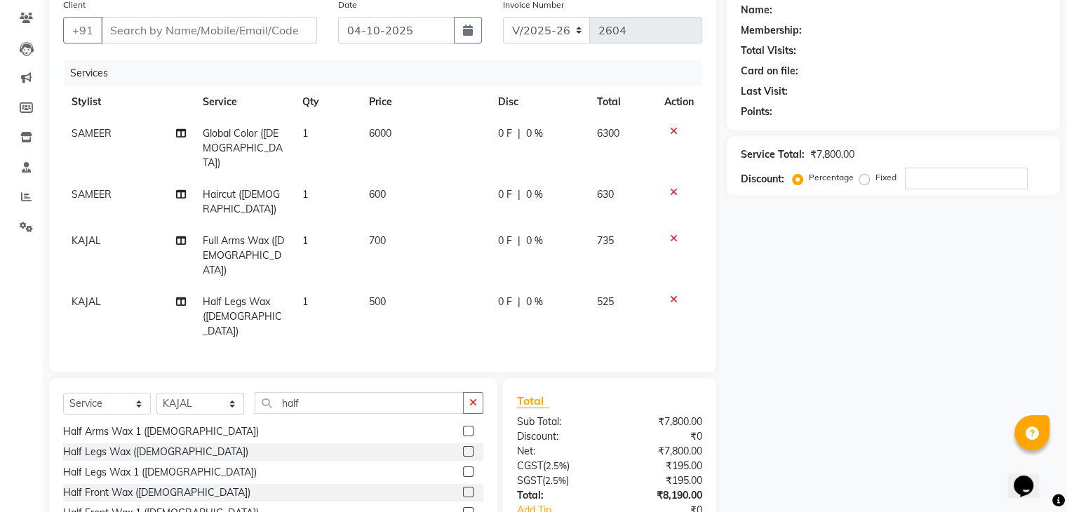
click at [429, 225] on td "700" at bounding box center [426, 255] width 130 height 61
select select "89007"
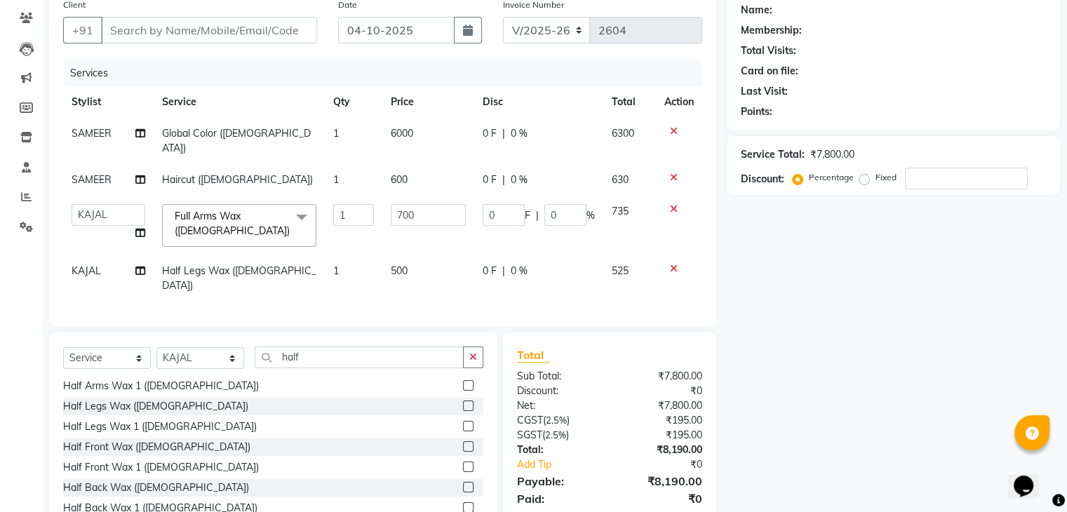
click at [91, 265] on span "KAJAL" at bounding box center [86, 271] width 29 height 13
select select "89007"
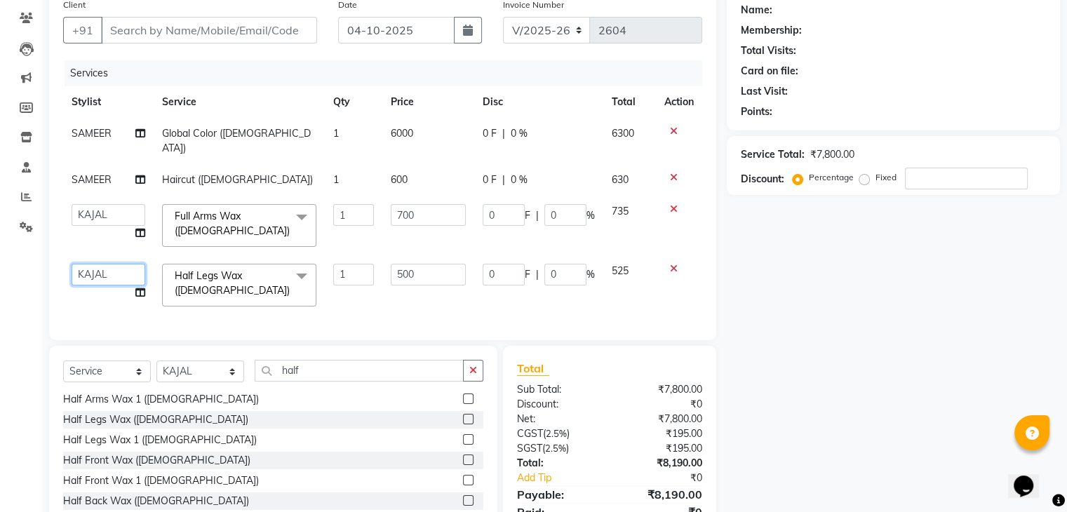
click at [116, 264] on select "AJAD AMAR AMIT ANSHU Bilal dharmander diya Harry himanshi HIMANSHU Janvi JAY KA…" at bounding box center [109, 275] width 74 height 22
select select "84473"
click at [326, 375] on input "half" at bounding box center [359, 371] width 209 height 22
type input "h"
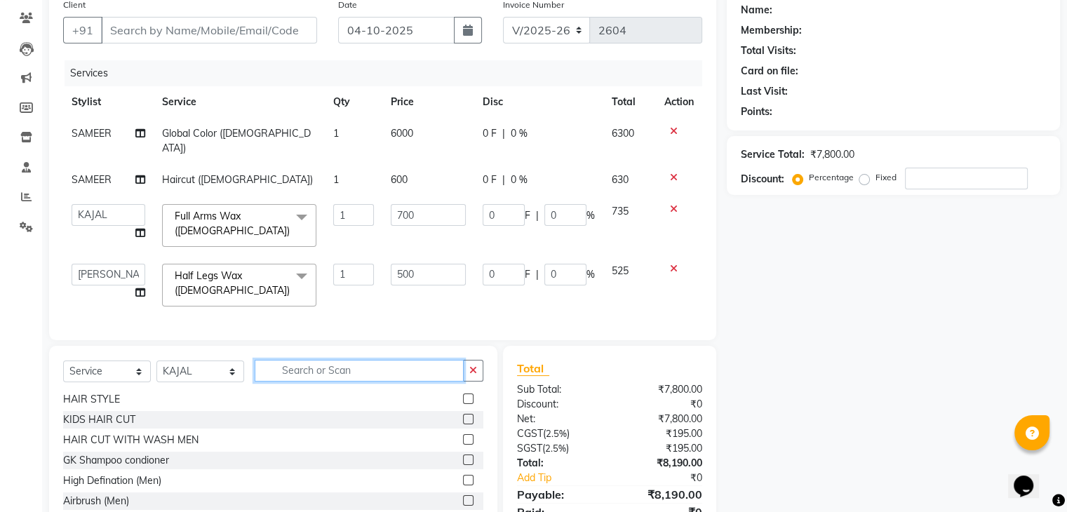
scroll to position [877, 0]
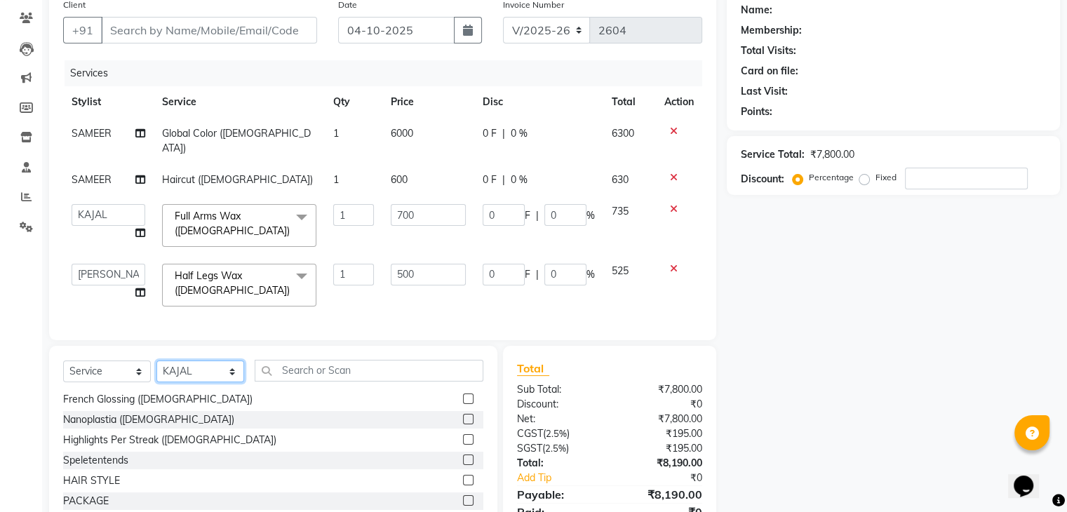
click at [232, 364] on select "Select Stylist AJAD AMAR AMIT ANSHU Bilal dharmander diya Harry himanshi HIMANS…" at bounding box center [200, 372] width 88 height 22
select select "69004"
click at [156, 361] on select "Select Stylist AJAD AMAR AMIT ANSHU Bilal dharmander diya Harry himanshi HIMANS…" at bounding box center [200, 372] width 88 height 22
click at [312, 367] on input "text" at bounding box center [369, 371] width 229 height 22
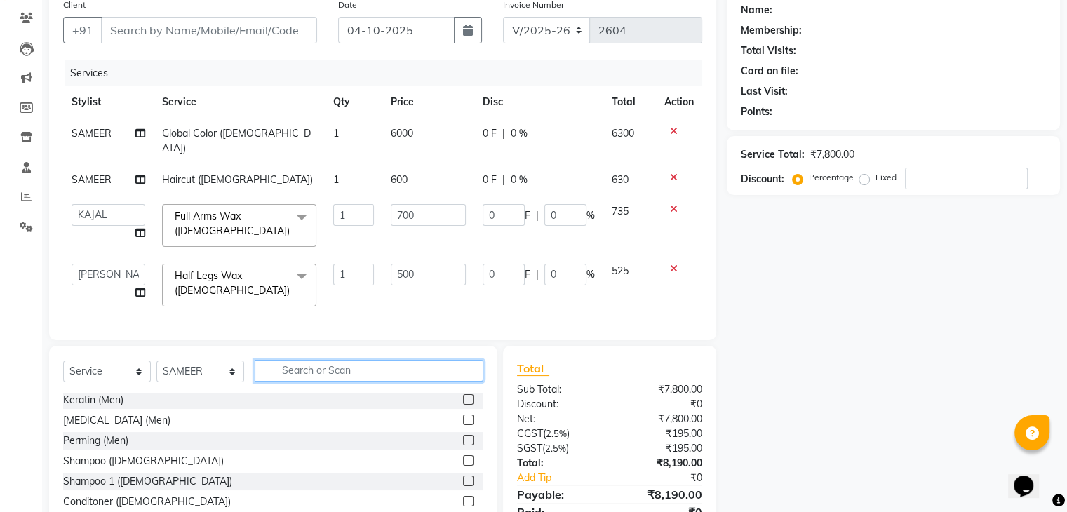
scroll to position [333, 0]
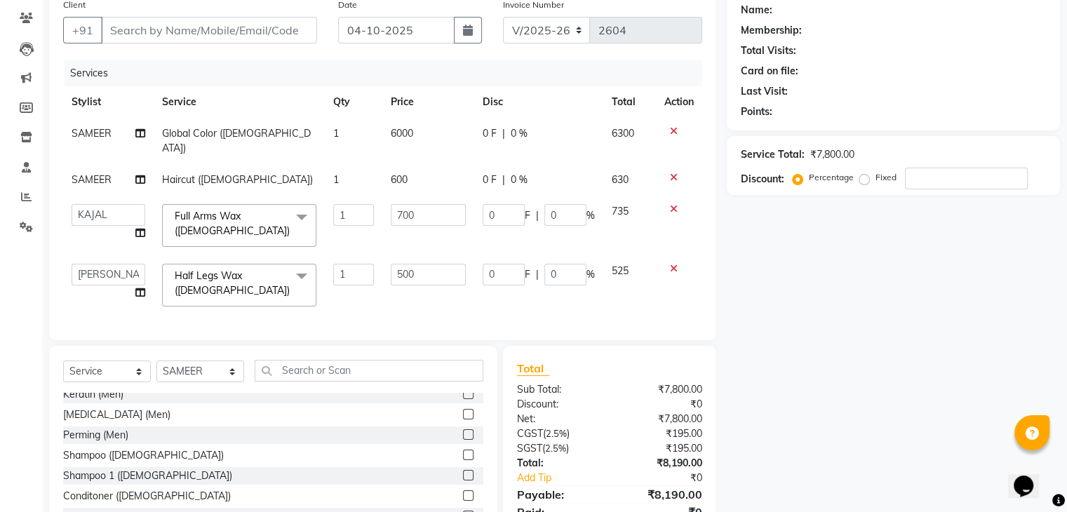
click at [463, 471] on label at bounding box center [468, 475] width 11 height 11
click at [463, 472] on input "checkbox" at bounding box center [467, 476] width 9 height 9
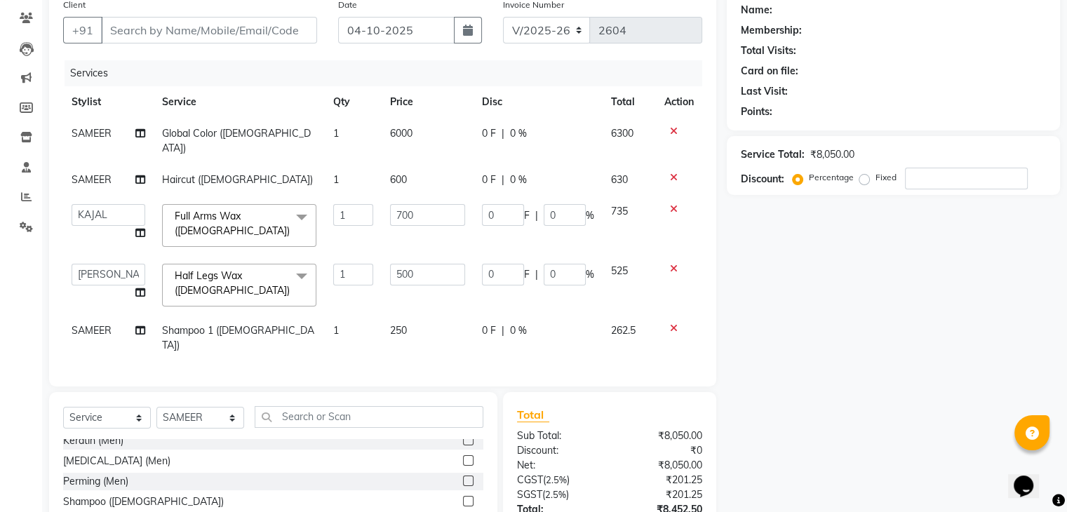
checkbox input "false"
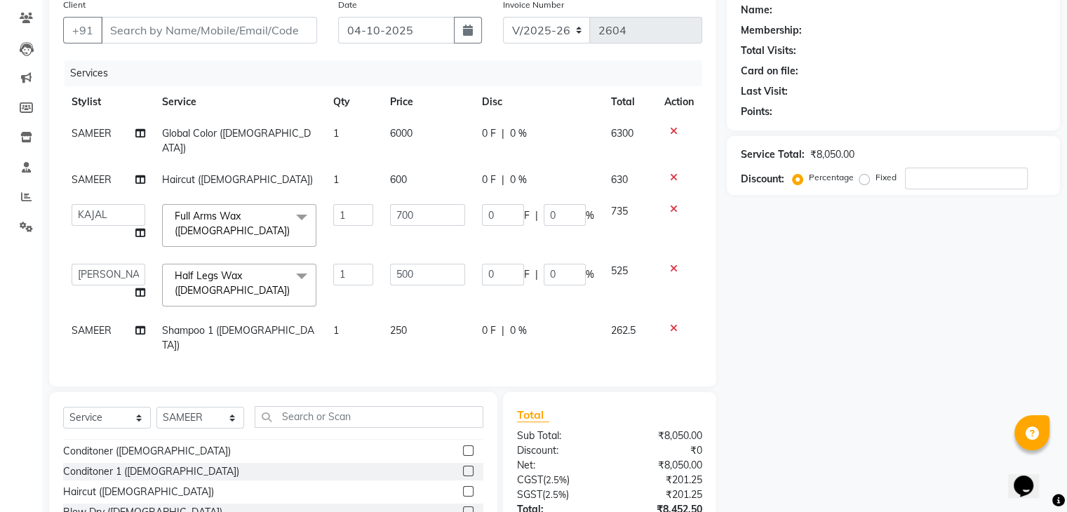
scroll to position [435, 0]
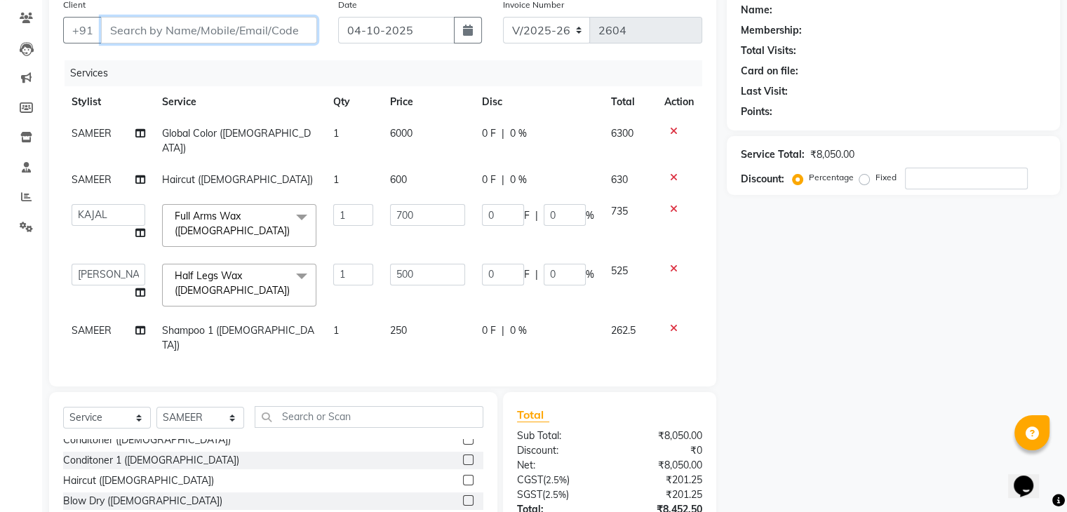
click at [189, 27] on input "Client" at bounding box center [209, 30] width 216 height 27
type input "9"
type input "0"
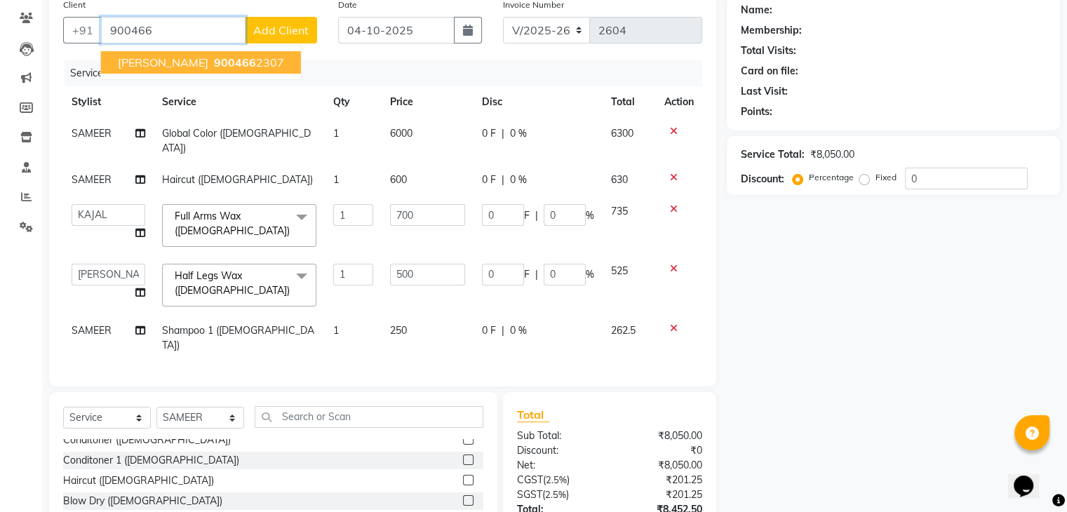
click at [214, 60] on span "900466" at bounding box center [235, 62] width 42 height 14
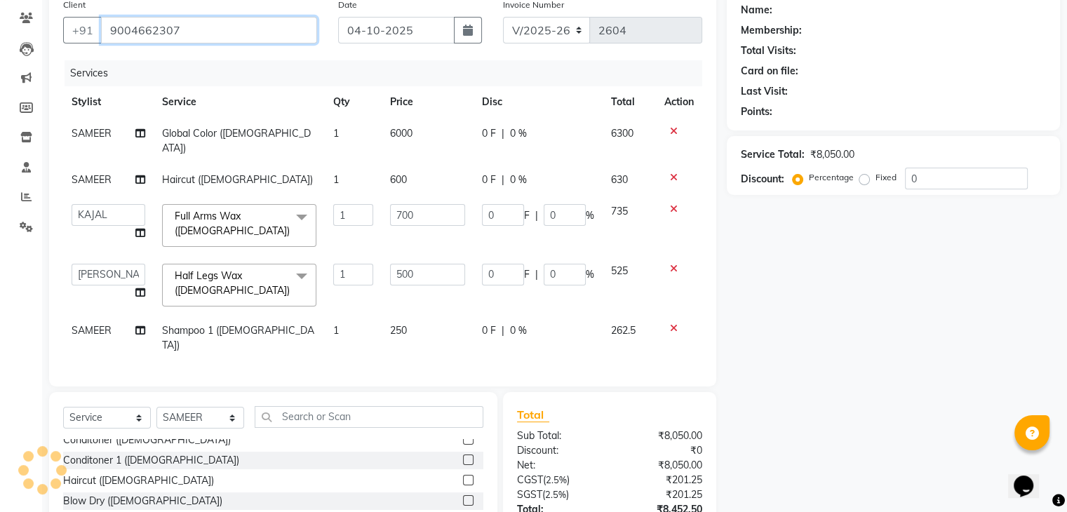
type input "9004662307"
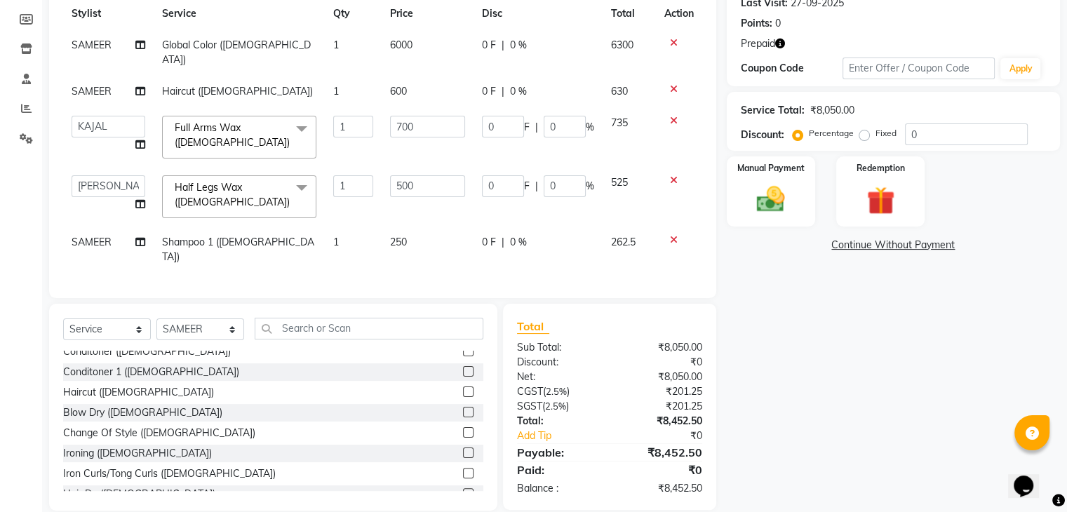
scroll to position [201, 0]
click at [888, 192] on img at bounding box center [880, 203] width 47 height 36
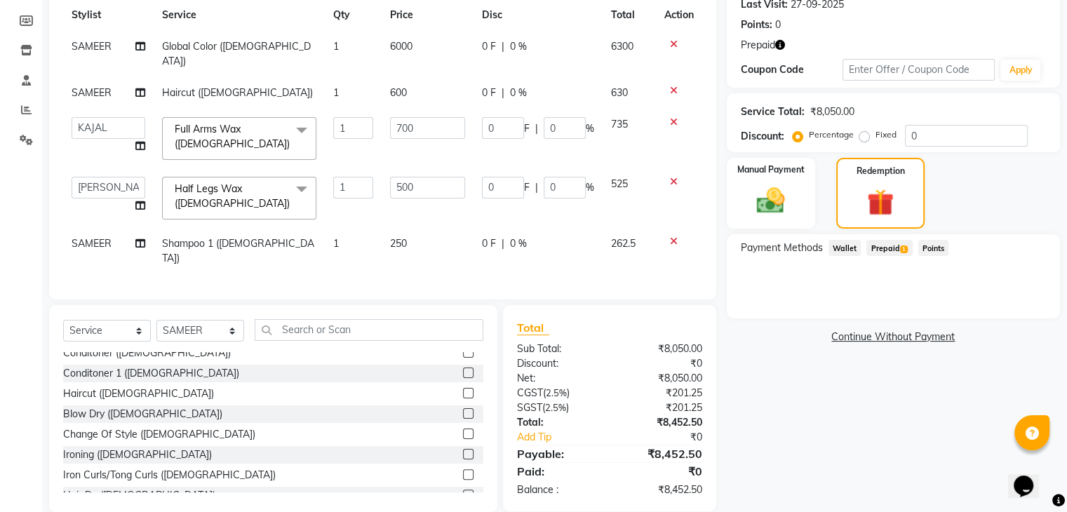
click at [886, 244] on span "Prepaid 1" at bounding box center [890, 248] width 46 height 16
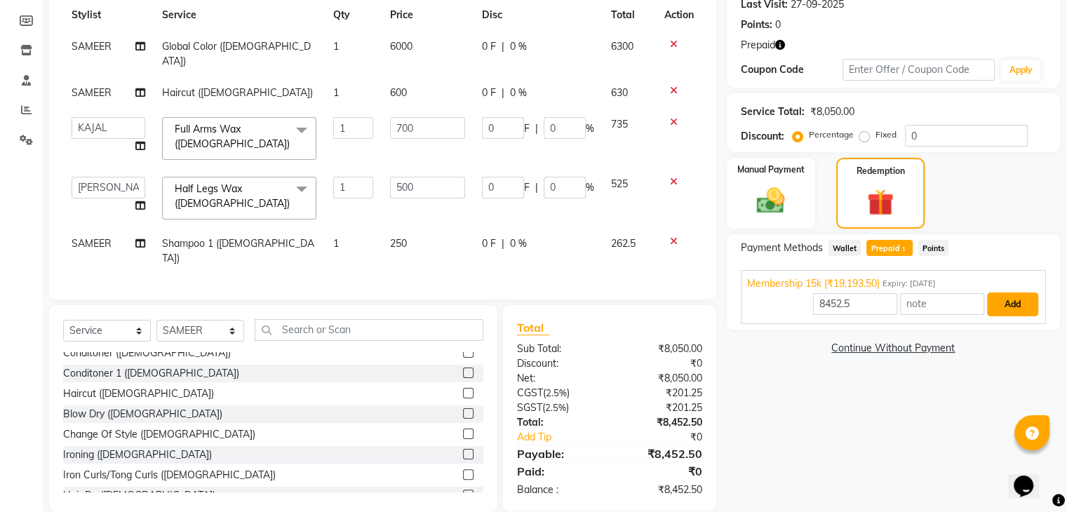
click at [1021, 303] on button "Add" at bounding box center [1012, 305] width 51 height 24
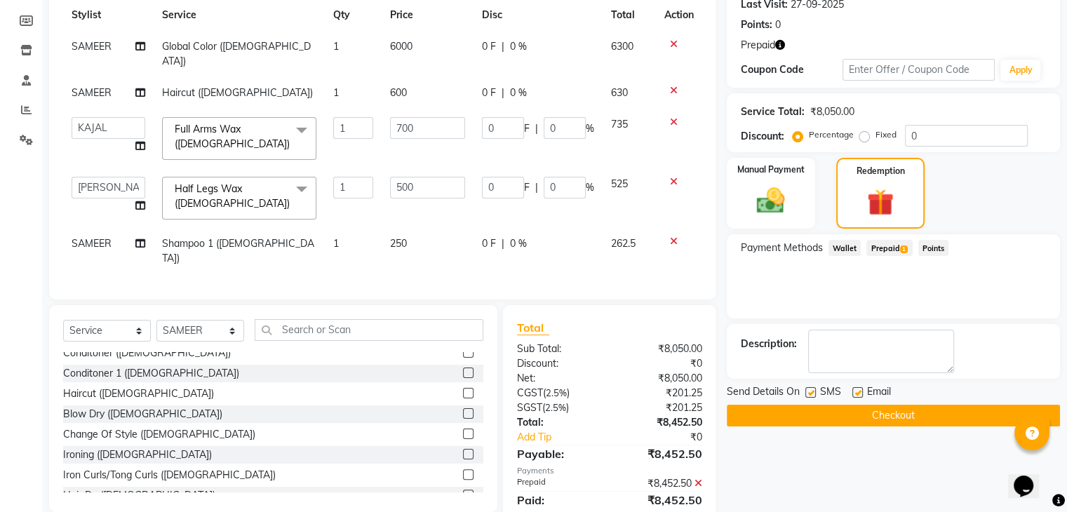
click at [909, 411] on button "Checkout" at bounding box center [893, 416] width 333 height 22
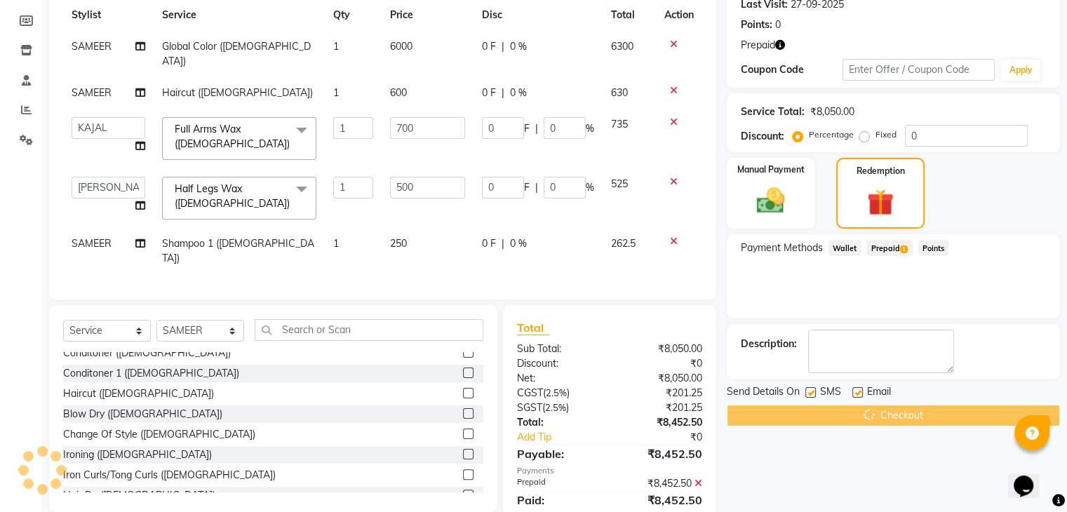
scroll to position [592, 0]
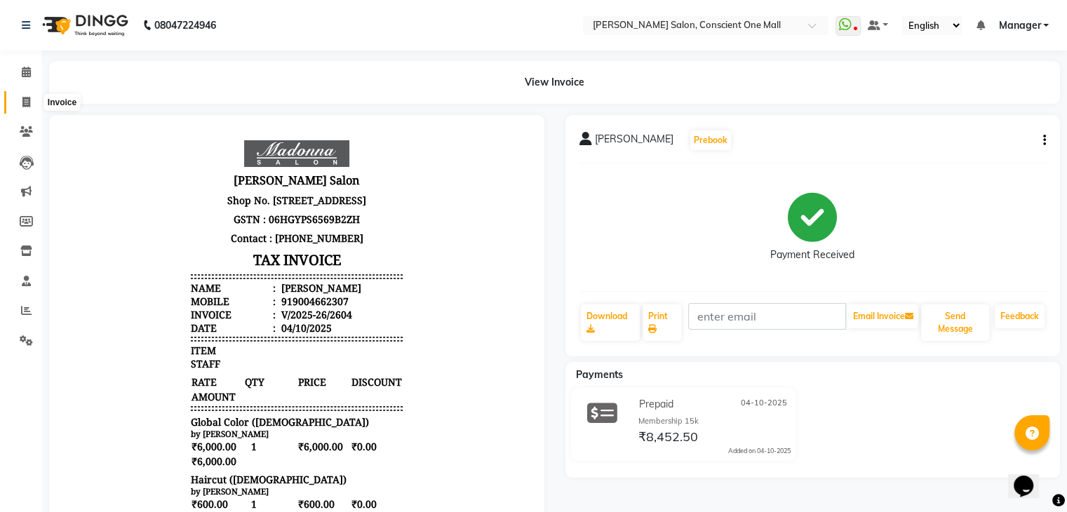
click at [26, 100] on icon at bounding box center [26, 102] width 8 height 11
select select "service"
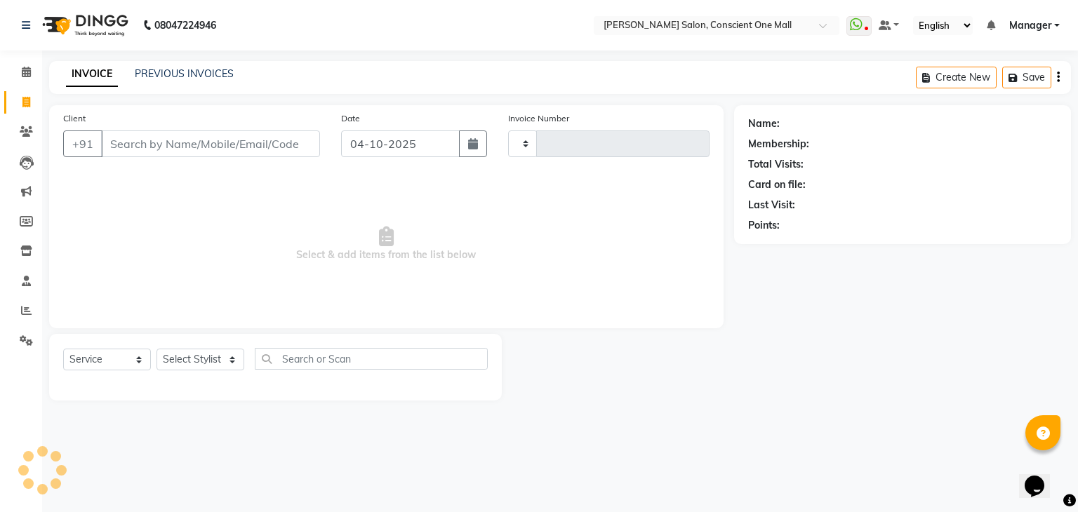
type input "2605"
select select "7575"
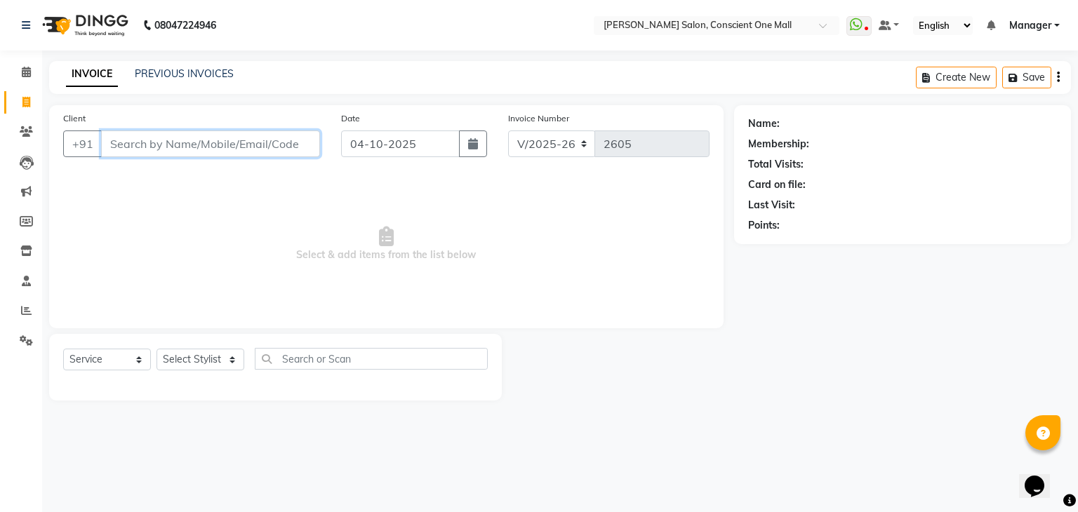
click at [250, 147] on input "Client" at bounding box center [210, 144] width 219 height 27
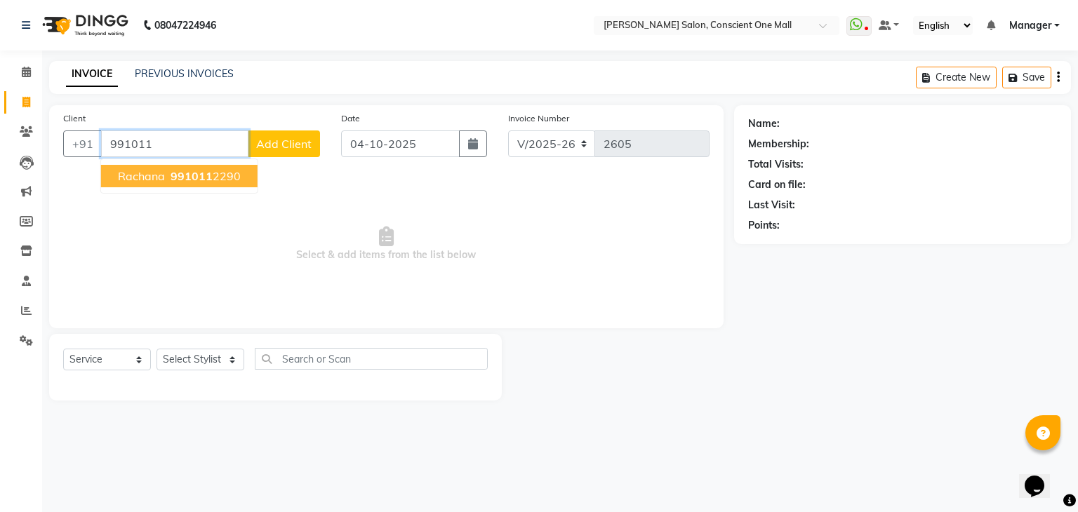
click at [133, 172] on span "rachana" at bounding box center [141, 176] width 47 height 14
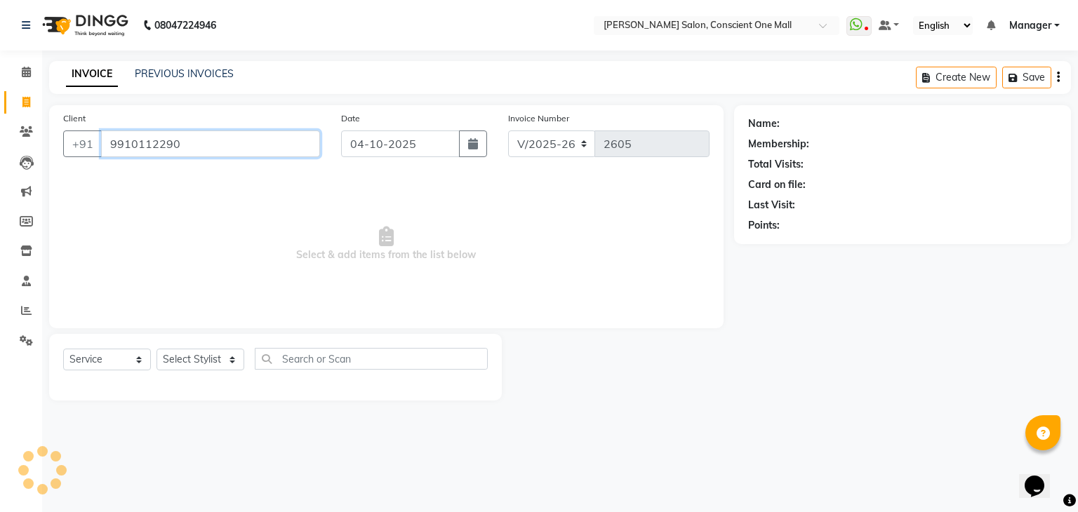
type input "9910112290"
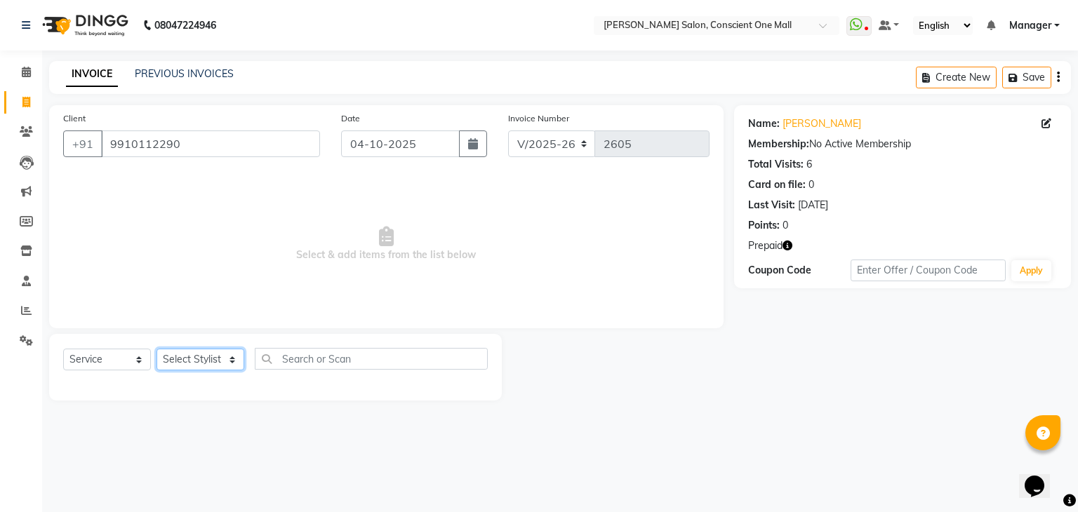
click at [211, 356] on select "Select Stylist AJAD AMAR AMIT ANSHU Bilal dharmander diya Harry himanshi HIMANS…" at bounding box center [200, 360] width 88 height 22
select select "89075"
click at [156, 349] on select "Select Stylist AJAD AMAR AMIT ANSHU Bilal dharmander diya Harry himanshi HIMANS…" at bounding box center [200, 360] width 88 height 22
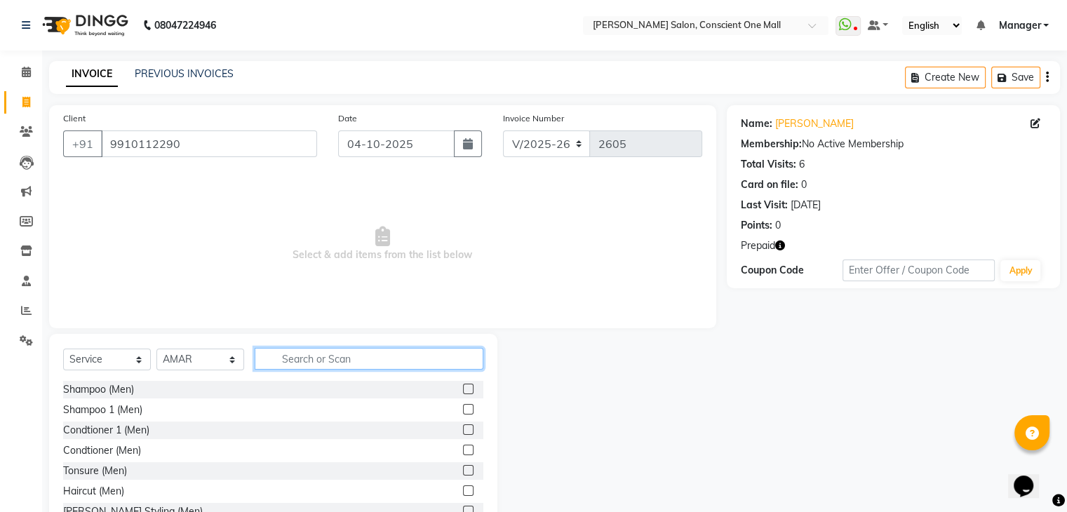
click at [303, 363] on input "text" at bounding box center [369, 359] width 229 height 22
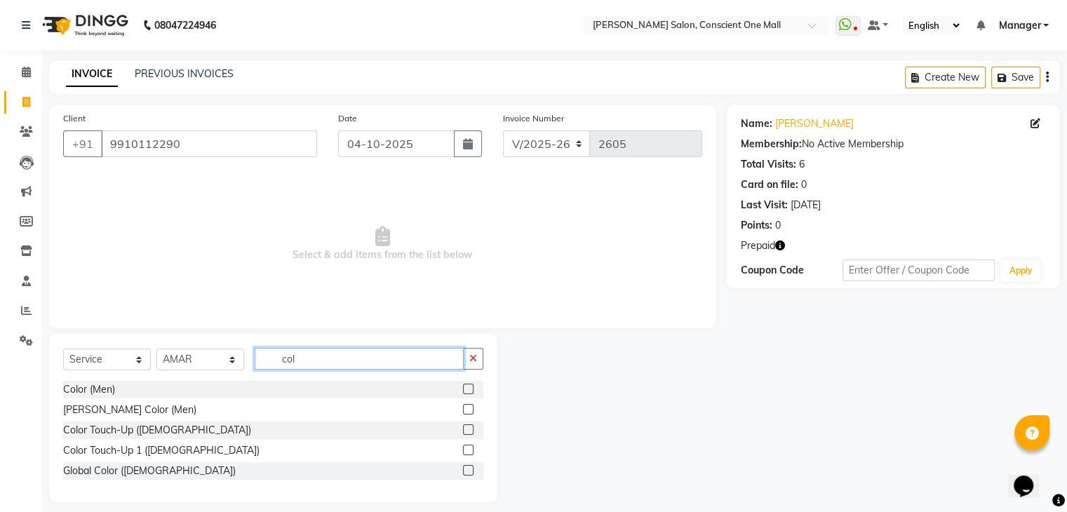
type input "col"
click at [468, 450] on label at bounding box center [468, 450] width 11 height 11
click at [468, 450] on input "checkbox" at bounding box center [467, 450] width 9 height 9
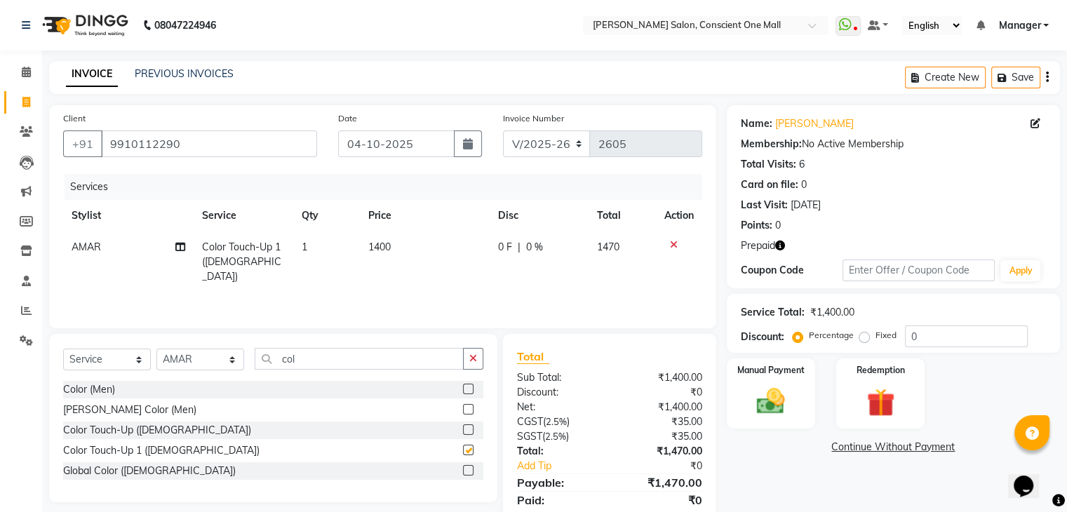
checkbox input "false"
click at [877, 388] on img at bounding box center [880, 403] width 47 height 36
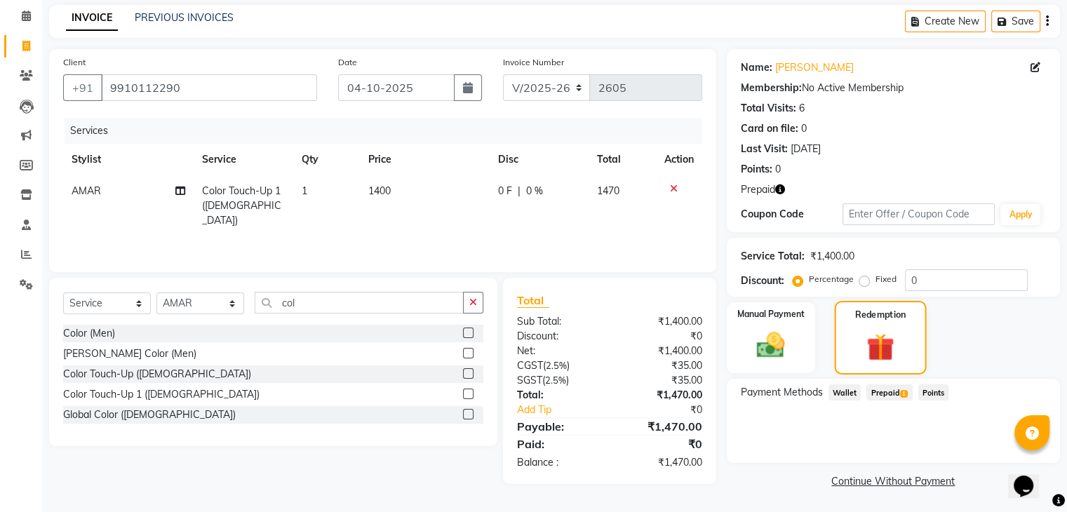
click at [881, 363] on img at bounding box center [880, 348] width 45 height 34
click at [881, 336] on img at bounding box center [880, 348] width 45 height 34
click at [879, 394] on span "Prepaid 1" at bounding box center [890, 393] width 46 height 16
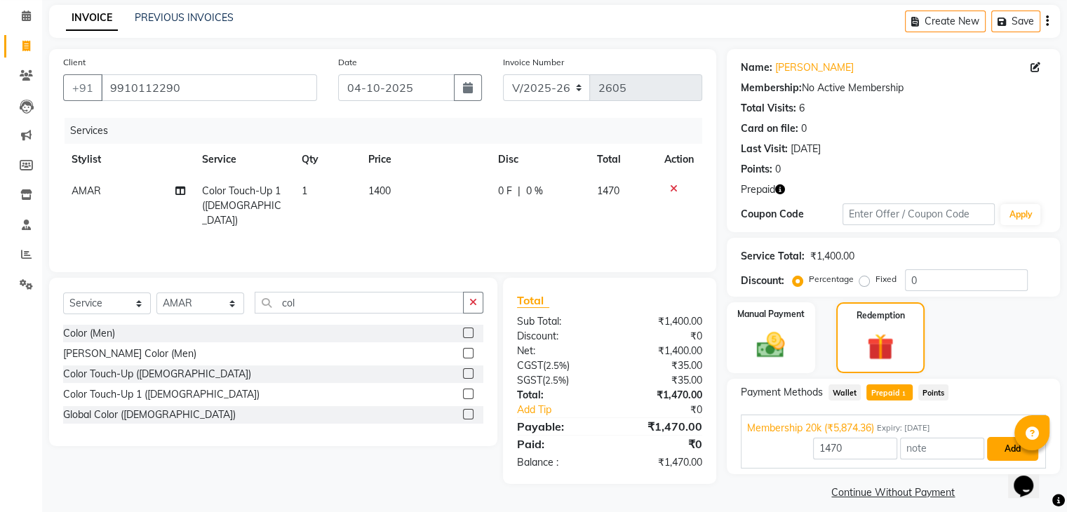
click at [1006, 446] on button "Add" at bounding box center [1012, 449] width 51 height 24
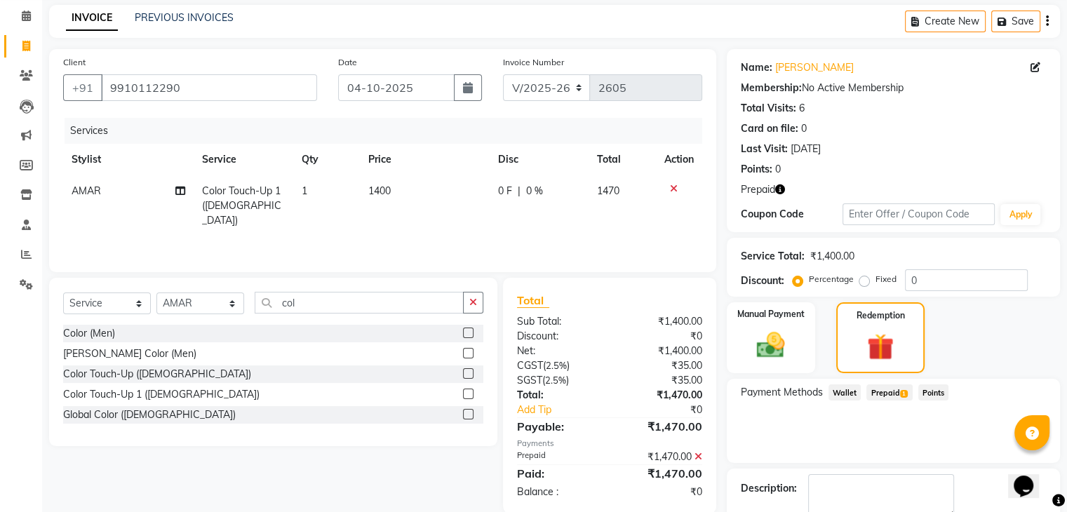
scroll to position [135, 0]
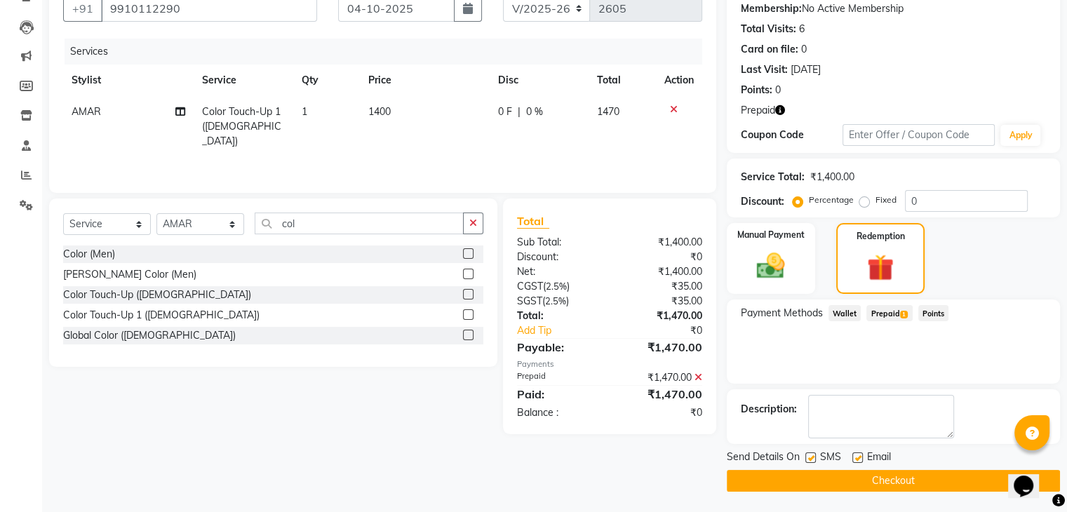
click at [895, 475] on button "Checkout" at bounding box center [893, 481] width 333 height 22
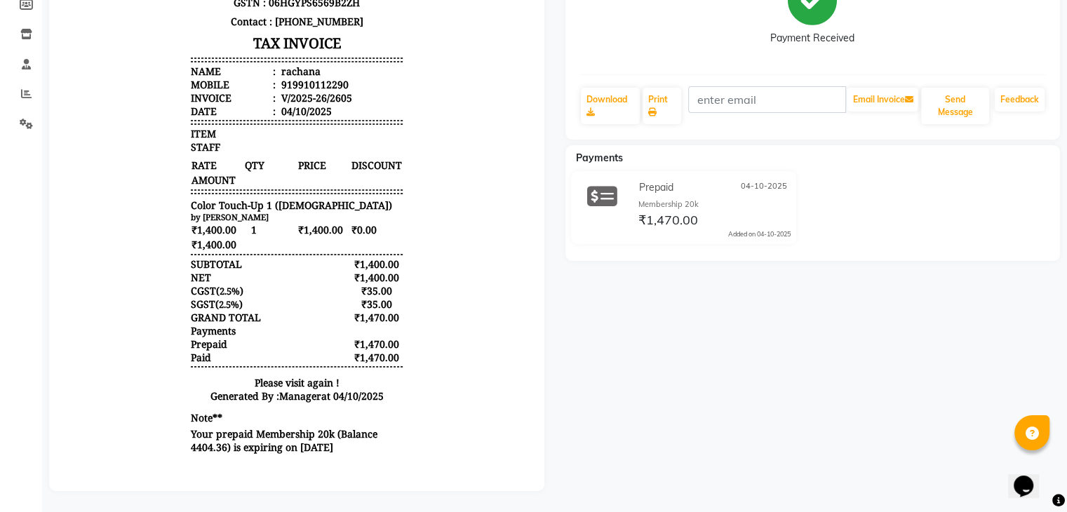
select select "service"
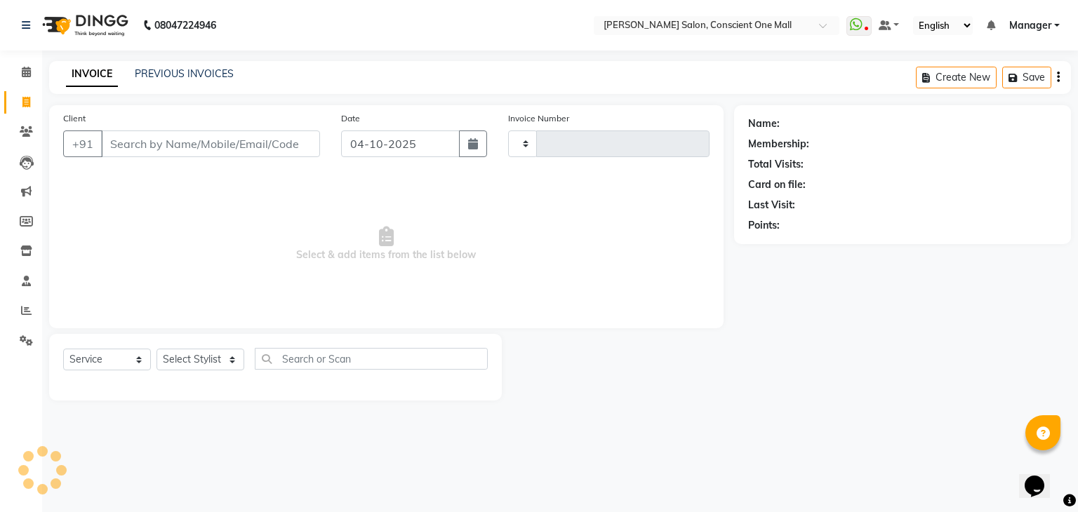
type input "2606"
select select "7575"
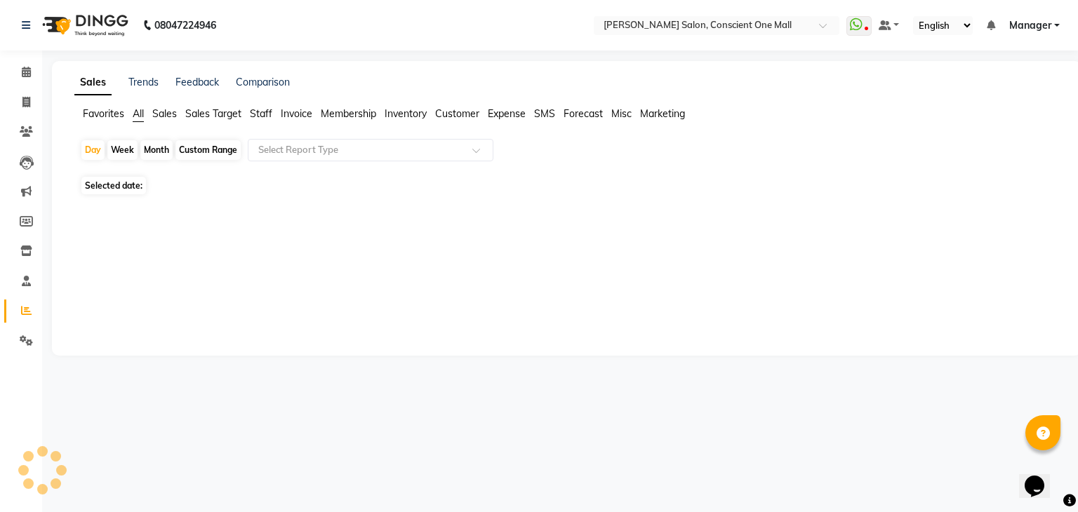
select select "7575"
select select "service"
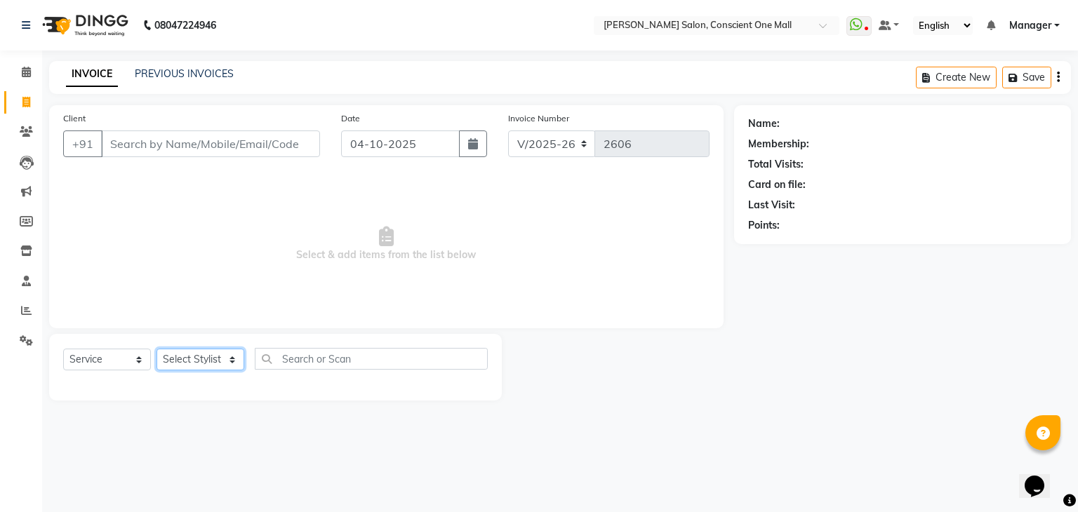
click at [228, 363] on select "Select Stylist AJAD AMAR AMIT ANSHU Bilal dharmander diya Harry himanshi HIMANS…" at bounding box center [200, 360] width 88 height 22
select select "69004"
click at [156, 349] on select "Select Stylist AJAD AMAR AMIT ANSHU Bilal dharmander diya Harry himanshi HIMANS…" at bounding box center [200, 360] width 88 height 22
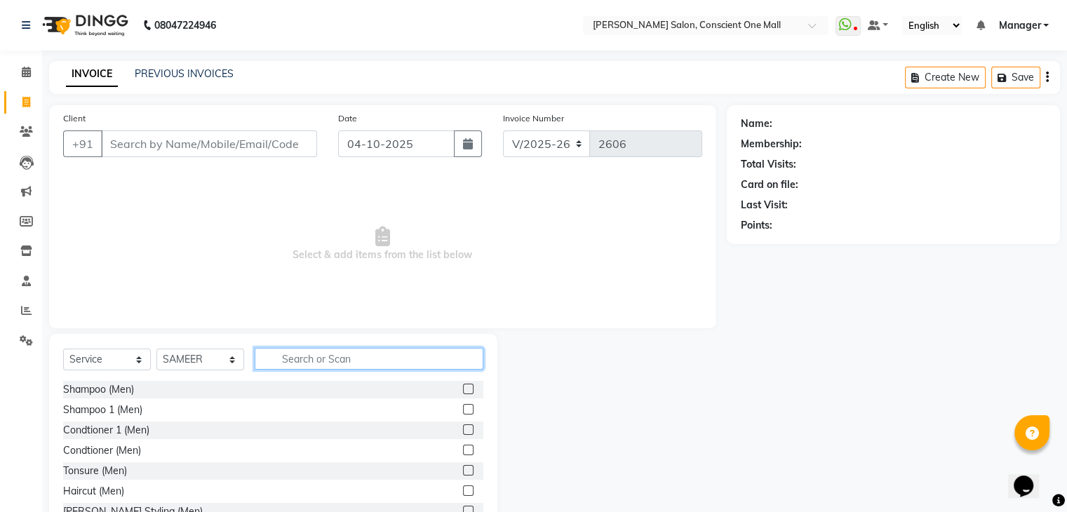
click at [284, 361] on input "text" at bounding box center [369, 359] width 229 height 22
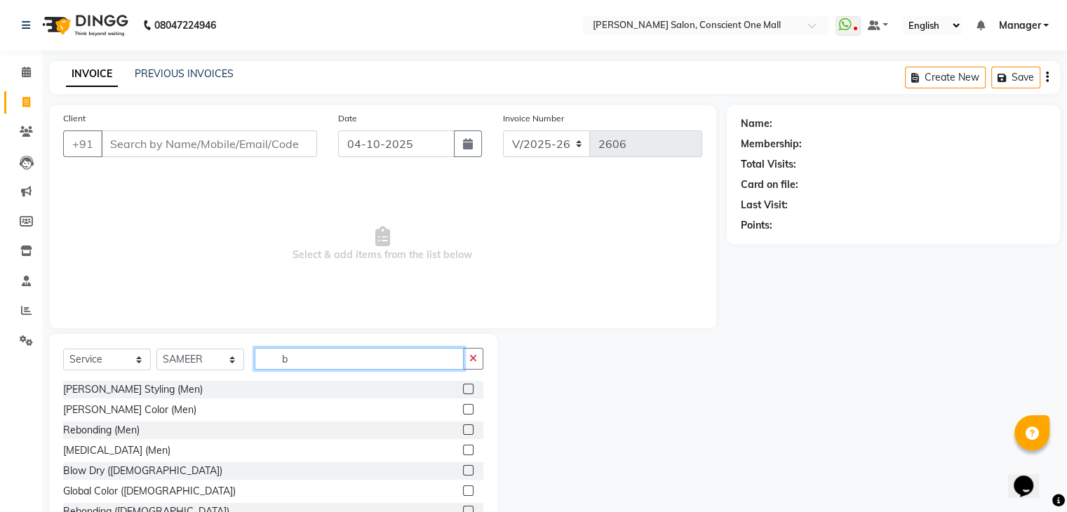
type input "b"
click at [463, 385] on label at bounding box center [468, 389] width 11 height 11
click at [463, 385] on input "checkbox" at bounding box center [467, 389] width 9 height 9
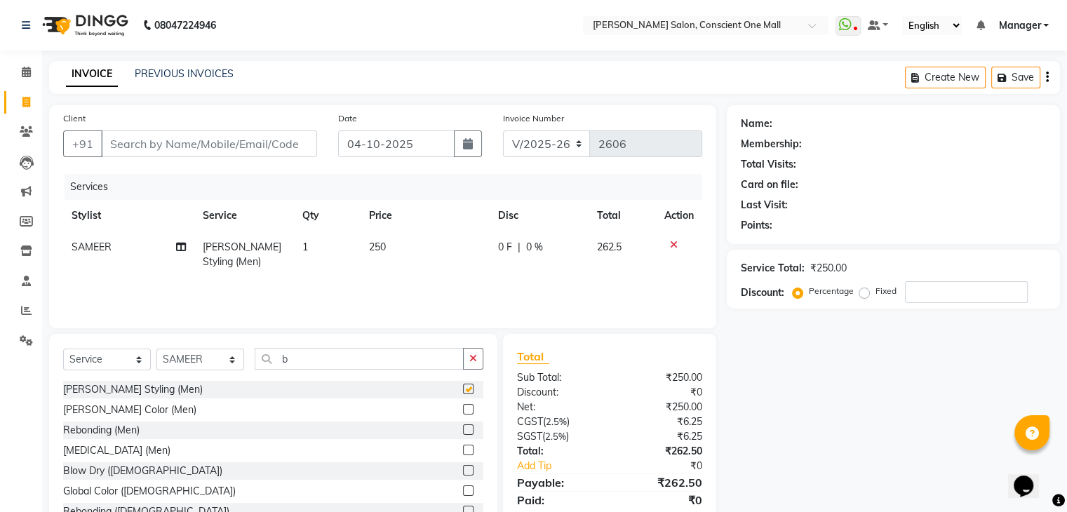
checkbox input "false"
click at [389, 250] on td "250" at bounding box center [425, 255] width 130 height 46
select select "69004"
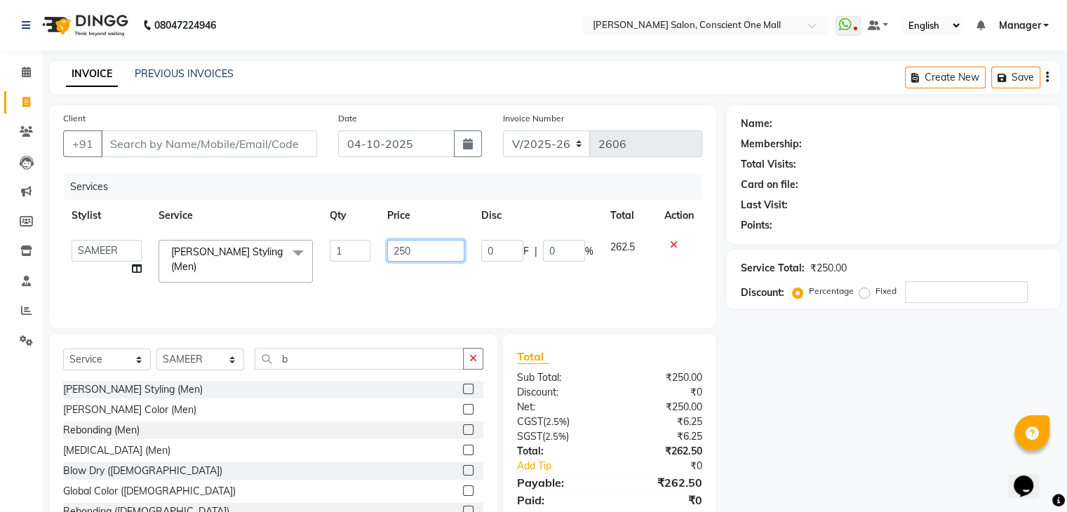
click at [427, 256] on input "250" at bounding box center [425, 251] width 77 height 22
type input "2"
type input "300"
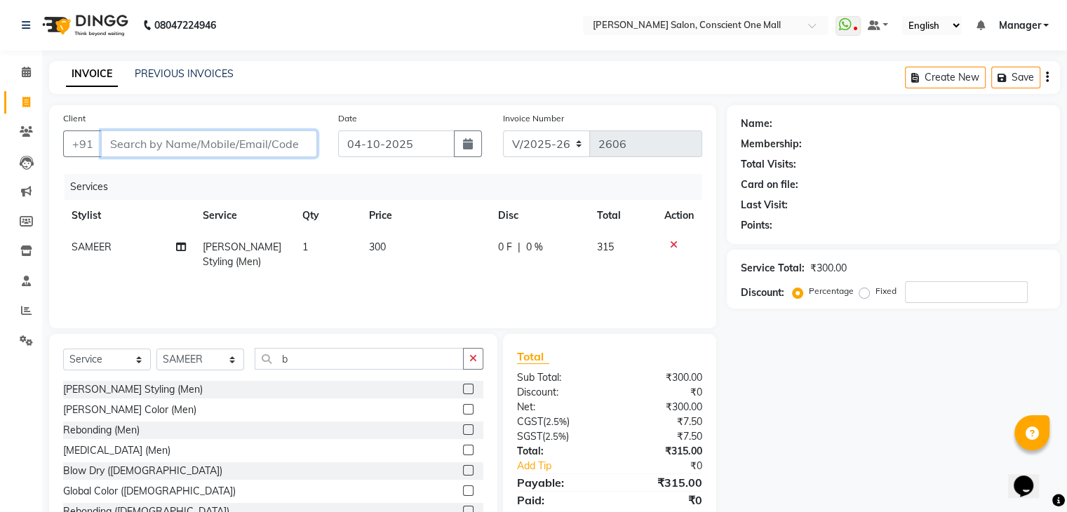
click at [247, 138] on input "Client" at bounding box center [209, 144] width 216 height 27
type input "7"
type input "0"
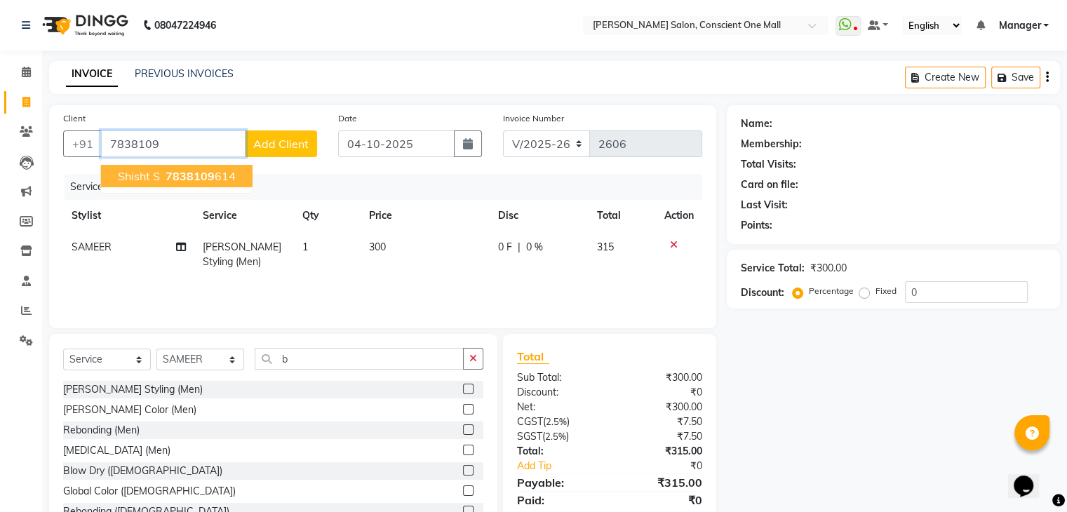
click at [157, 169] on span "shisht s" at bounding box center [139, 176] width 42 height 14
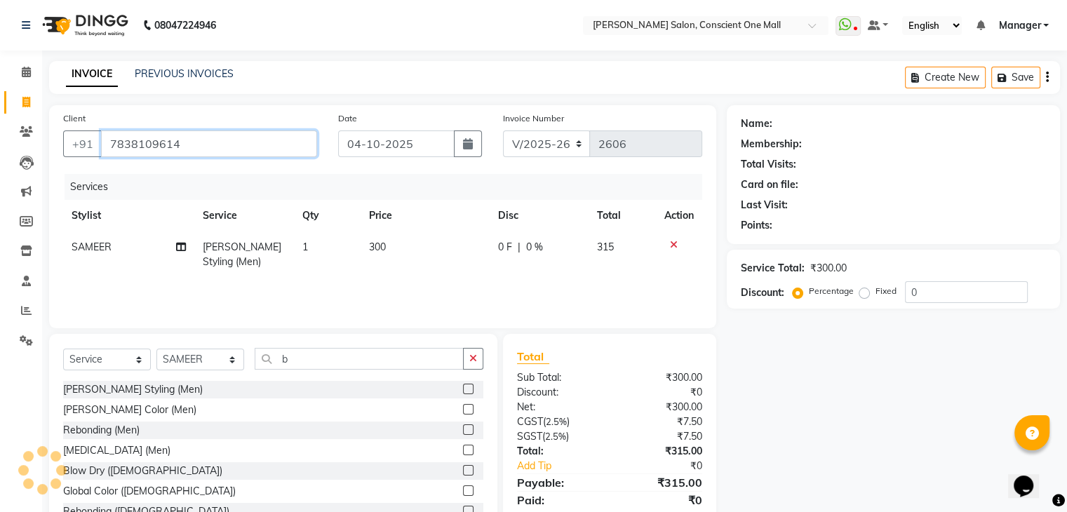
type input "7838109614"
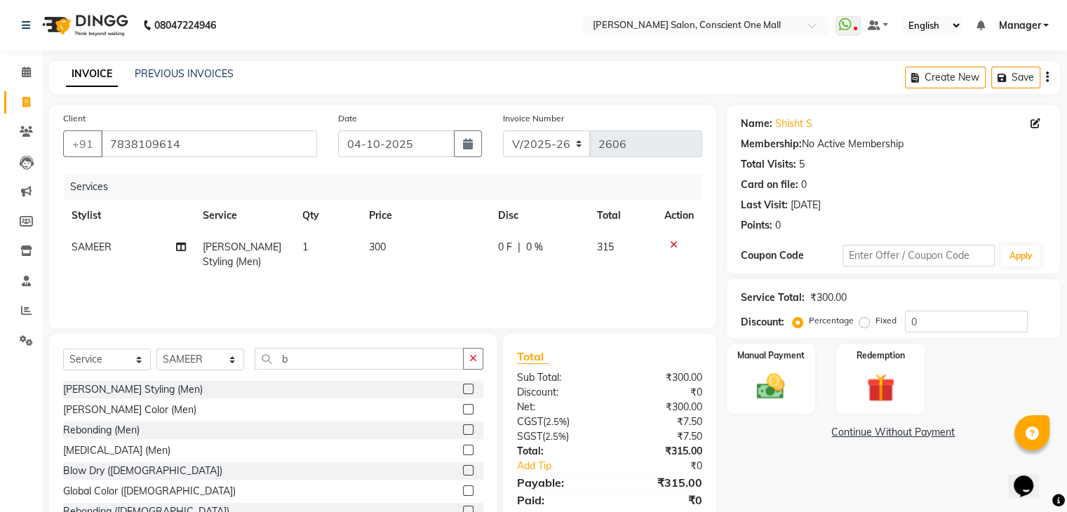
scroll to position [51, 0]
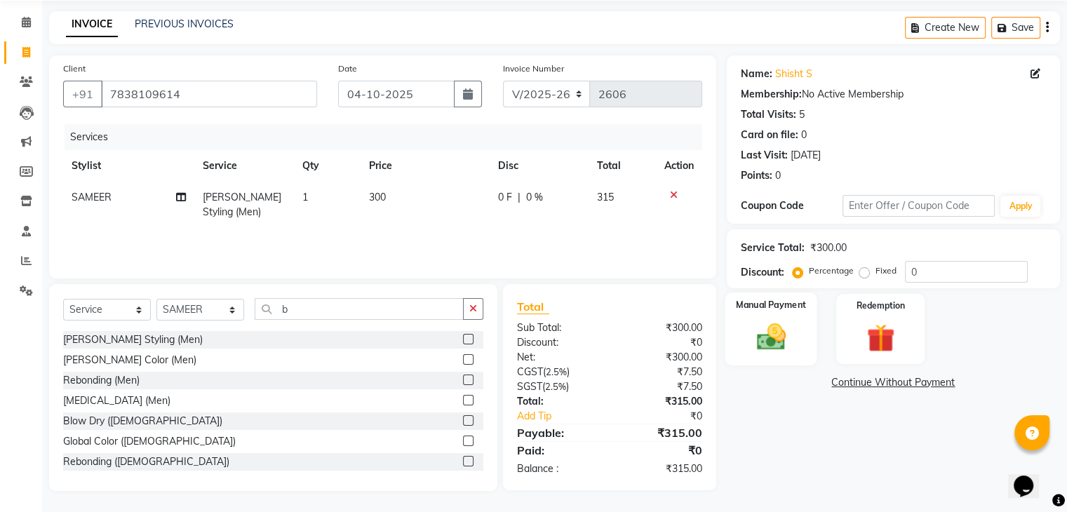
click at [760, 321] on img at bounding box center [770, 338] width 47 height 34
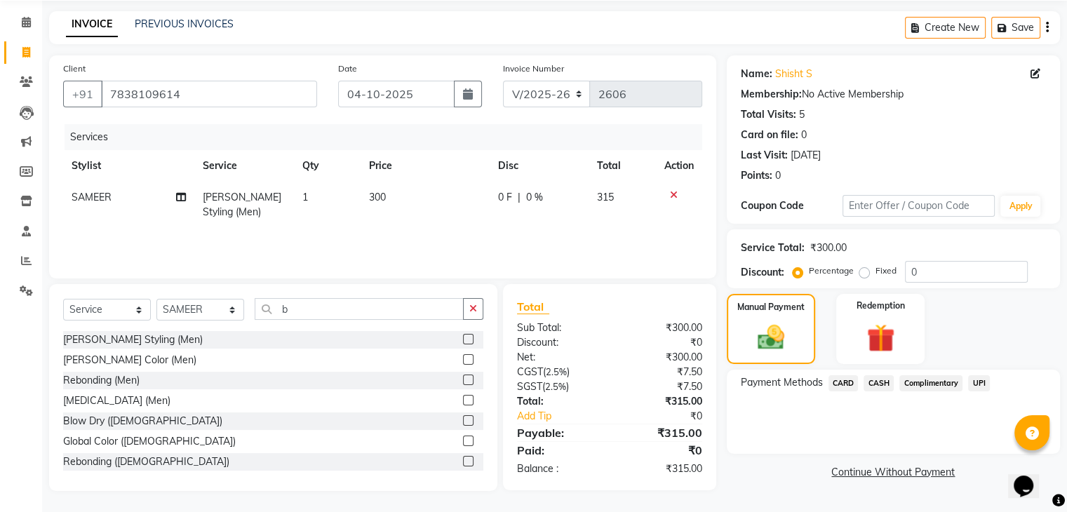
click at [840, 378] on span "CARD" at bounding box center [844, 383] width 30 height 16
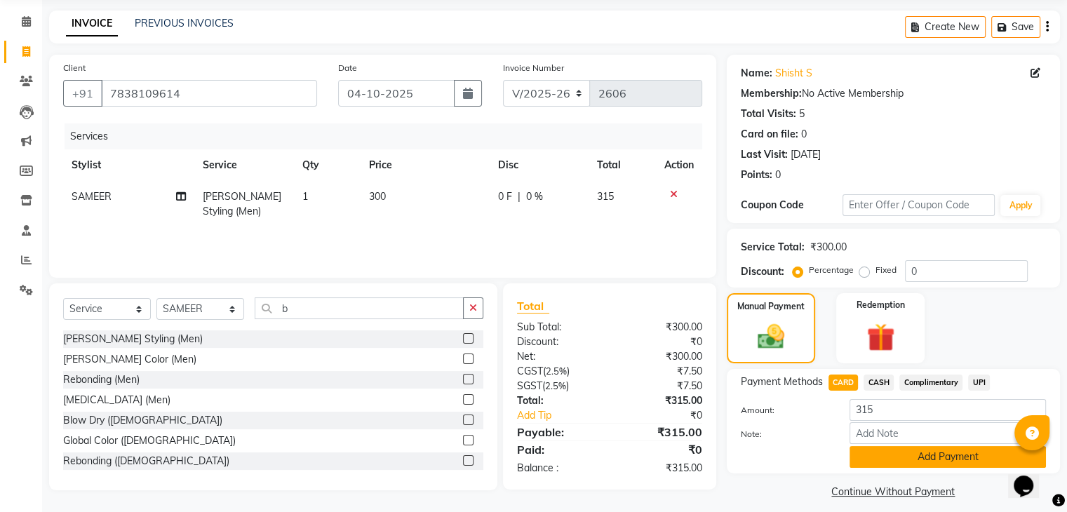
click at [915, 455] on button "Add Payment" at bounding box center [948, 457] width 196 height 22
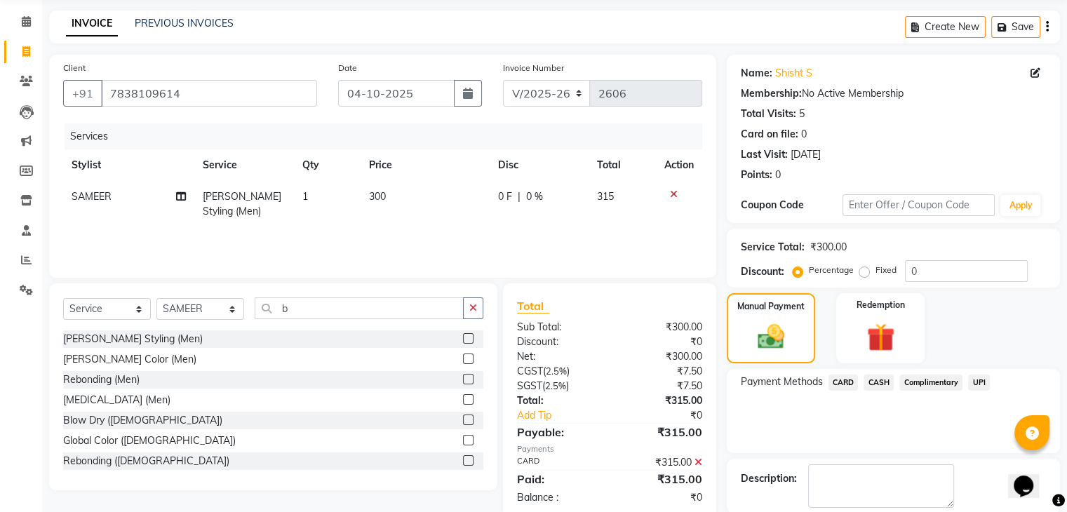
scroll to position [120, 0]
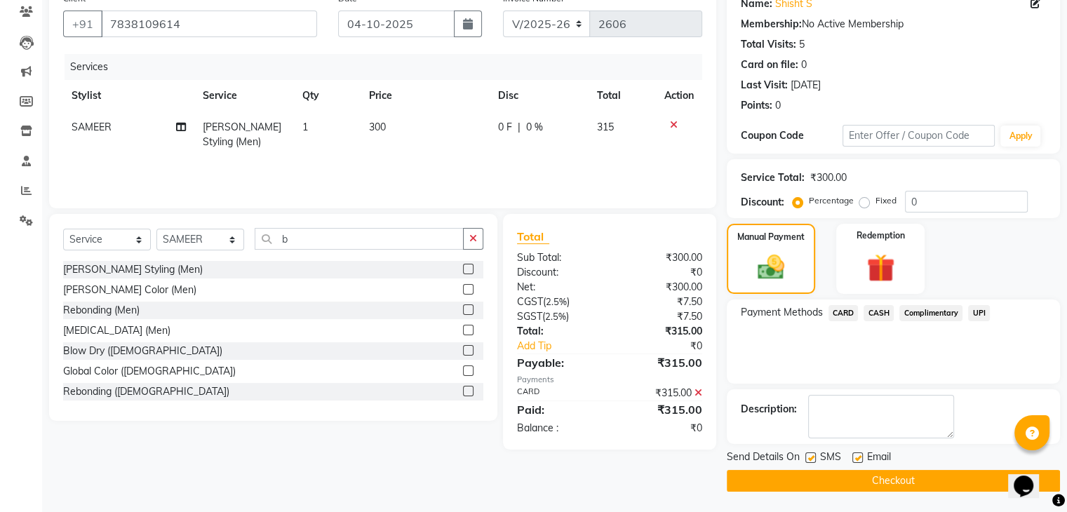
click at [893, 481] on button "Checkout" at bounding box center [893, 481] width 333 height 22
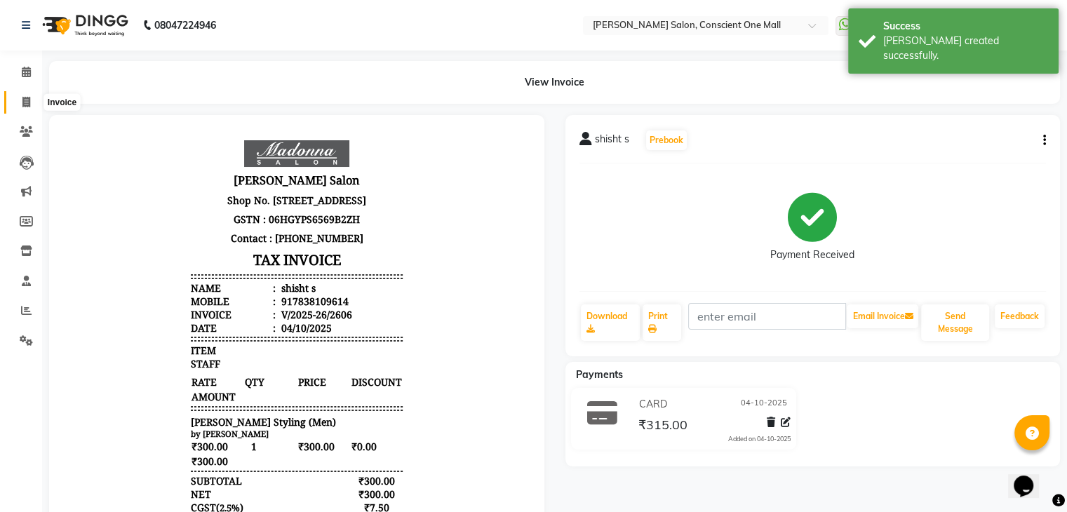
click at [22, 95] on span at bounding box center [26, 103] width 25 height 16
select select "service"
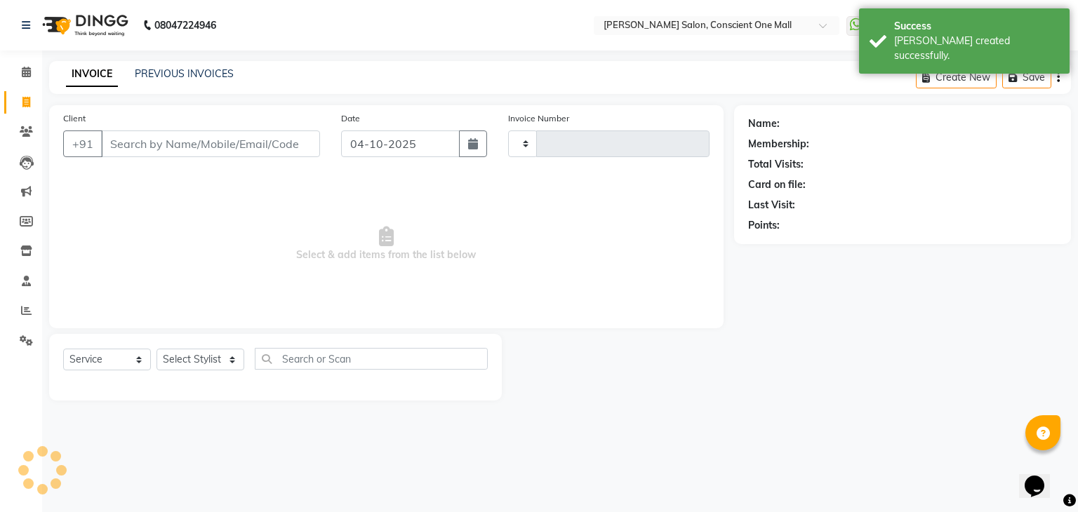
type input "2607"
select select "7575"
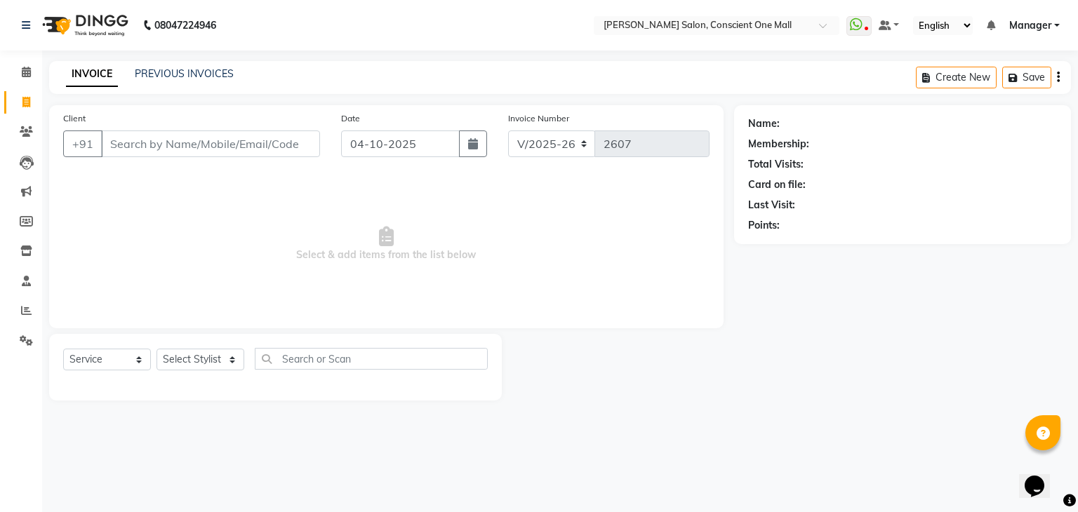
click at [176, 80] on div "PREVIOUS INVOICES" at bounding box center [184, 74] width 99 height 15
click at [171, 72] on link "PREVIOUS INVOICES" at bounding box center [184, 73] width 99 height 13
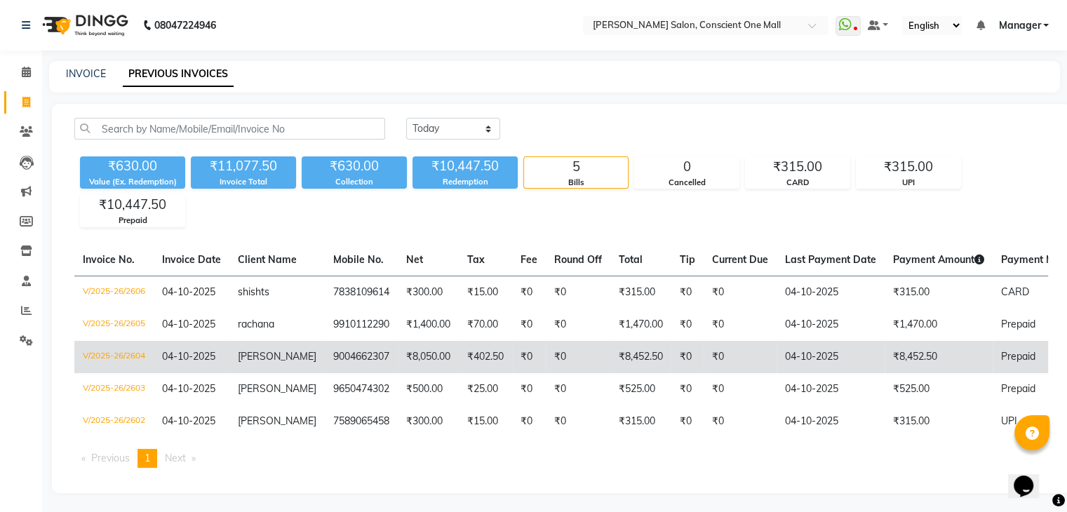
click at [1001, 354] on span "Prepaid" at bounding box center [1018, 356] width 34 height 13
click at [105, 357] on td "V/2025-26/2604" at bounding box center [113, 357] width 79 height 32
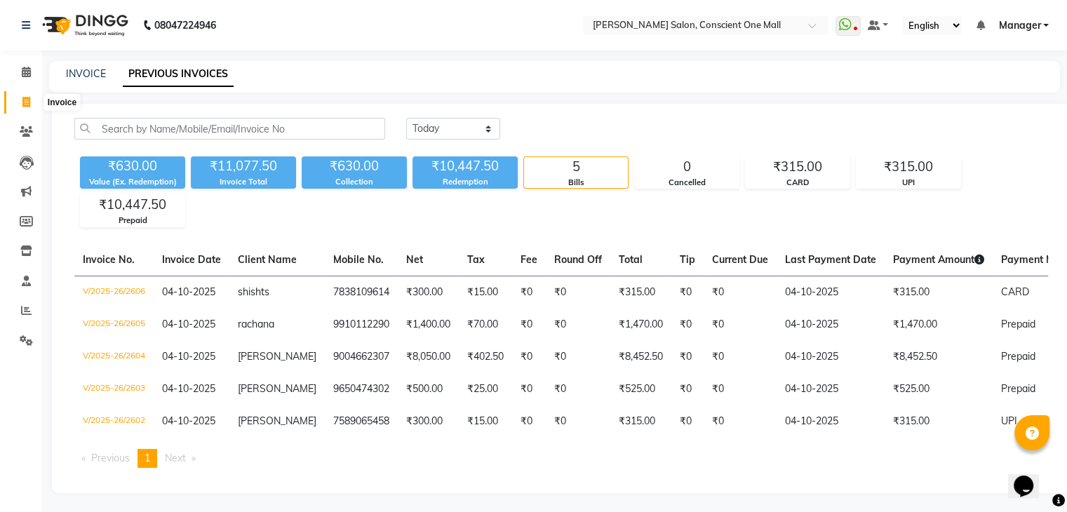
click at [31, 99] on span at bounding box center [26, 103] width 25 height 16
select select "service"
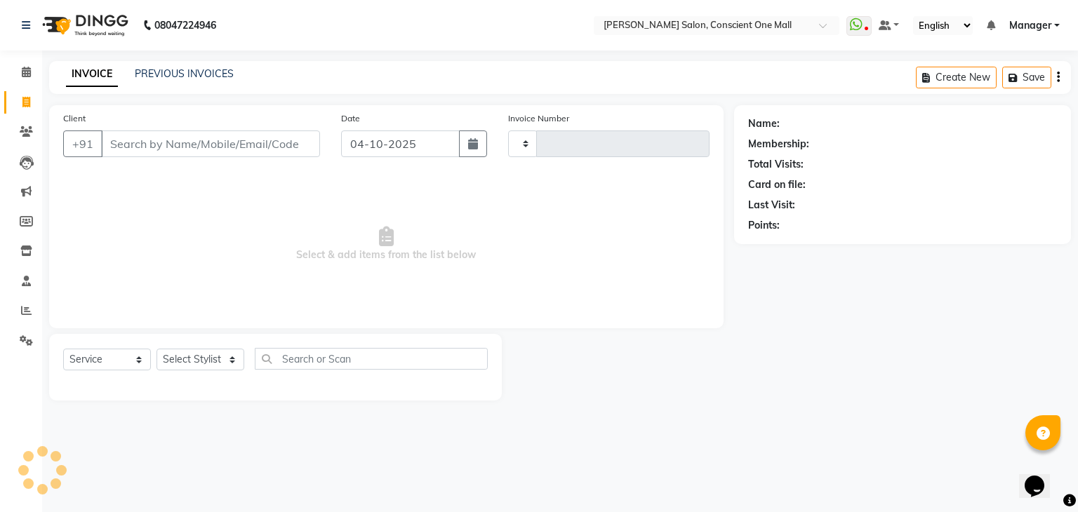
type input "2607"
select select "7575"
click at [25, 316] on icon at bounding box center [26, 310] width 11 height 11
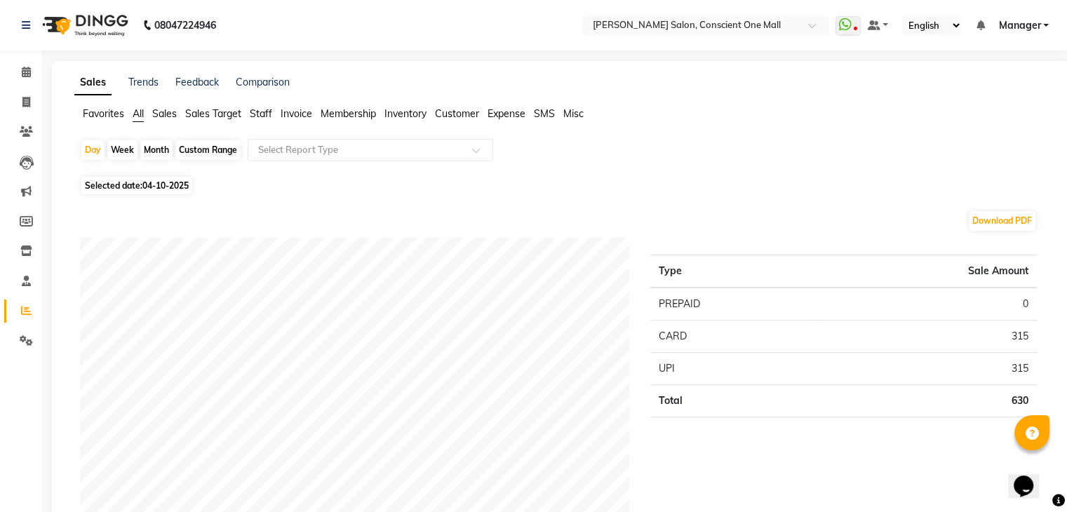
click at [258, 117] on span "Staff" at bounding box center [261, 113] width 22 height 13
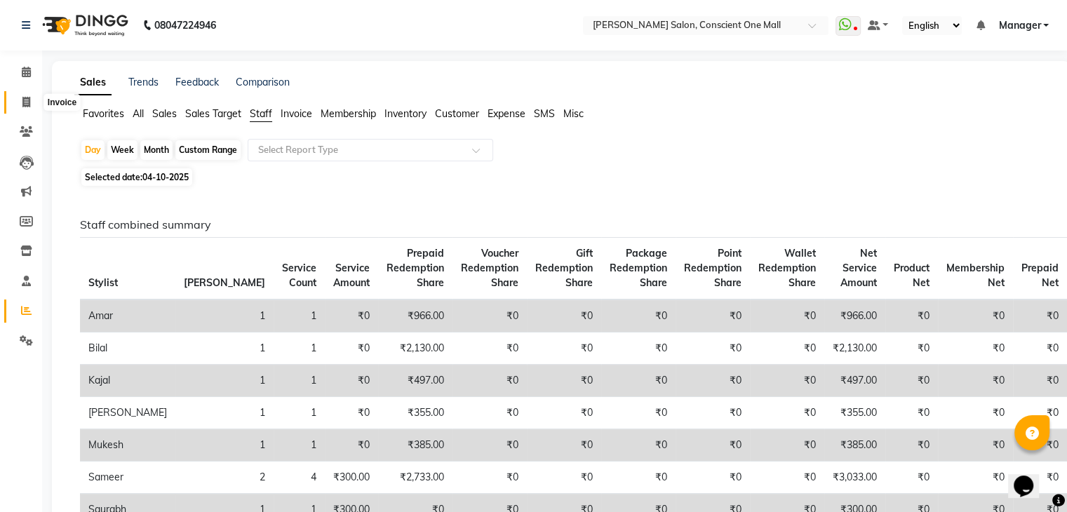
click at [31, 98] on span at bounding box center [26, 103] width 25 height 16
select select "service"
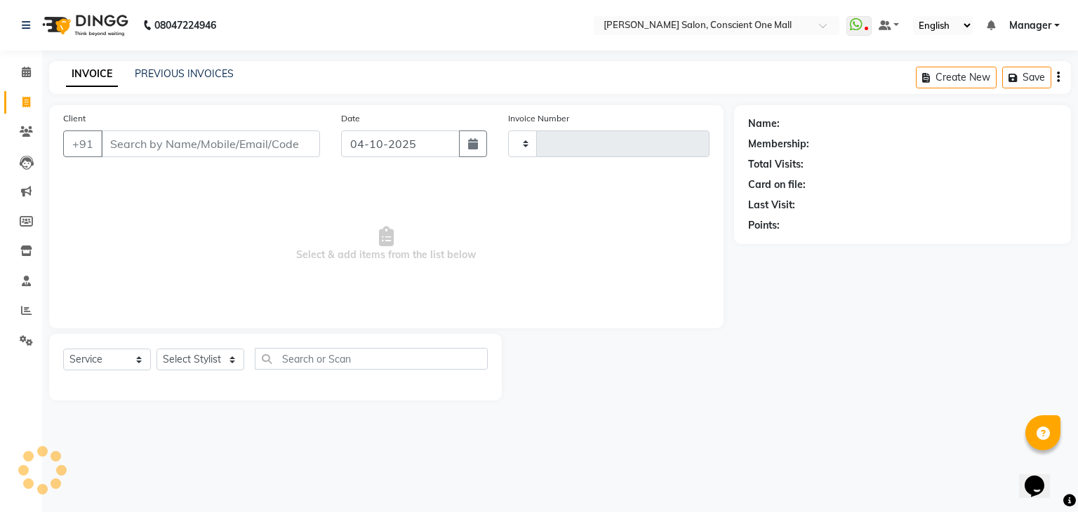
type input "2607"
select select "7575"
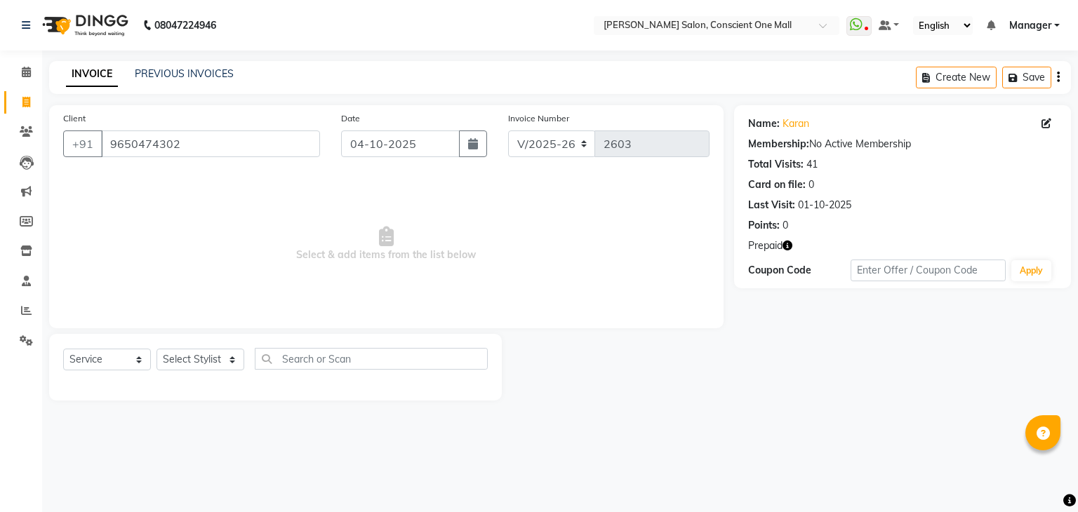
select select "7575"
select select "service"
click at [232, 148] on input "9650474302" at bounding box center [210, 144] width 219 height 27
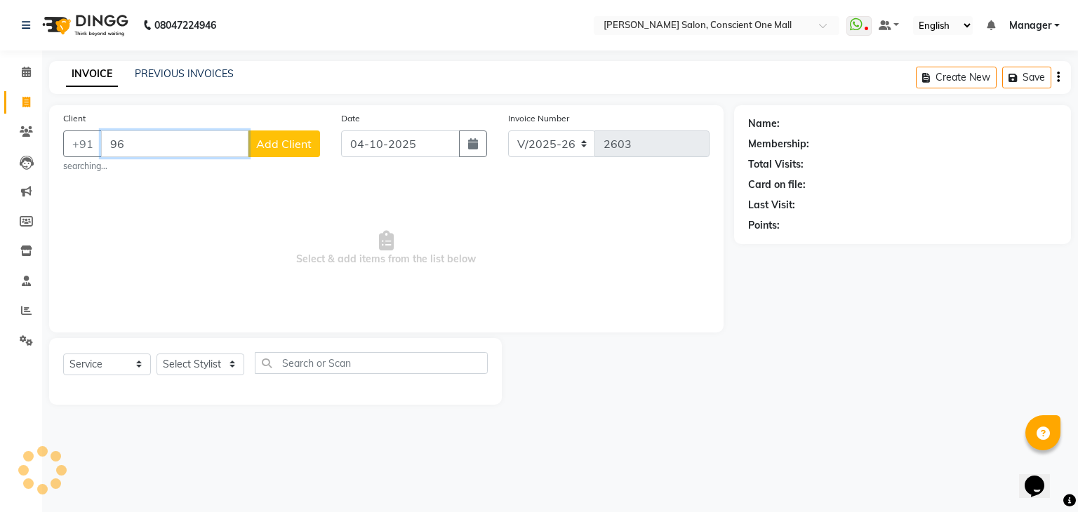
type input "9"
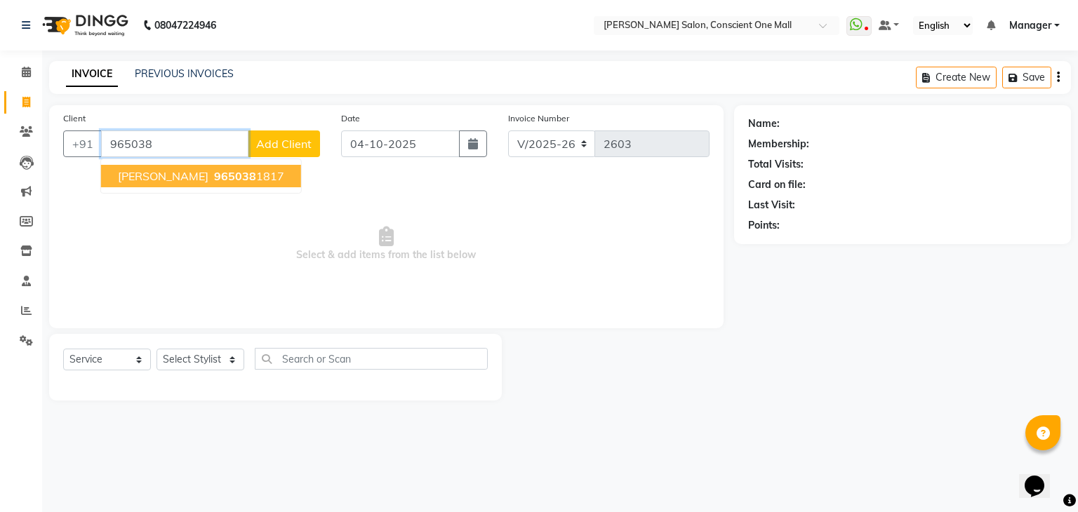
click at [217, 173] on span "965038" at bounding box center [235, 176] width 42 height 14
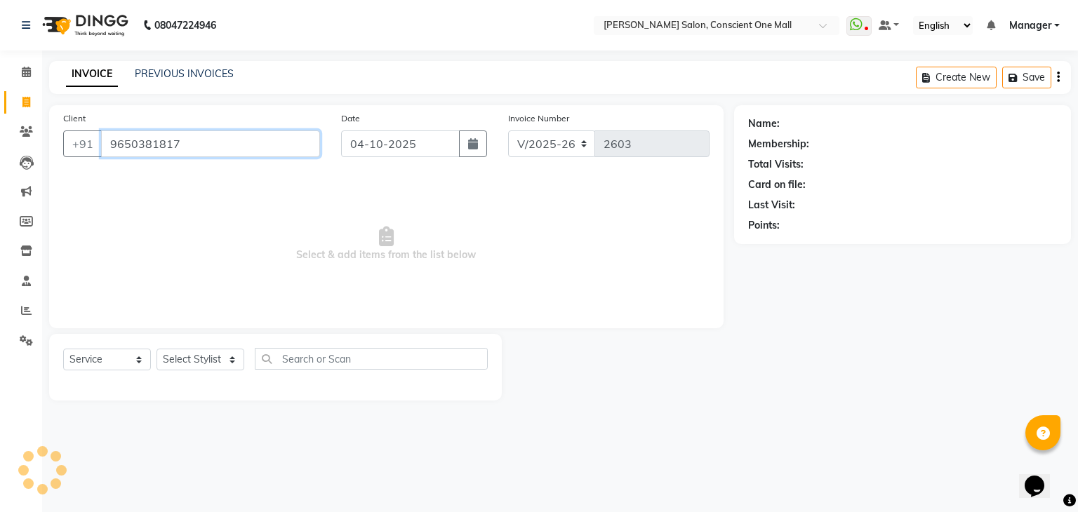
type input "9650381817"
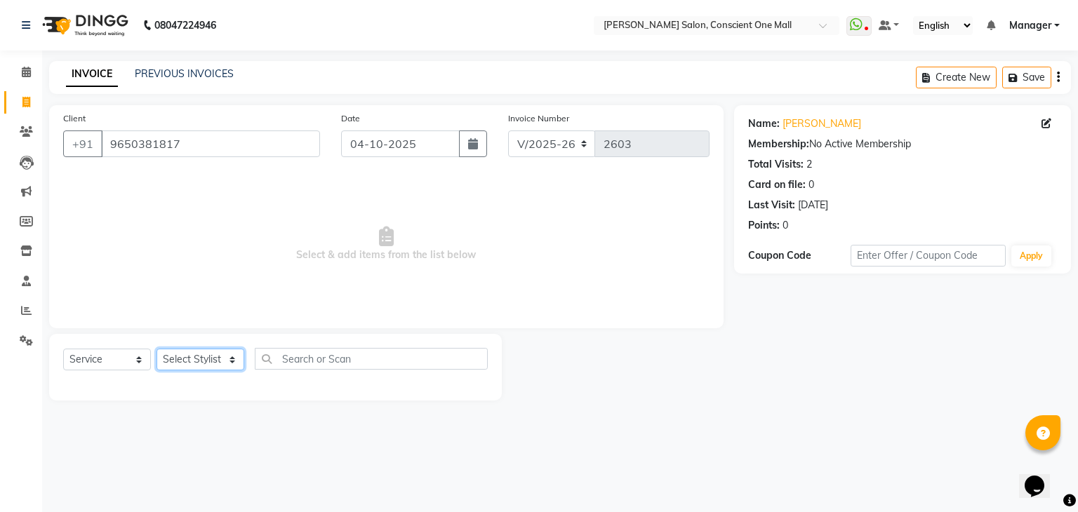
click at [231, 355] on select "Select Stylist [PERSON_NAME] AMIT [PERSON_NAME] [PERSON_NAME] [PERSON_NAME] [PE…" at bounding box center [200, 360] width 88 height 22
select select "67300"
click at [156, 349] on select "Select Stylist AJAD AMAR AMIT ANSHU Bilal dharmander diya Harry himanshi HIMANS…" at bounding box center [200, 360] width 88 height 22
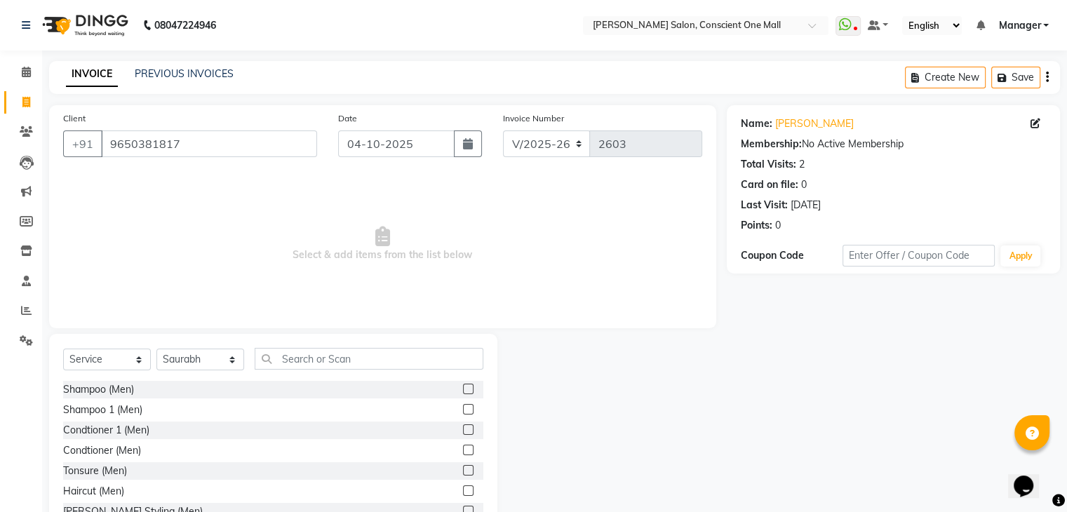
click at [463, 488] on div at bounding box center [473, 492] width 20 height 18
click at [463, 491] on label at bounding box center [468, 491] width 11 height 11
click at [463, 491] on input "checkbox" at bounding box center [467, 491] width 9 height 9
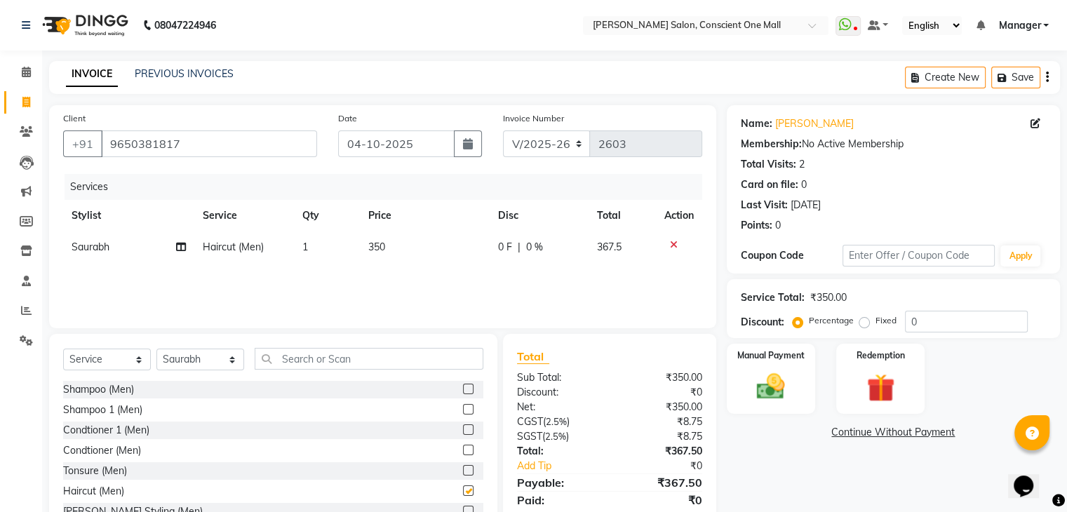
checkbox input "false"
click at [385, 246] on span "350" at bounding box center [376, 247] width 17 height 13
select select "67300"
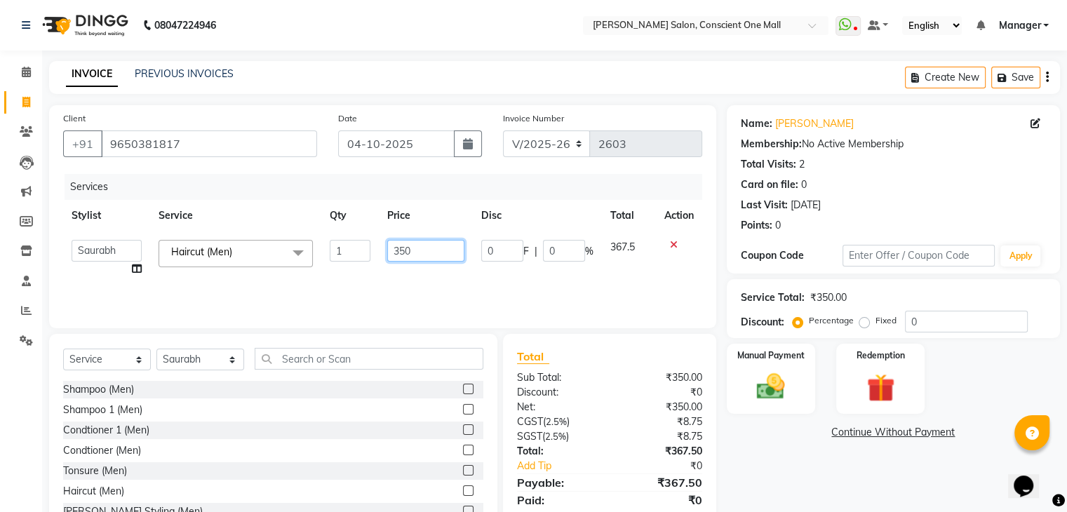
click at [415, 247] on input "350" at bounding box center [425, 251] width 77 height 22
type input "3"
type input "400"
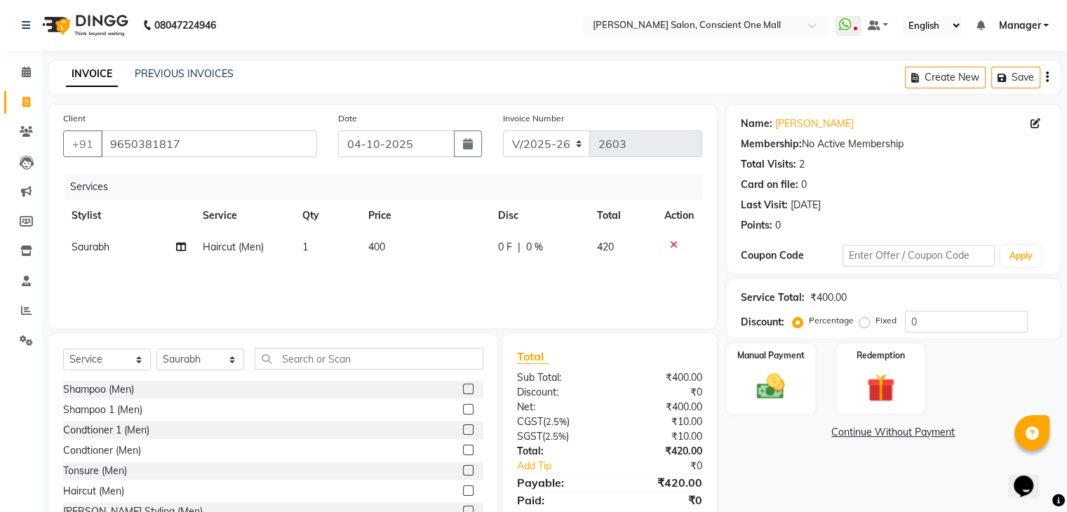
click at [411, 286] on div "Services Stylist Service Qty Price Disc Total Action Saurabh Haircut (Men) 1 40…" at bounding box center [382, 244] width 639 height 140
click at [740, 369] on div "Manual Payment" at bounding box center [771, 378] width 92 height 72
click at [978, 433] on span "UPI" at bounding box center [979, 433] width 22 height 16
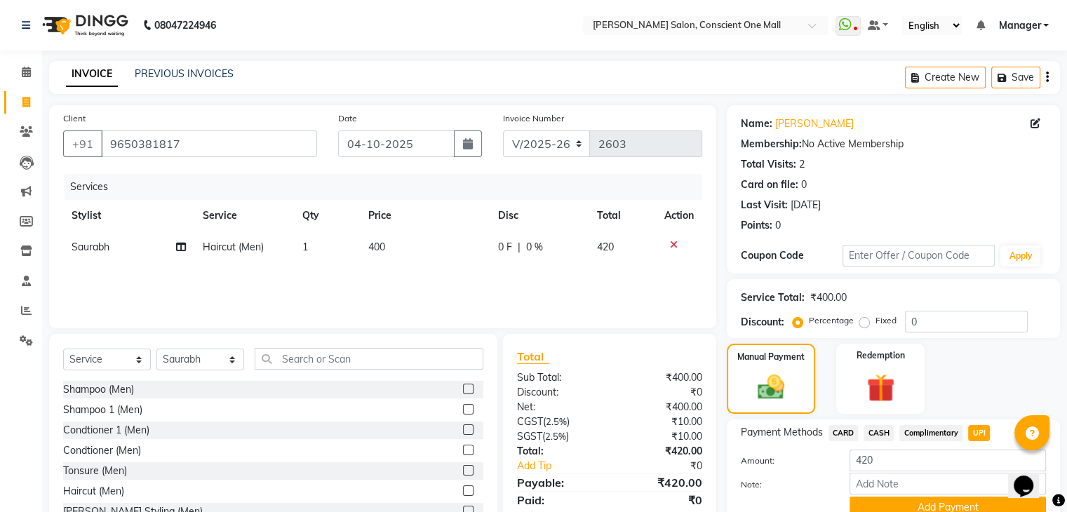
scroll to position [62, 0]
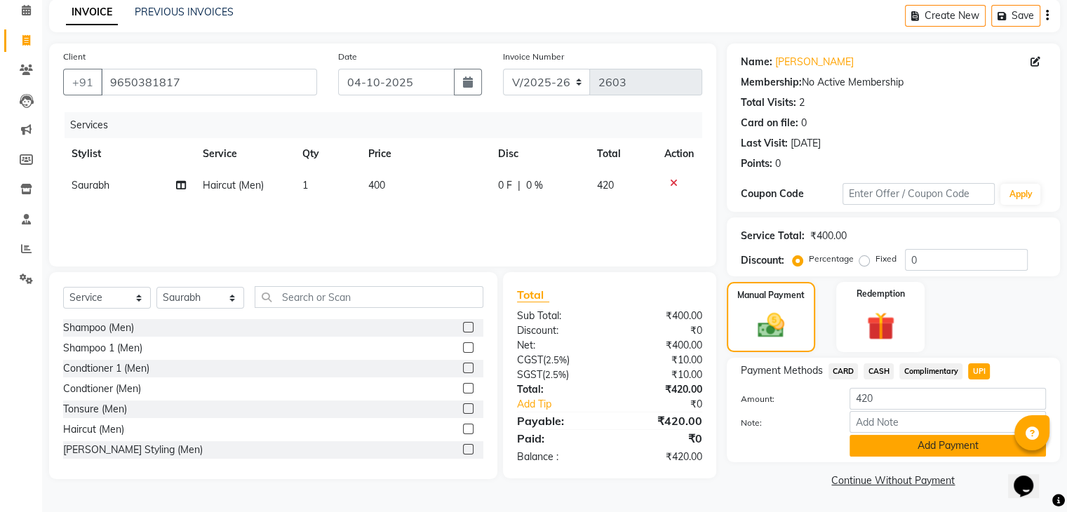
click at [968, 440] on button "Add Payment" at bounding box center [948, 446] width 196 height 22
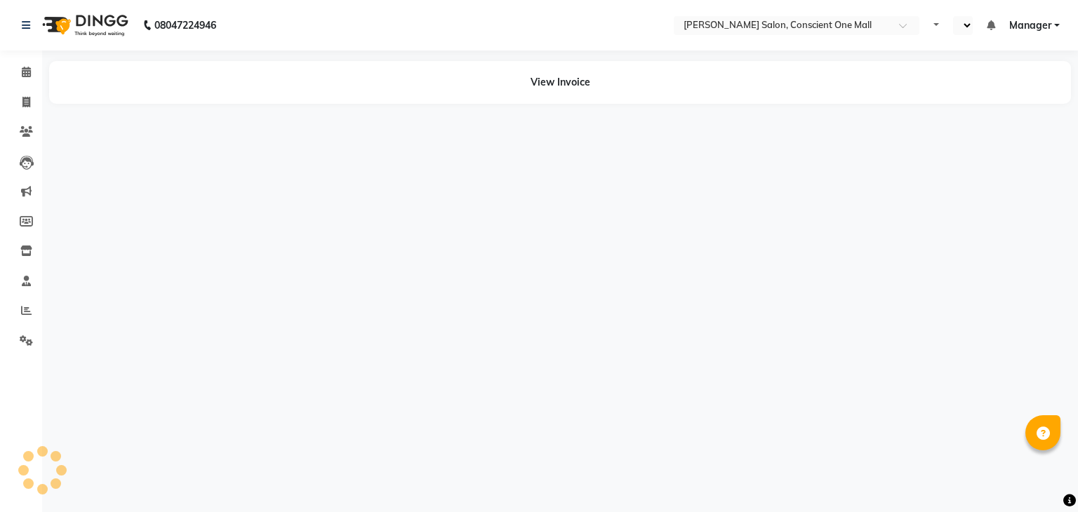
select select "en"
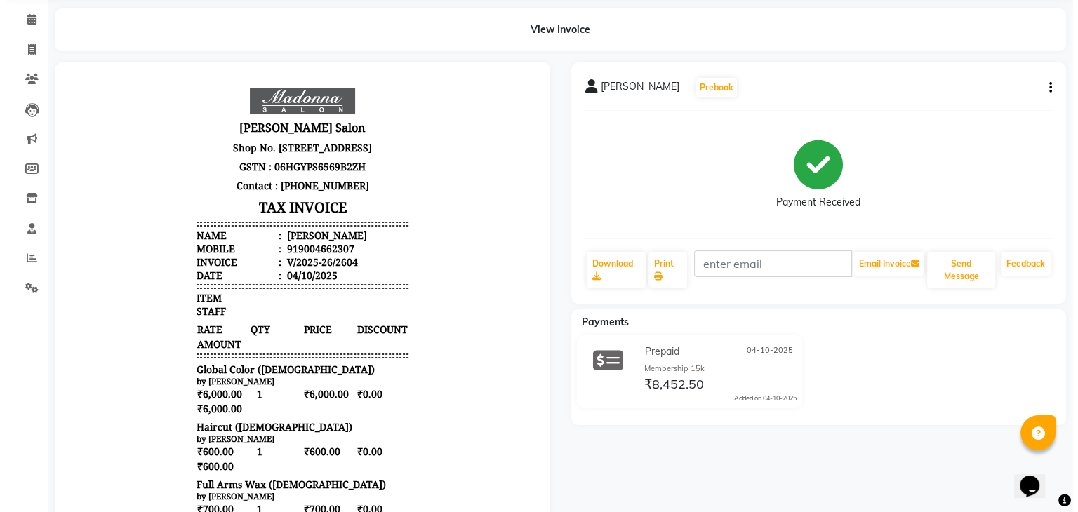
scroll to position [48, 0]
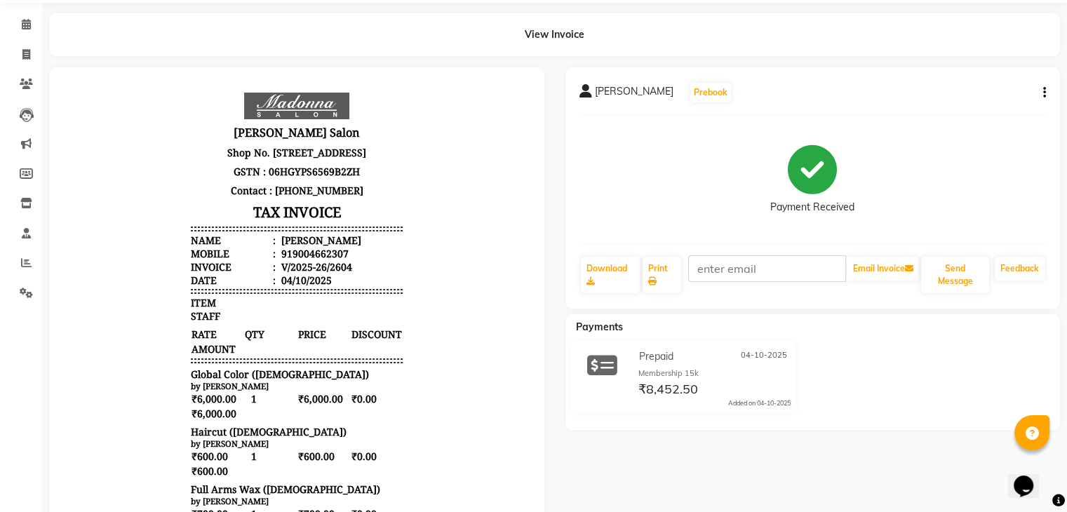
click at [1044, 93] on icon "button" at bounding box center [1045, 93] width 3 height 1
click at [962, 69] on div "Split Service Amount" at bounding box center [974, 76] width 96 height 18
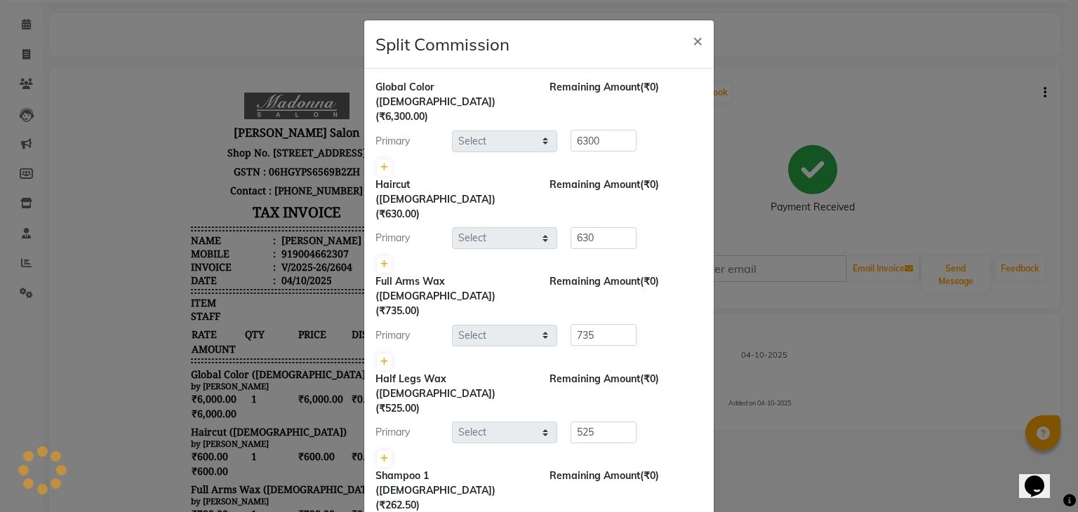
select select "69004"
select select "89007"
select select "84473"
select select "69004"
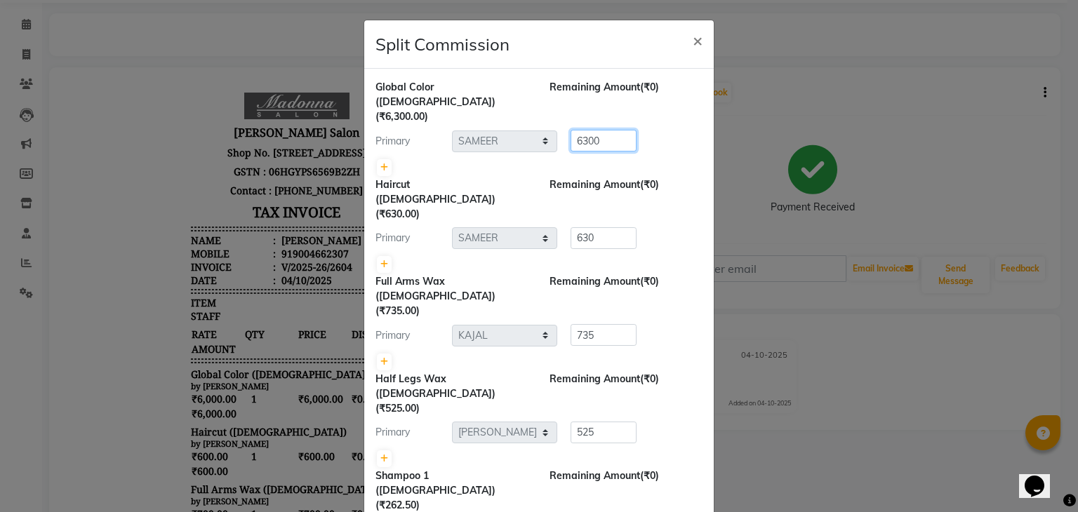
click at [601, 130] on input "6300" at bounding box center [604, 141] width 66 height 22
click at [375, 158] on div at bounding box center [538, 168] width 327 height 20
click at [380, 164] on icon at bounding box center [384, 168] width 8 height 8
type input "3150"
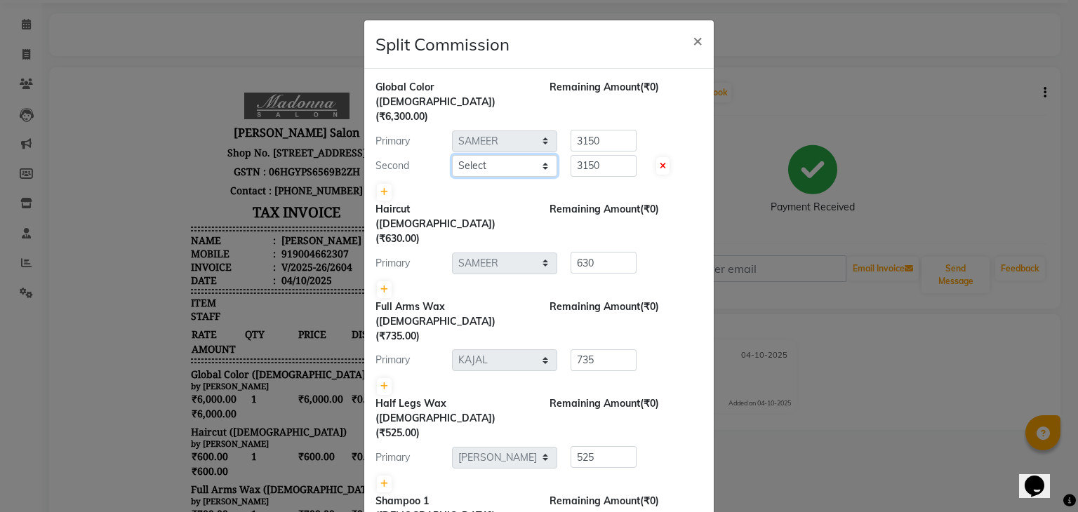
click at [469, 155] on select "Select AJAD AMAR AMIT ANSHU Bilal dharmander diya Harry himanshi HIMANSHU Janvi…" at bounding box center [504, 166] width 105 height 22
select select "67297"
click at [452, 155] on select "Select AJAD AMAR AMIT ANSHU Bilal dharmander diya Harry himanshi HIMANSHU Janvi…" at bounding box center [504, 166] width 105 height 22
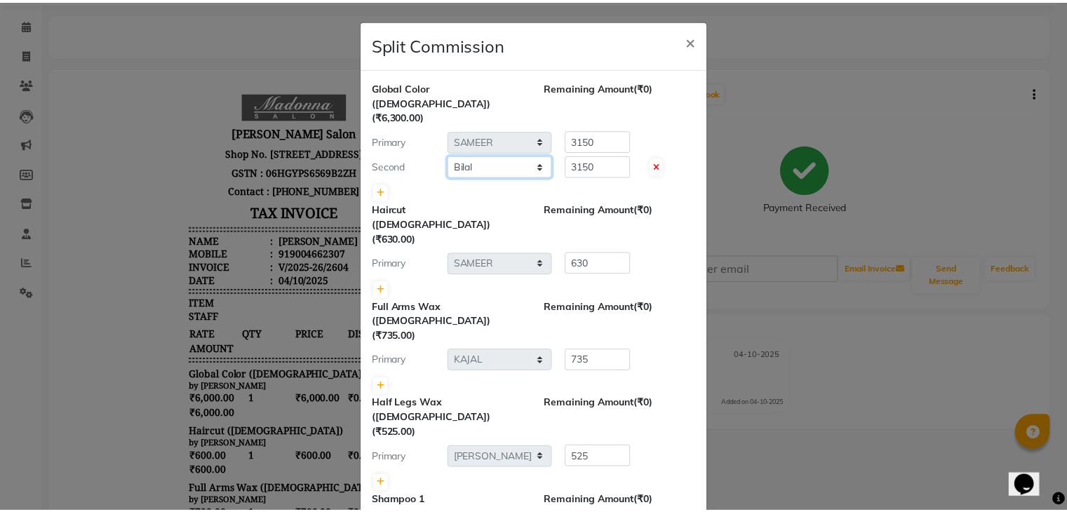
scroll to position [50, 0]
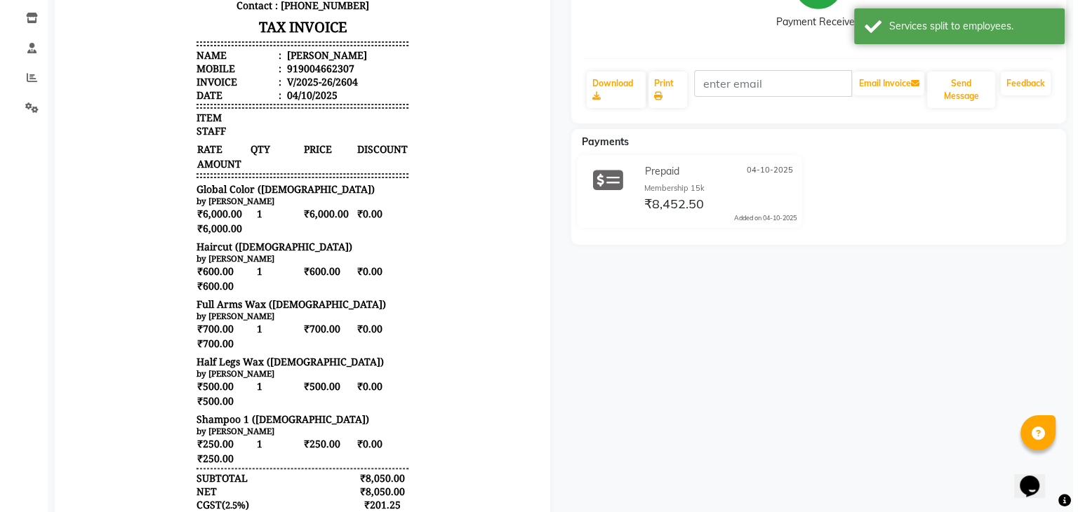
scroll to position [0, 0]
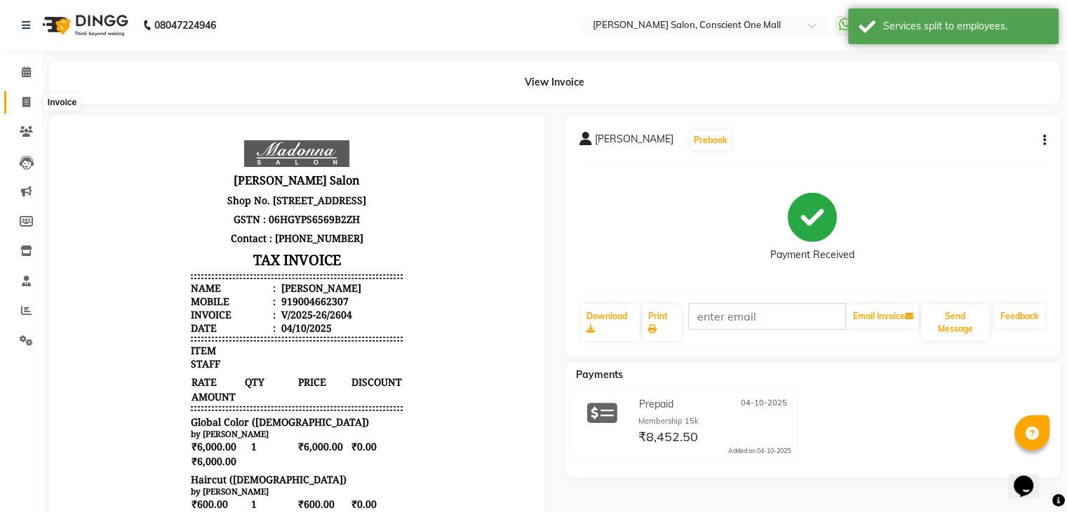
click at [18, 100] on span at bounding box center [26, 103] width 25 height 16
select select "service"
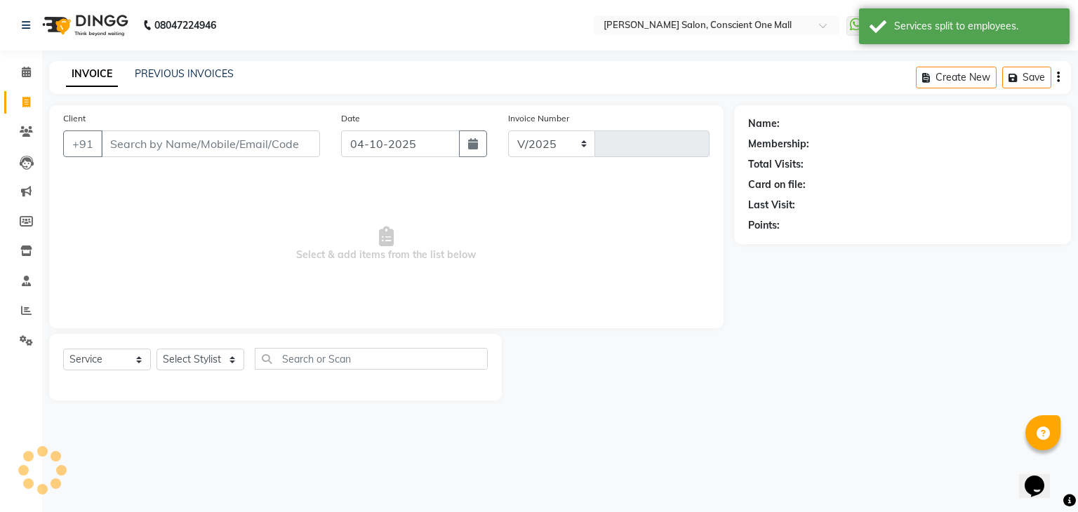
select select "7575"
type input "2607"
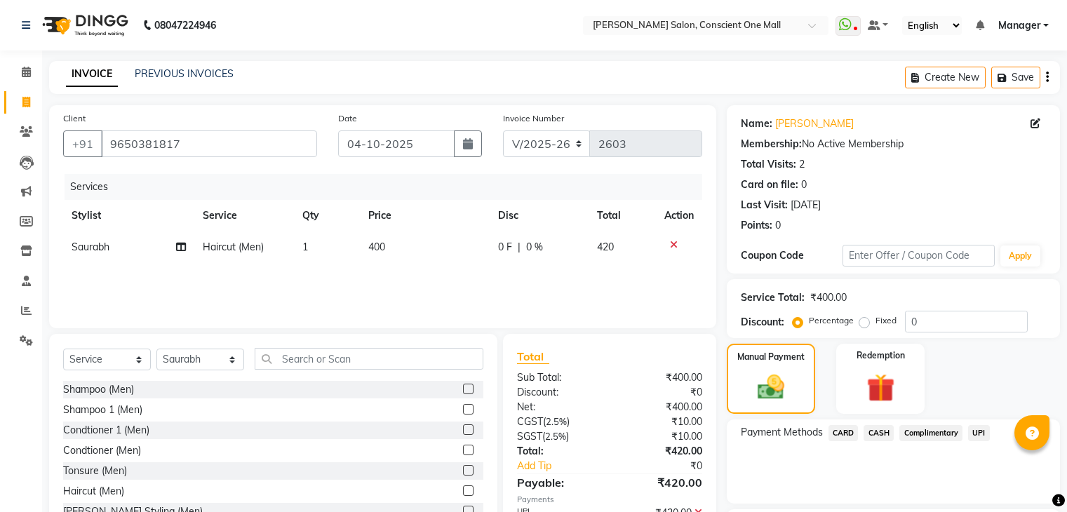
select select "7575"
select select "service"
select select "67300"
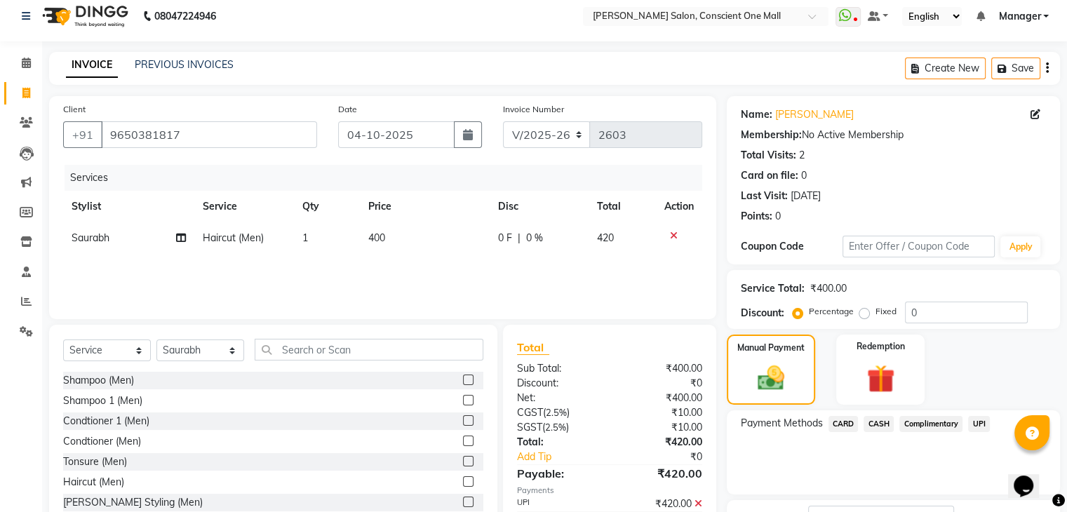
scroll to position [8, 0]
click at [978, 422] on span "UPI" at bounding box center [979, 425] width 22 height 16
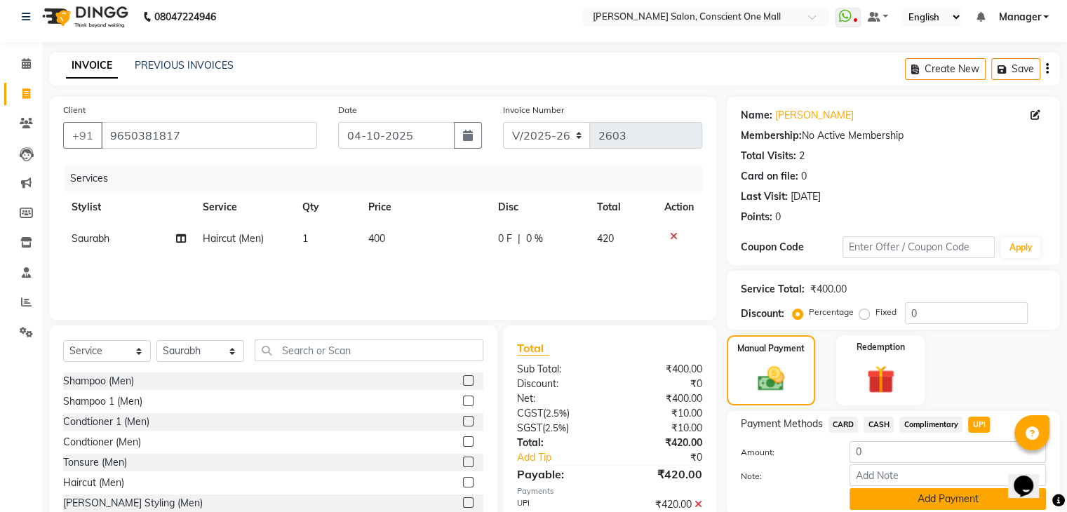
click at [872, 498] on button "Add Payment" at bounding box center [948, 499] width 196 height 22
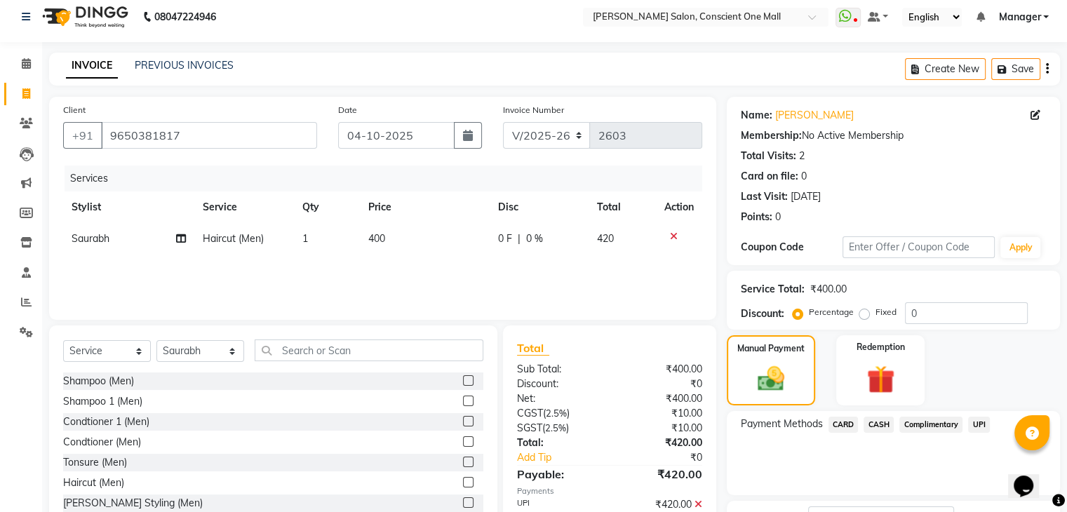
scroll to position [120, 0]
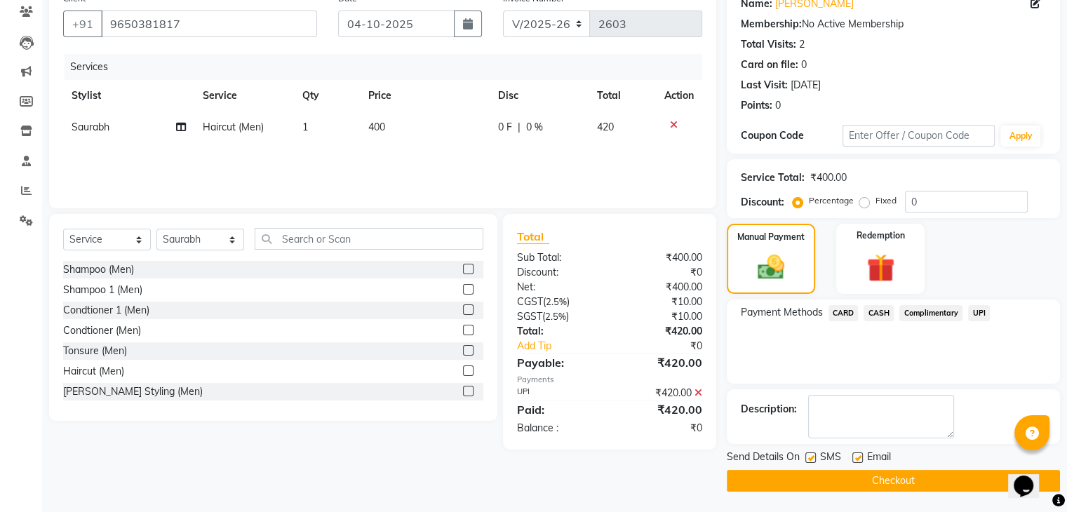
click at [844, 476] on button "Checkout" at bounding box center [893, 481] width 333 height 22
